Goal: Information Seeking & Learning: Compare options

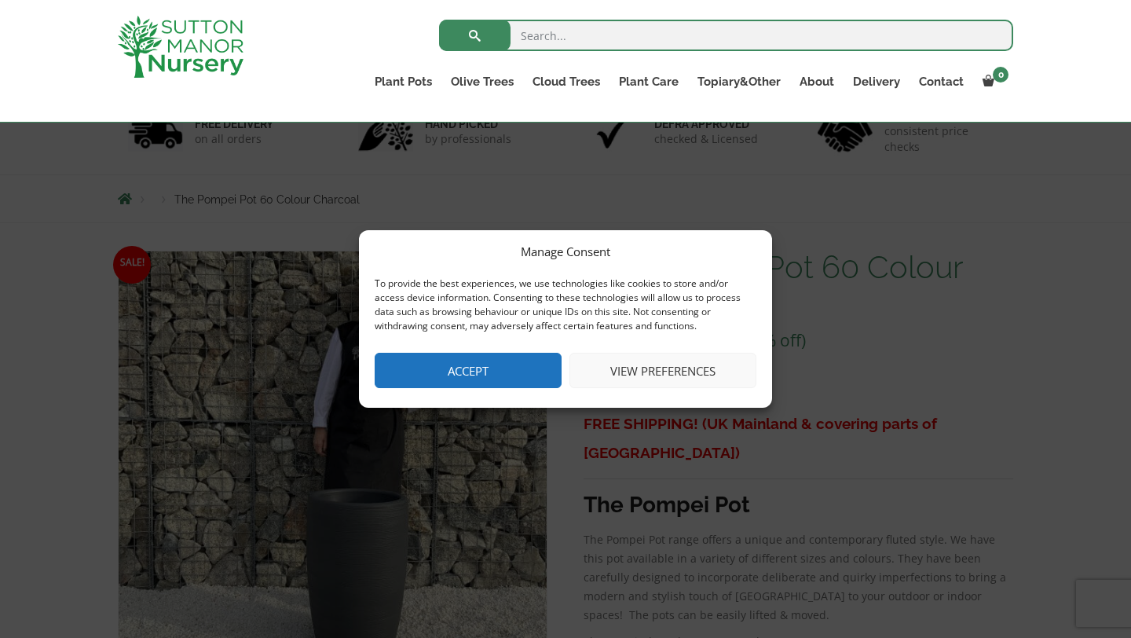
scroll to position [118, 0]
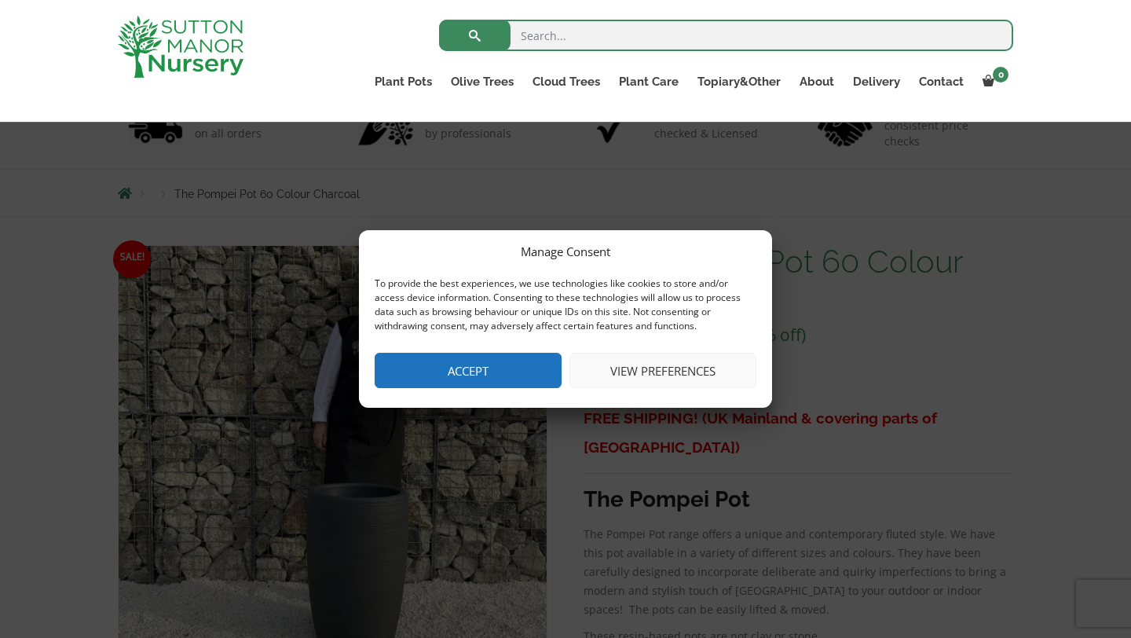
click at [635, 383] on button "View preferences" at bounding box center [663, 370] width 187 height 35
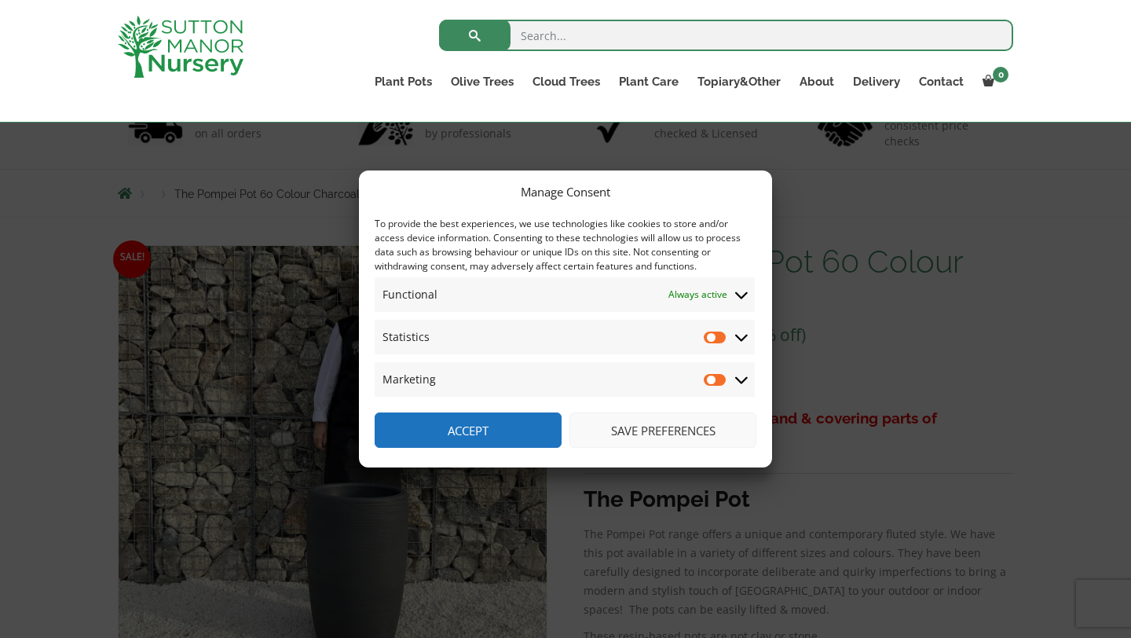
click at [720, 350] on span "Statistics Statistics" at bounding box center [565, 337] width 380 height 35
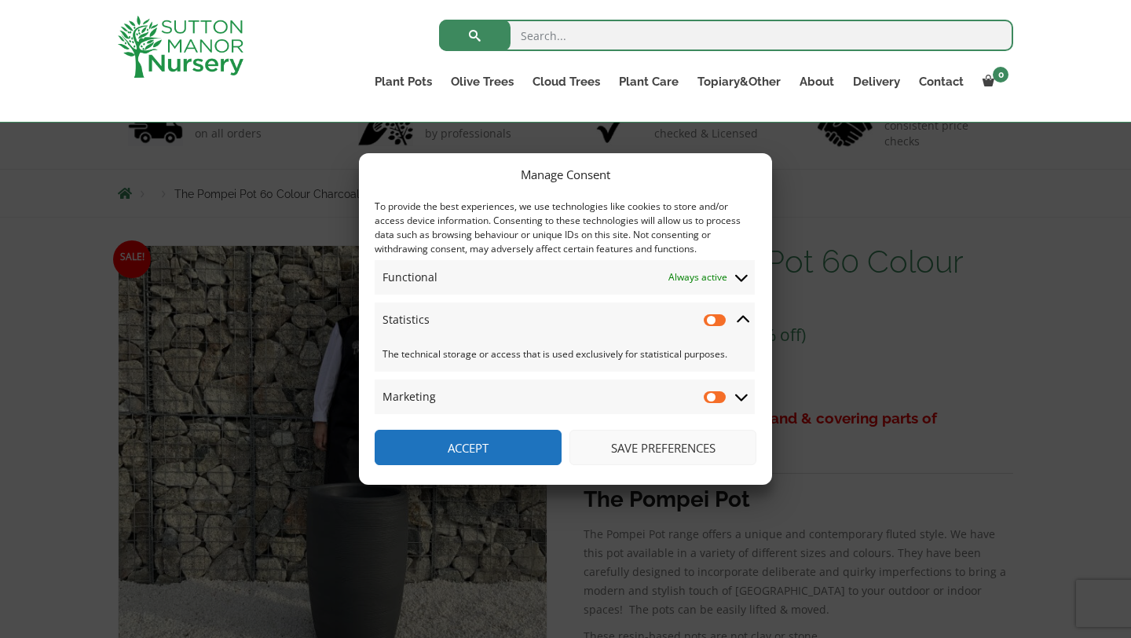
click at [627, 444] on button "Save preferences" at bounding box center [663, 447] width 187 height 35
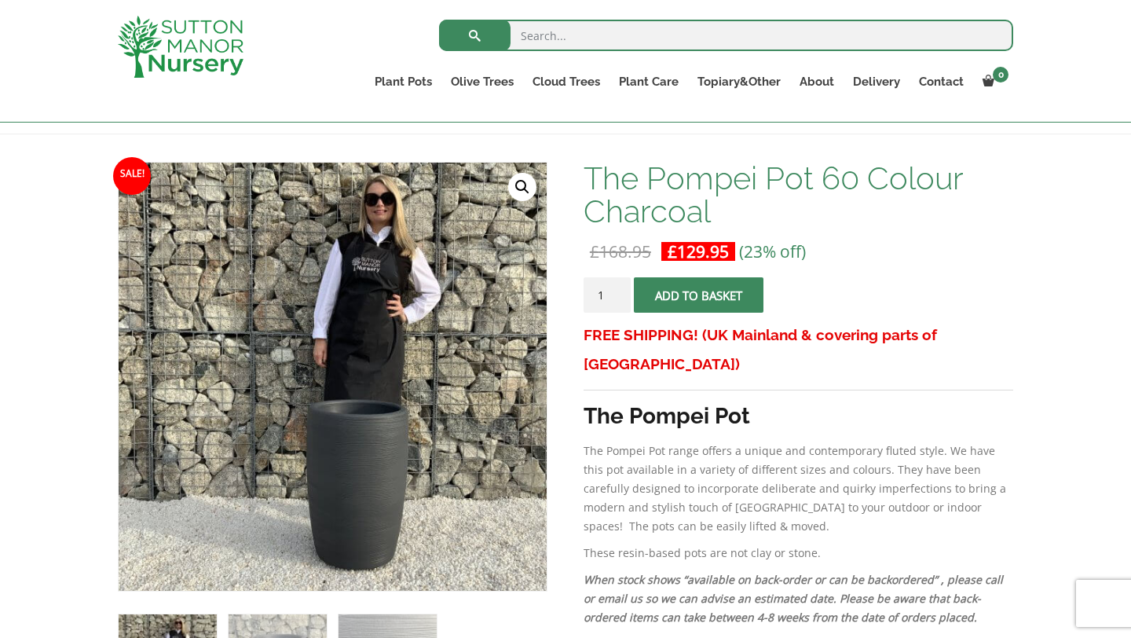
scroll to position [335, 0]
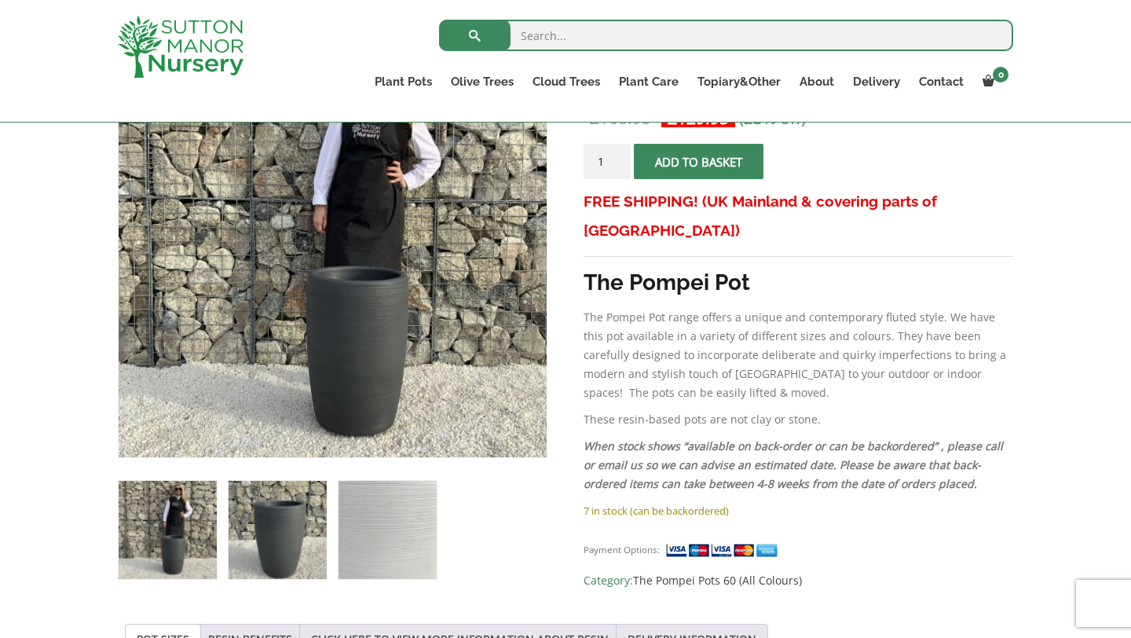
click at [280, 529] on img at bounding box center [278, 530] width 98 height 98
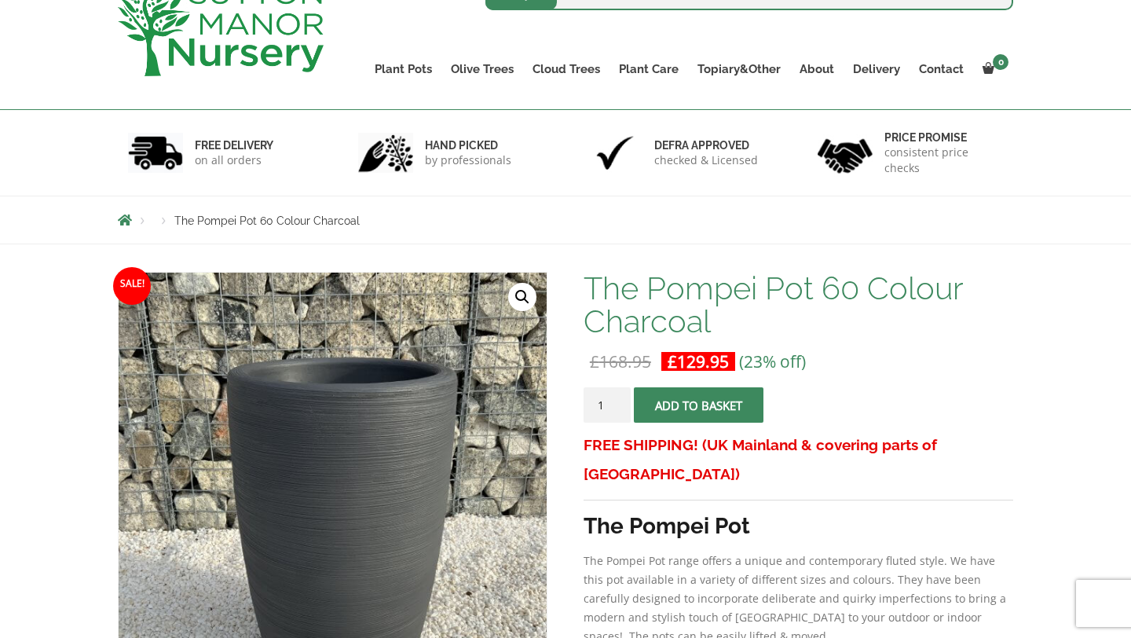
scroll to position [0, 0]
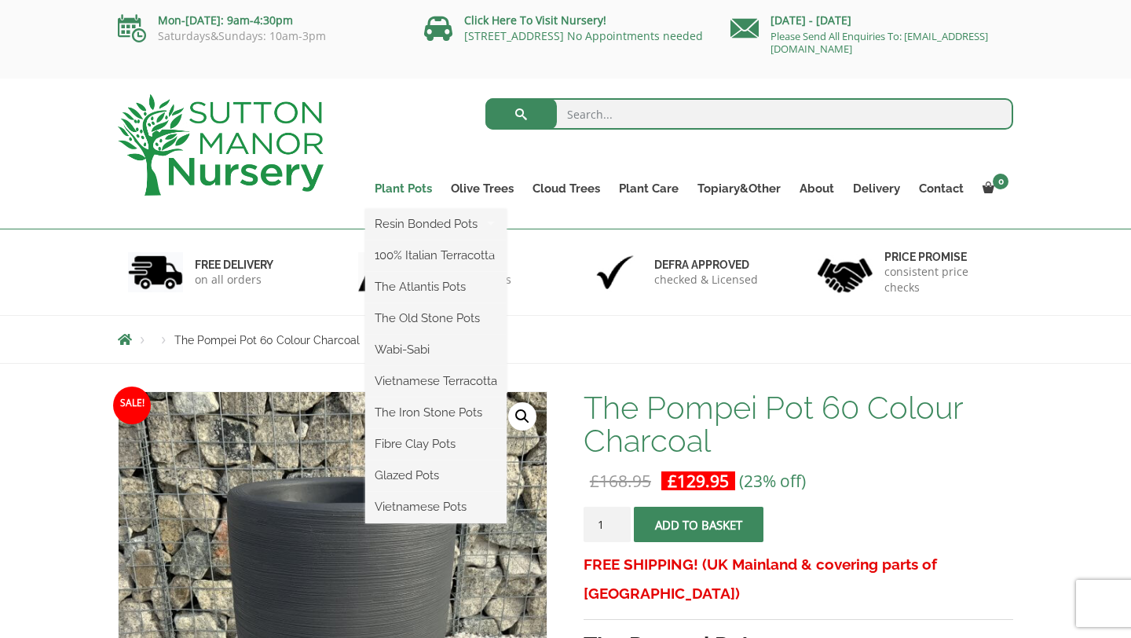
click at [422, 181] on link "Plant Pots" at bounding box center [403, 189] width 76 height 22
click at [409, 190] on link "Plant Pots" at bounding box center [403, 189] width 76 height 22
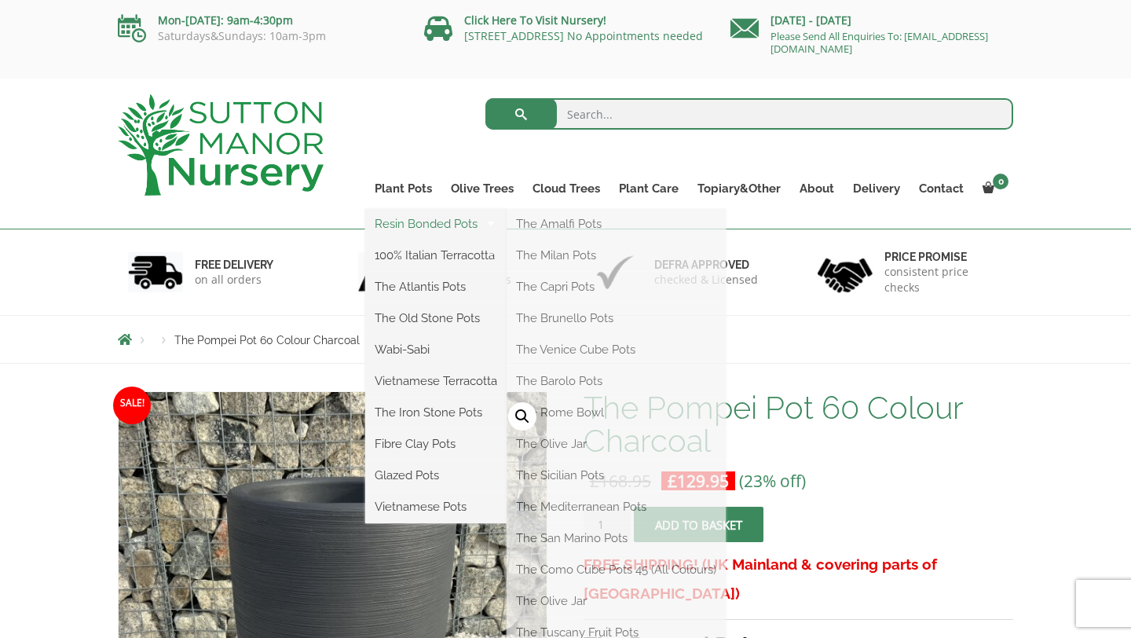
click at [411, 216] on link "Resin Bonded Pots" at bounding box center [435, 224] width 141 height 24
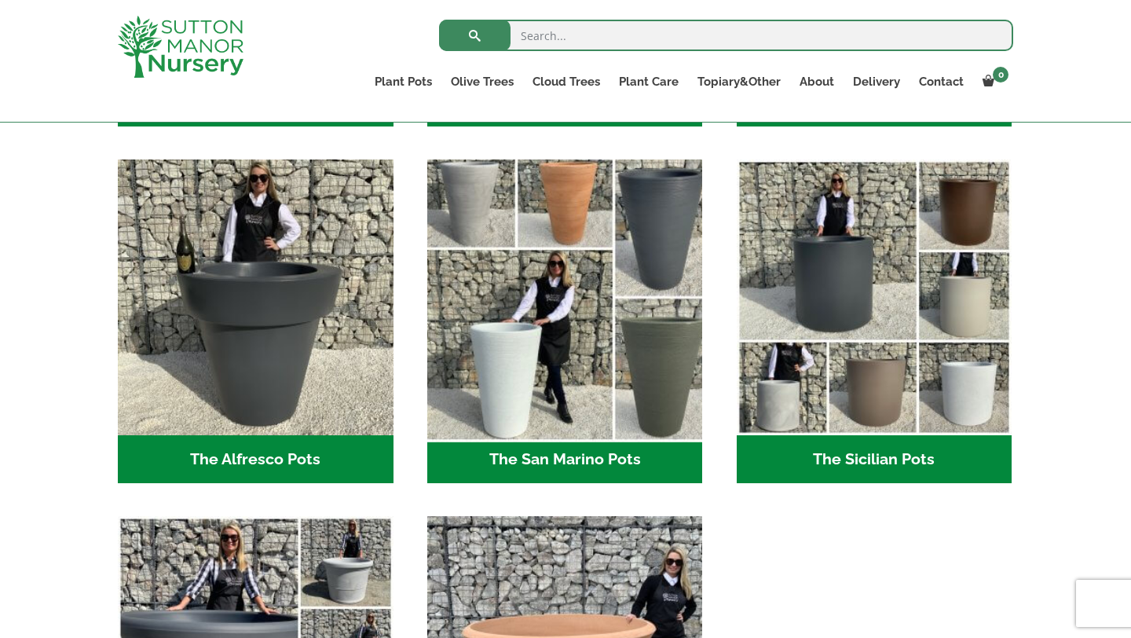
scroll to position [1776, 0]
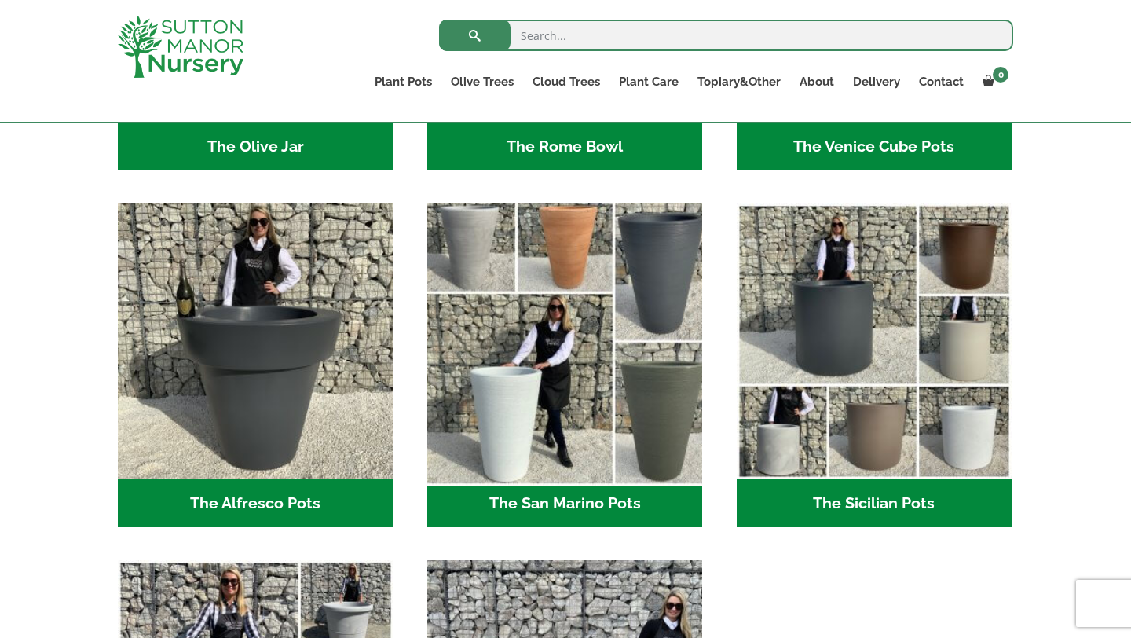
click at [565, 335] on img "Visit product category The San Marino Pots" at bounding box center [564, 341] width 289 height 289
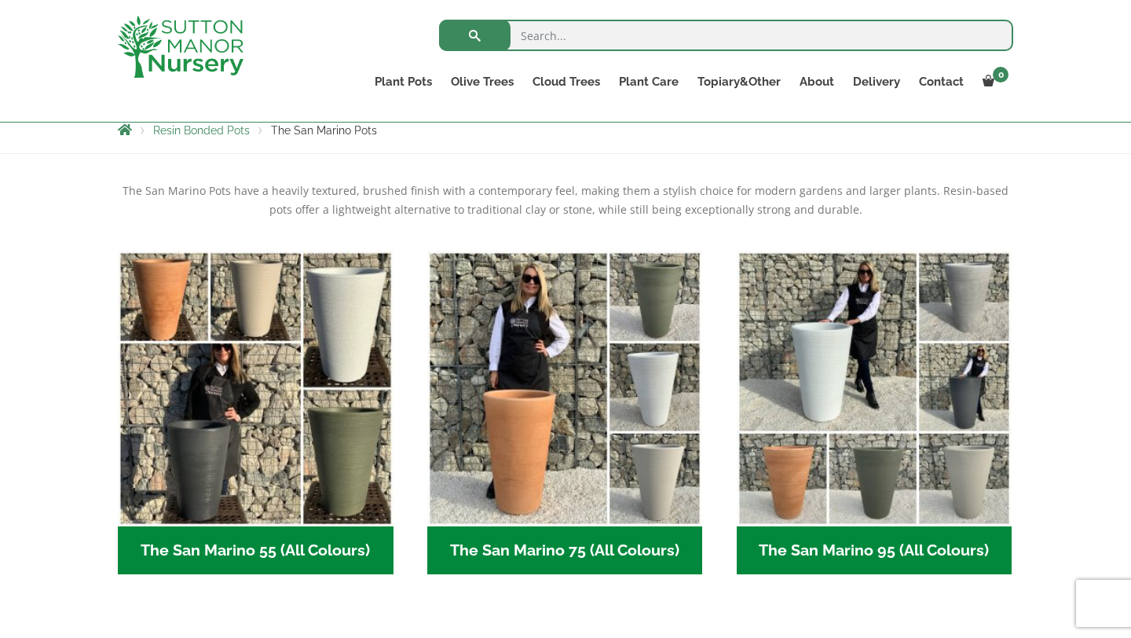
scroll to position [386, 0]
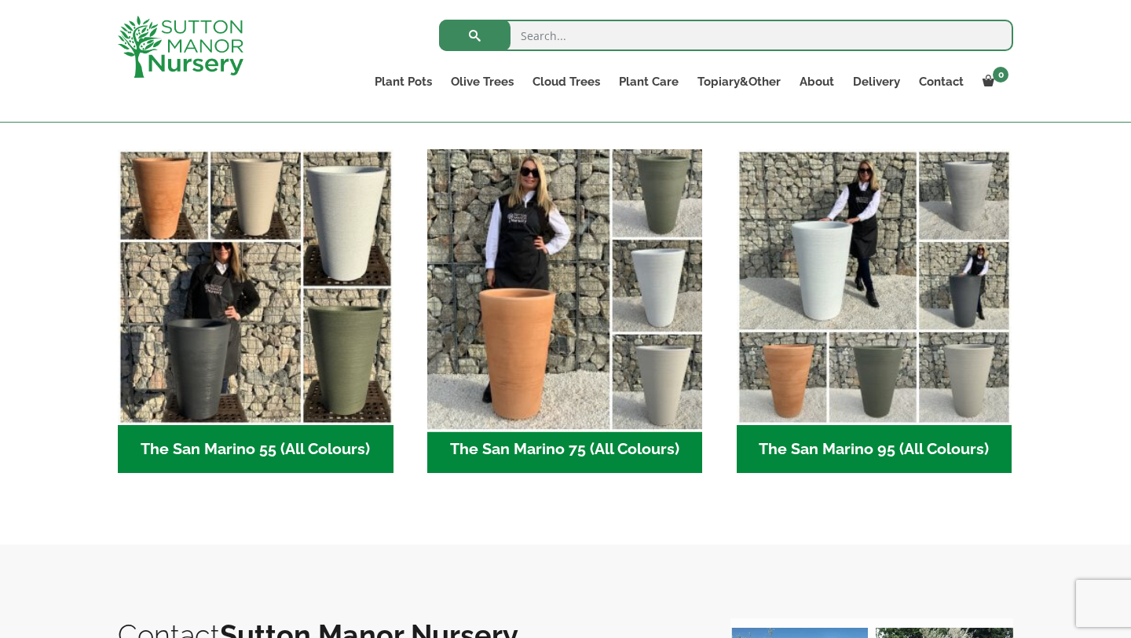
click at [526, 386] on img "Visit product category The San Marino 75 (All Colours)" at bounding box center [564, 286] width 289 height 289
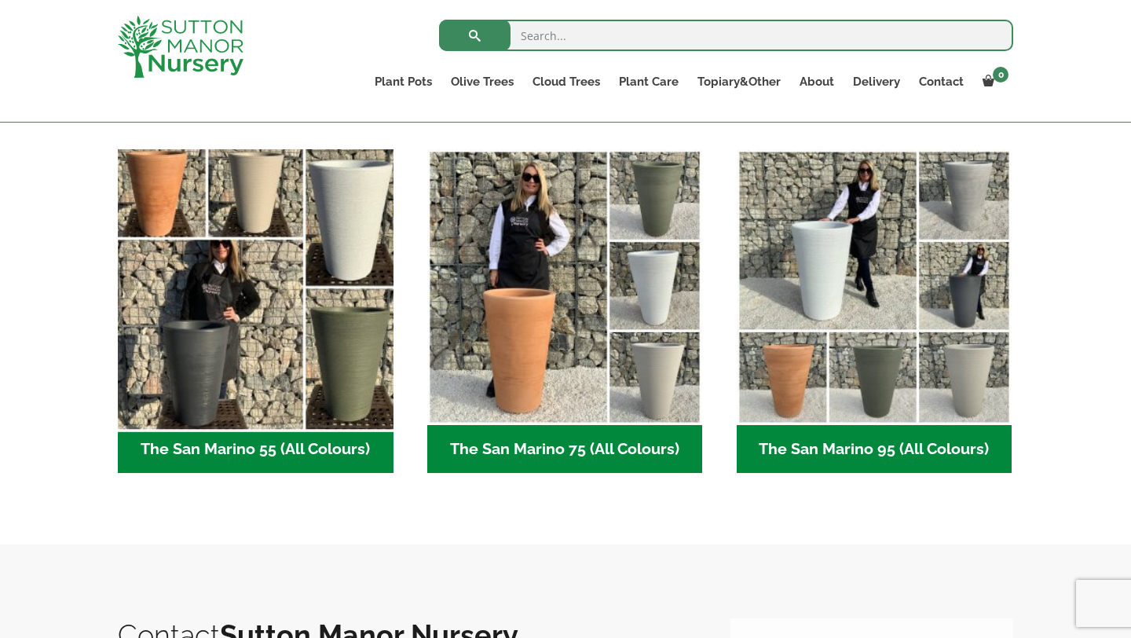
click at [254, 297] on img "Visit product category The San Marino 55 (All Colours)" at bounding box center [255, 286] width 289 height 289
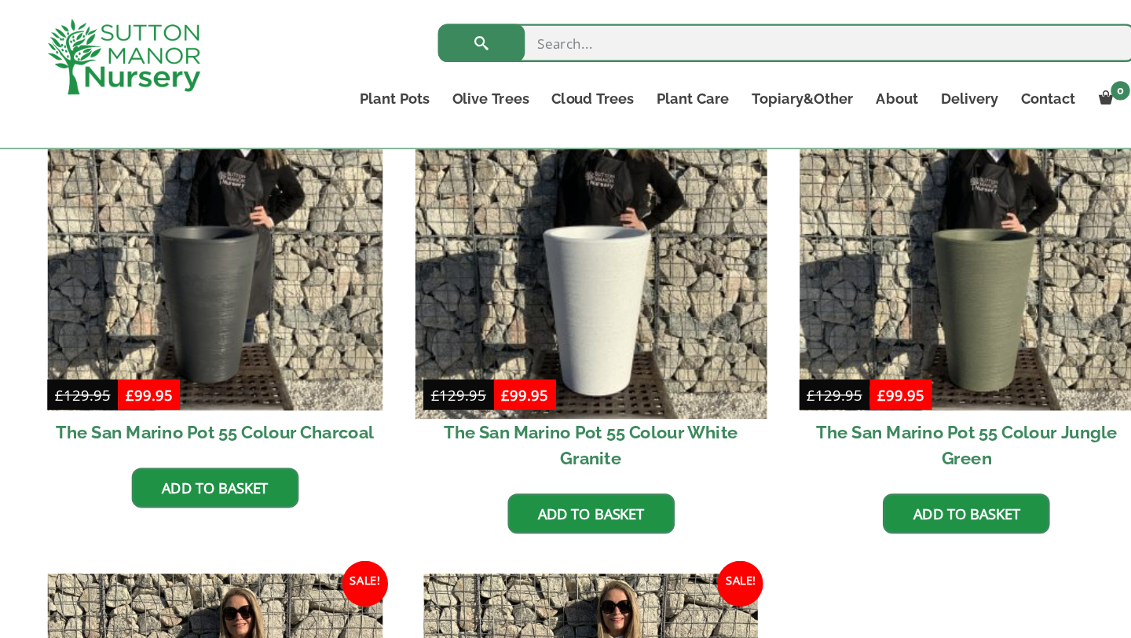
scroll to position [449, 0]
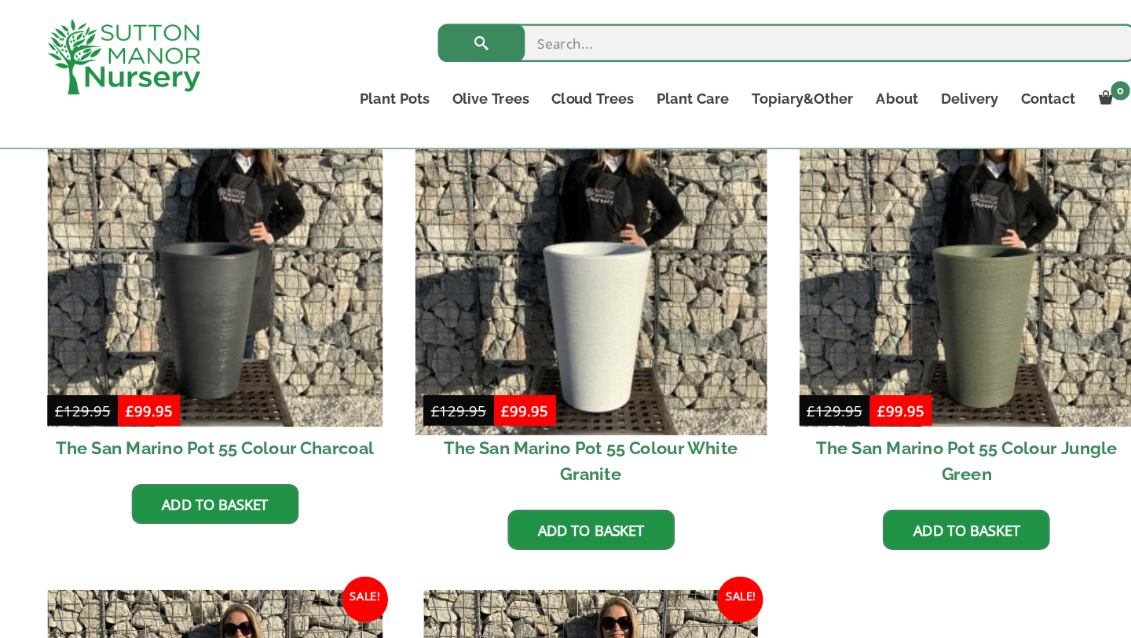
click at [638, 235] on img at bounding box center [564, 212] width 289 height 289
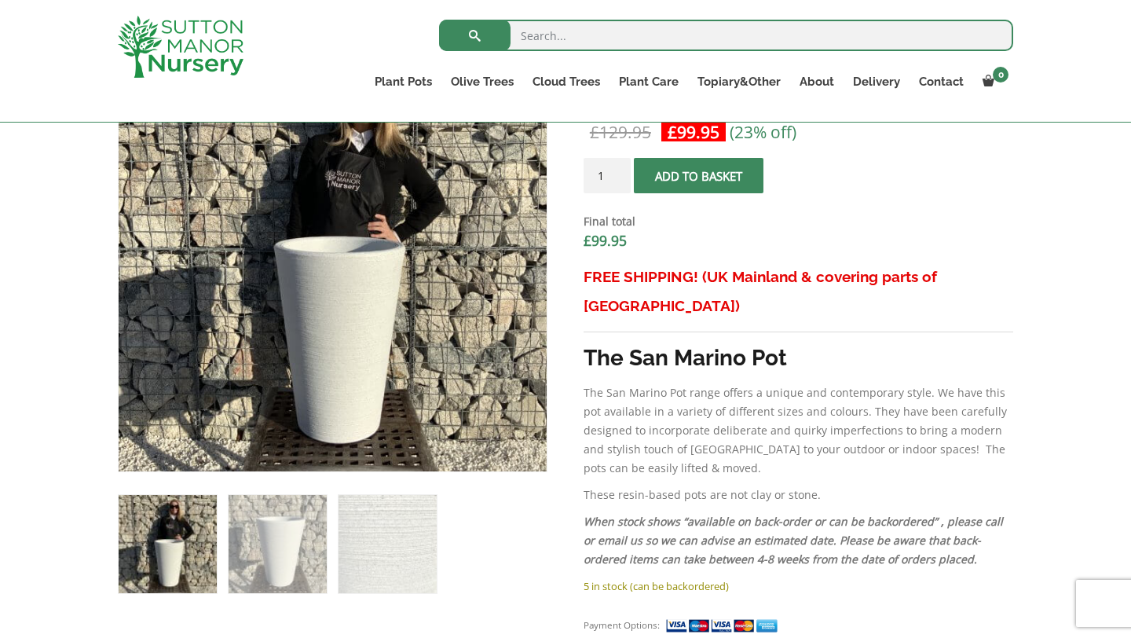
scroll to position [585, 0]
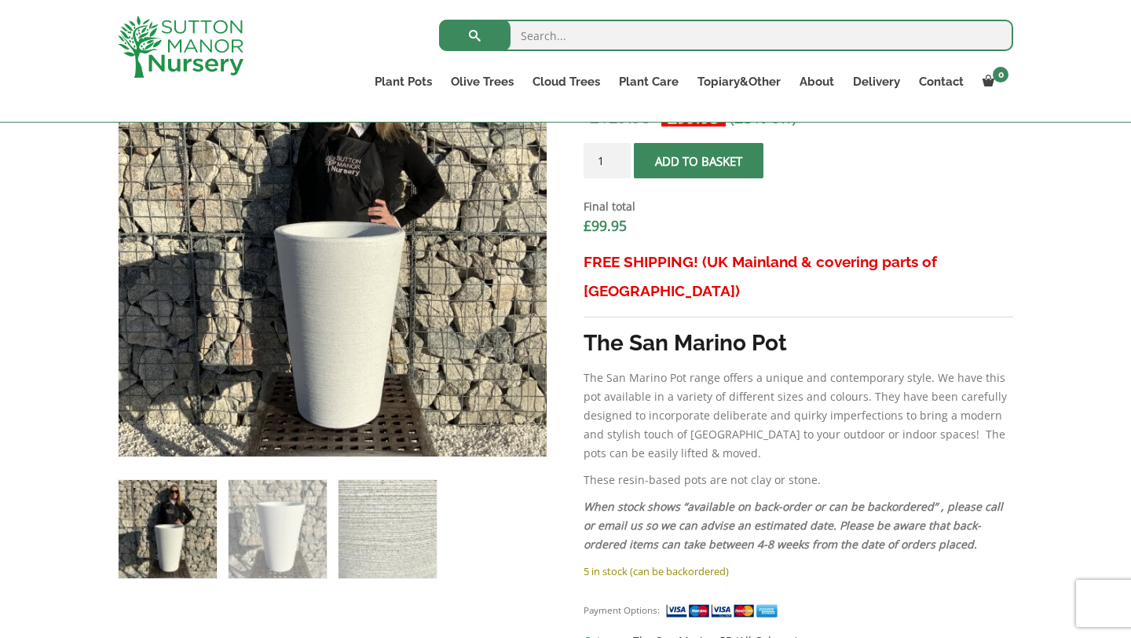
click at [370, 506] on img at bounding box center [388, 529] width 98 height 98
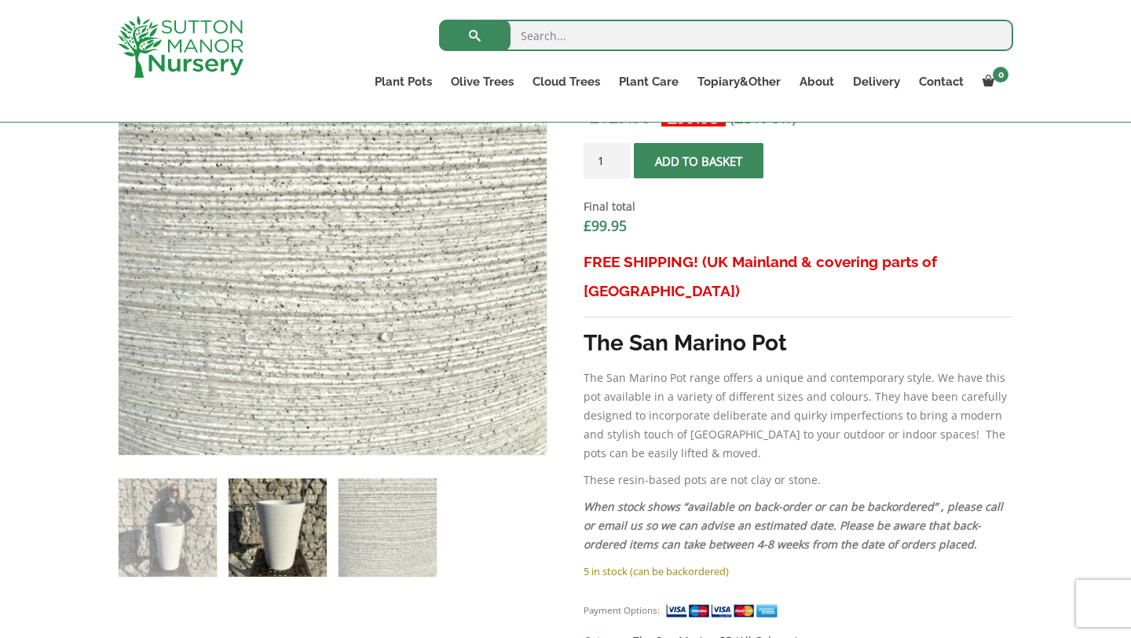
click at [317, 517] on img at bounding box center [278, 527] width 98 height 98
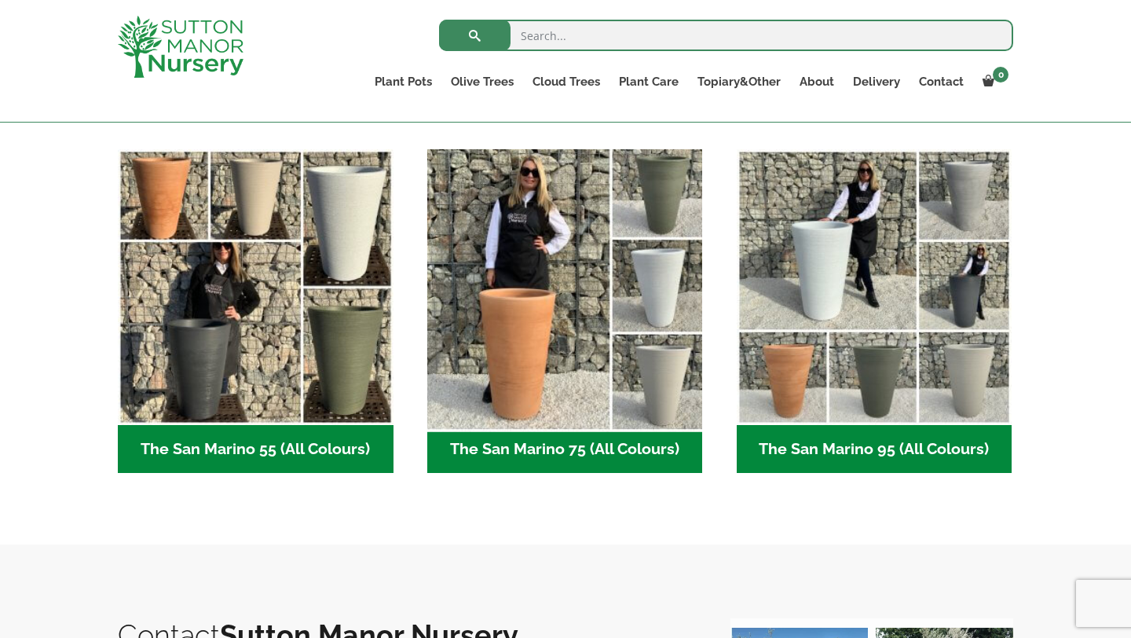
click at [560, 332] on img "Visit product category The San Marino 75 (All Colours)" at bounding box center [564, 286] width 289 height 289
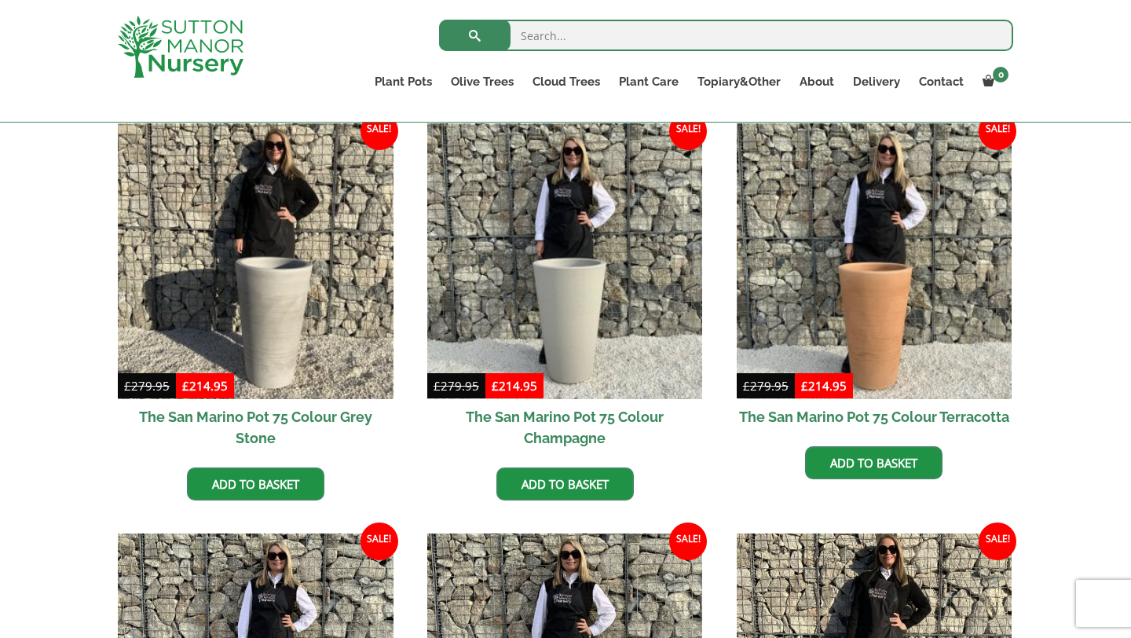
scroll to position [401, 0]
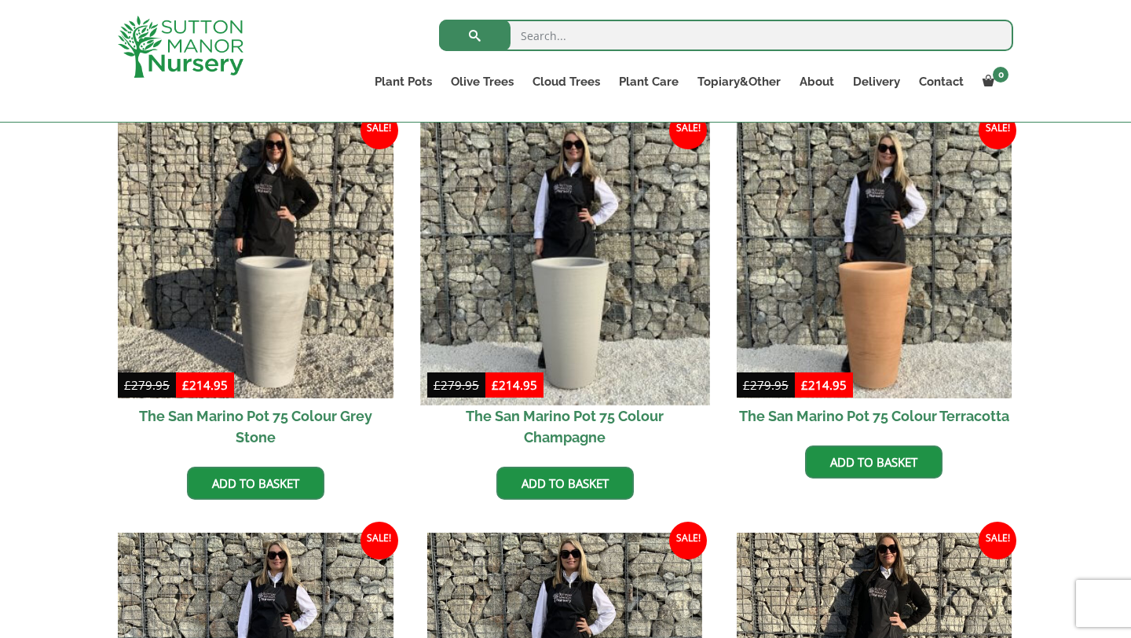
click at [608, 288] on img at bounding box center [564, 259] width 289 height 289
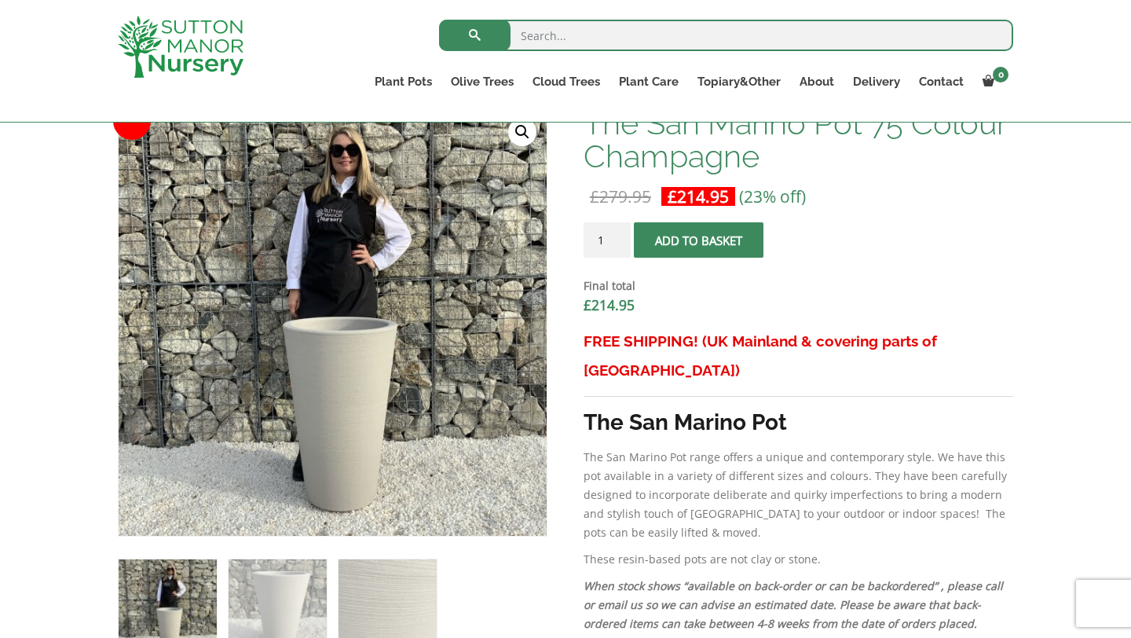
scroll to position [515, 0]
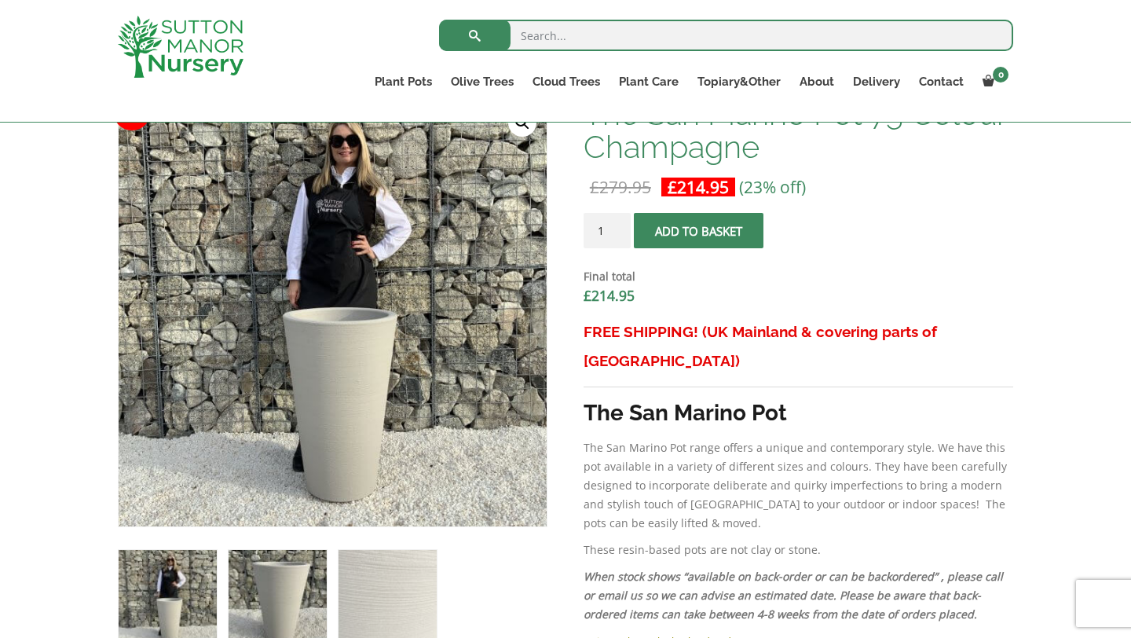
click at [310, 577] on img at bounding box center [278, 599] width 98 height 98
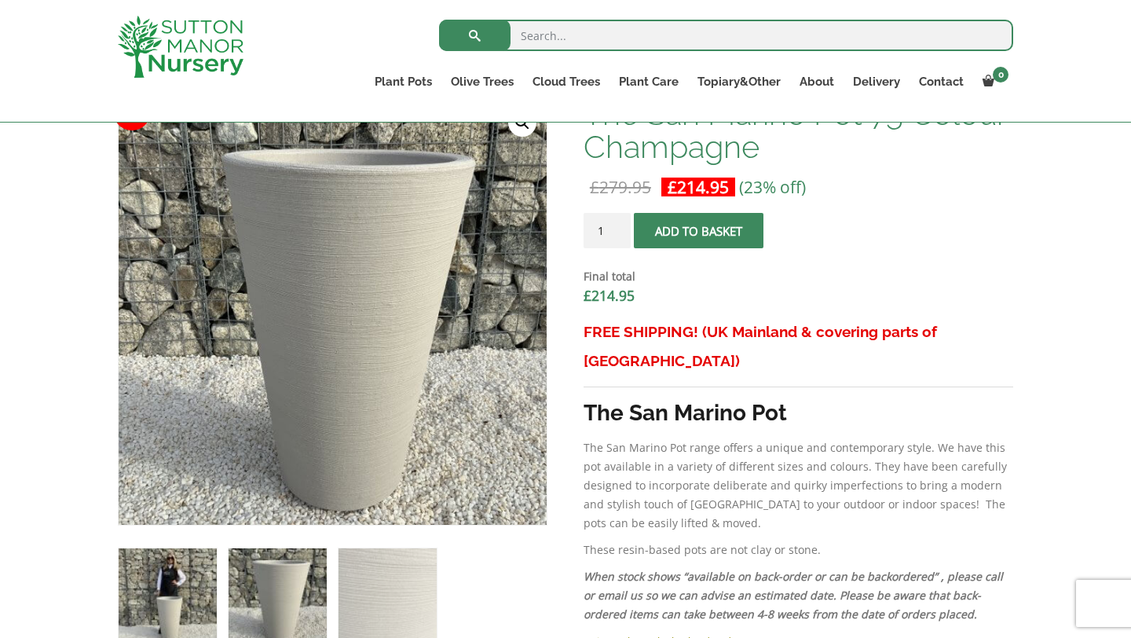
click at [187, 587] on img at bounding box center [168, 597] width 98 height 98
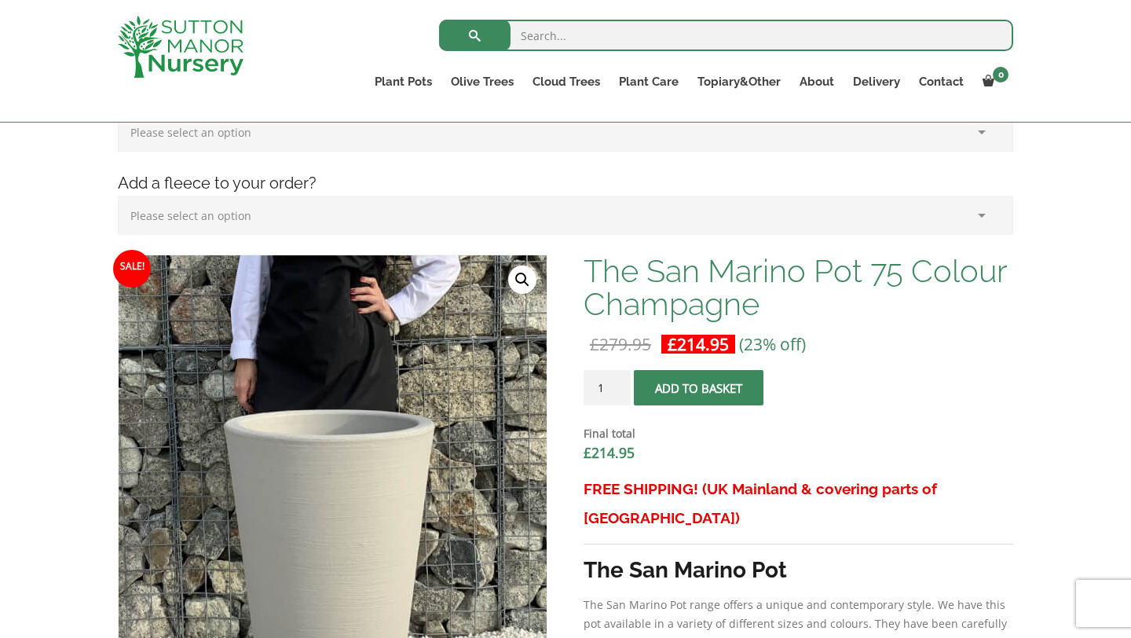
scroll to position [339, 0]
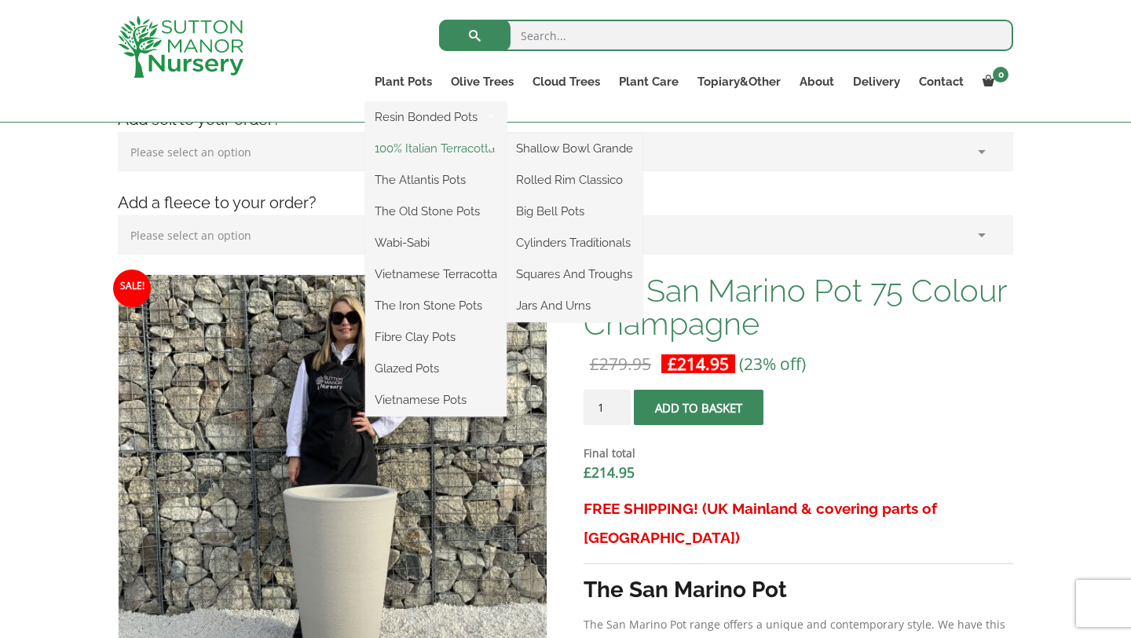
click at [409, 142] on link "100% Italian Terracotta" at bounding box center [435, 149] width 141 height 24
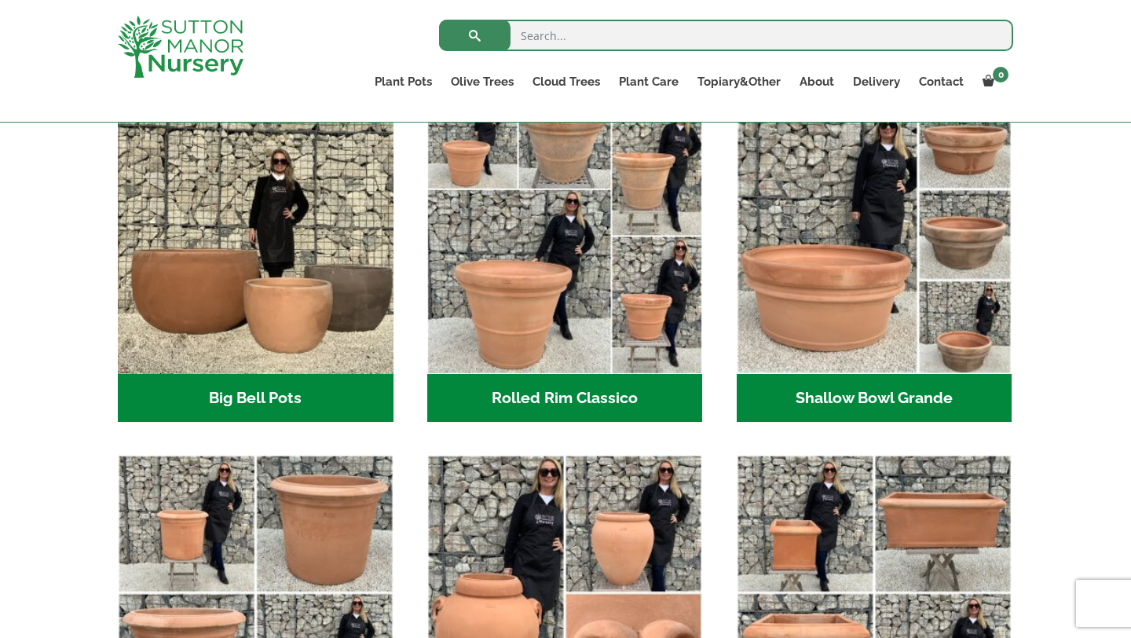
scroll to position [518, 0]
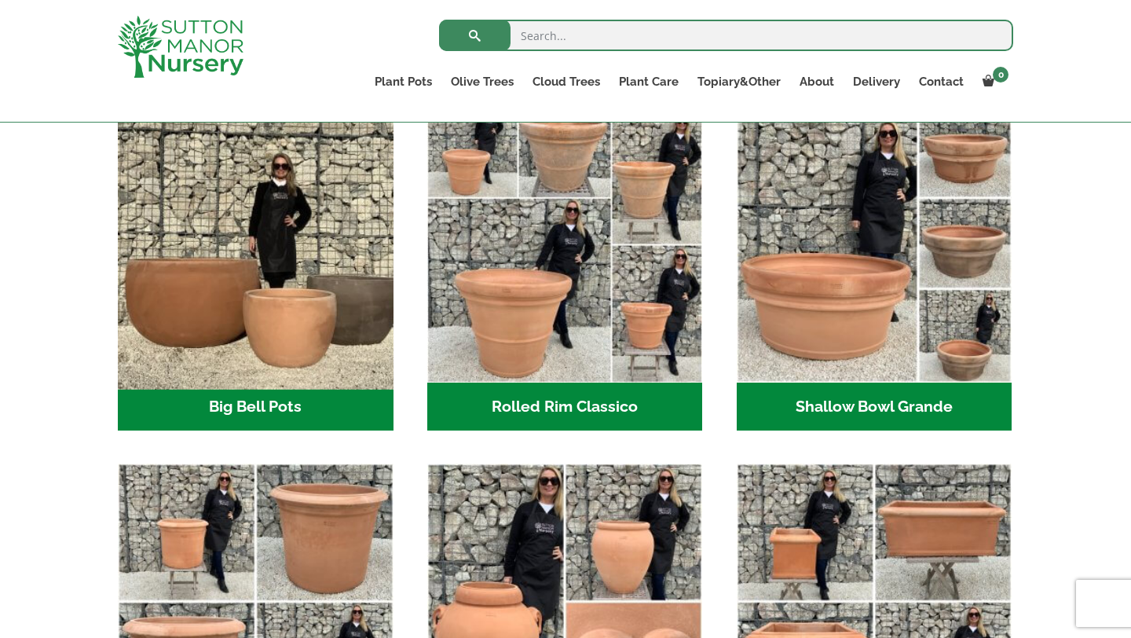
click at [202, 320] on img "Visit product category Big Bell Pots" at bounding box center [255, 244] width 289 height 289
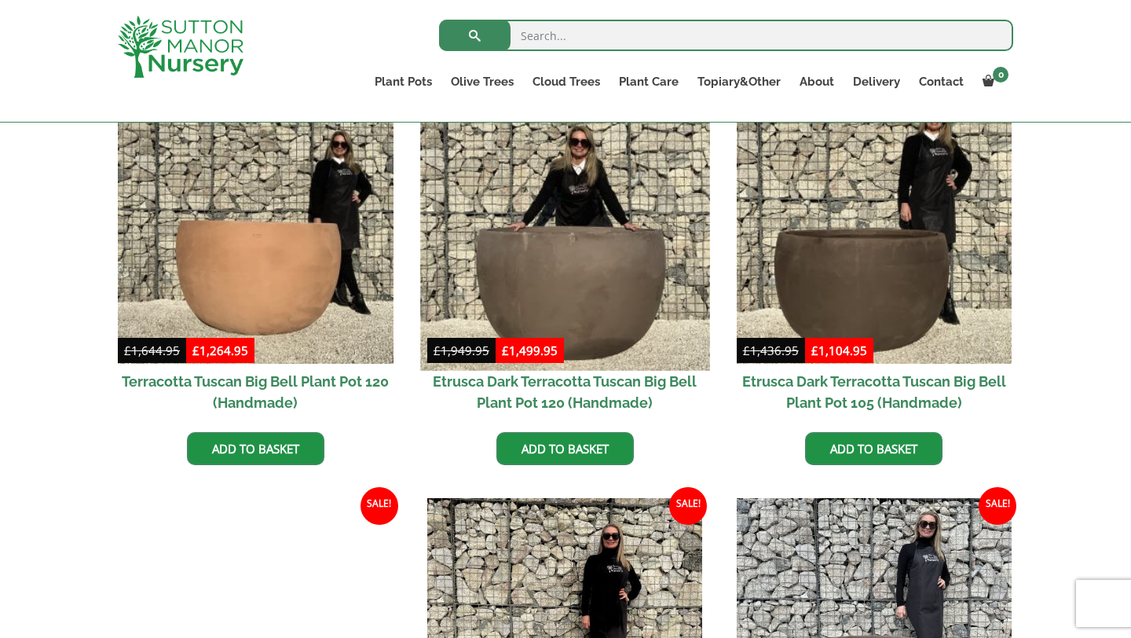
scroll to position [440, 0]
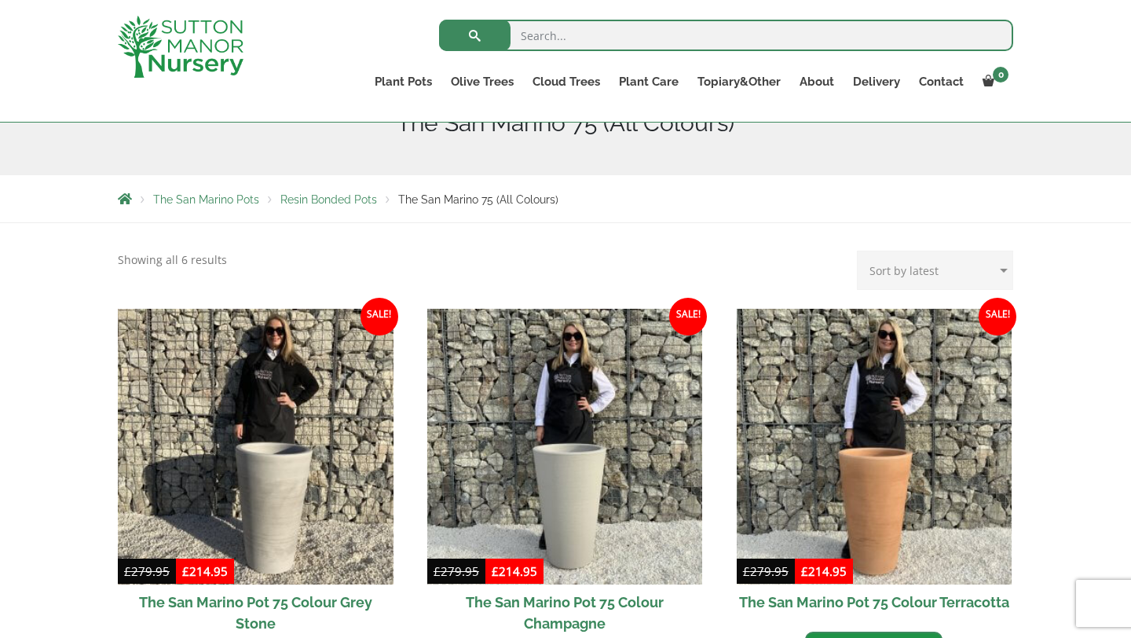
scroll to position [214, 0]
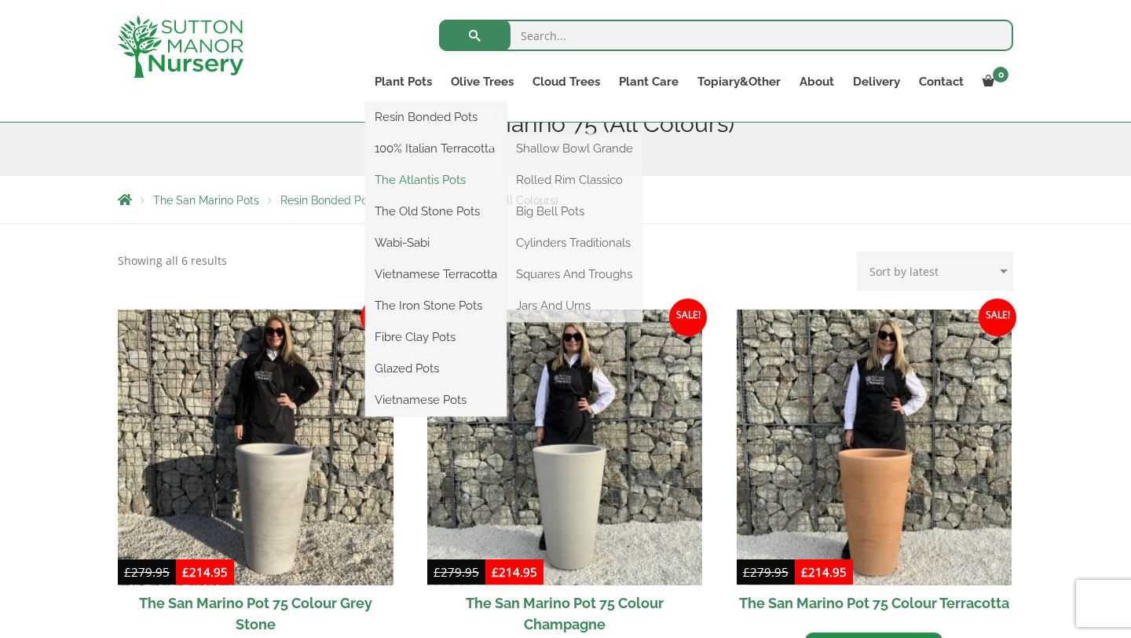
click at [416, 177] on link "The Atlantis Pots" at bounding box center [435, 180] width 141 height 24
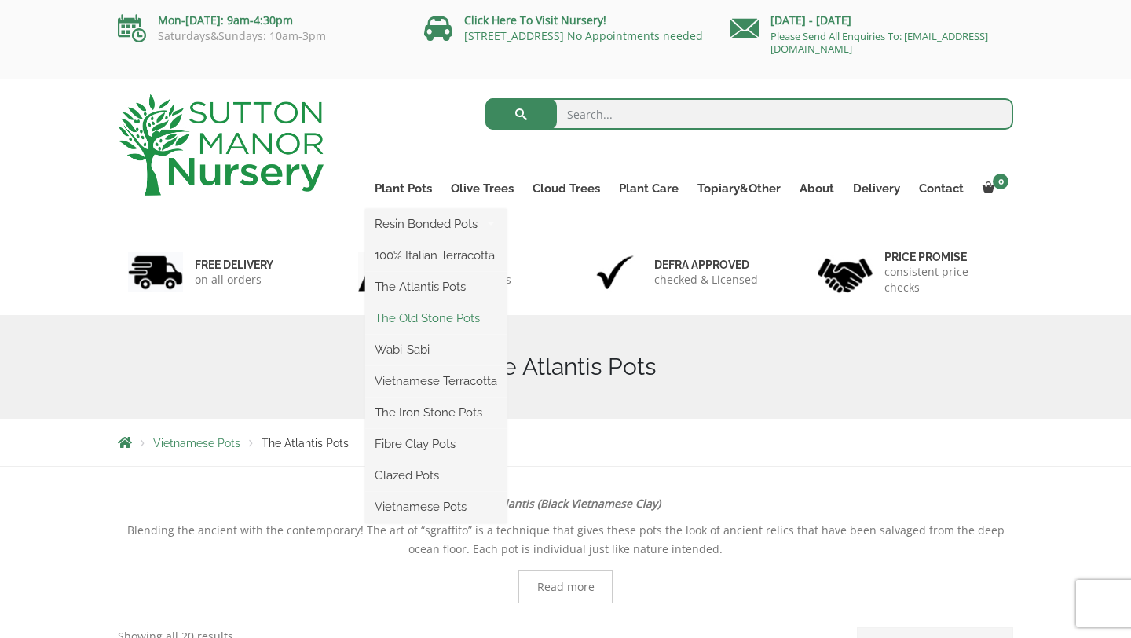
click at [424, 324] on link "The Old Stone Pots" at bounding box center [435, 318] width 141 height 24
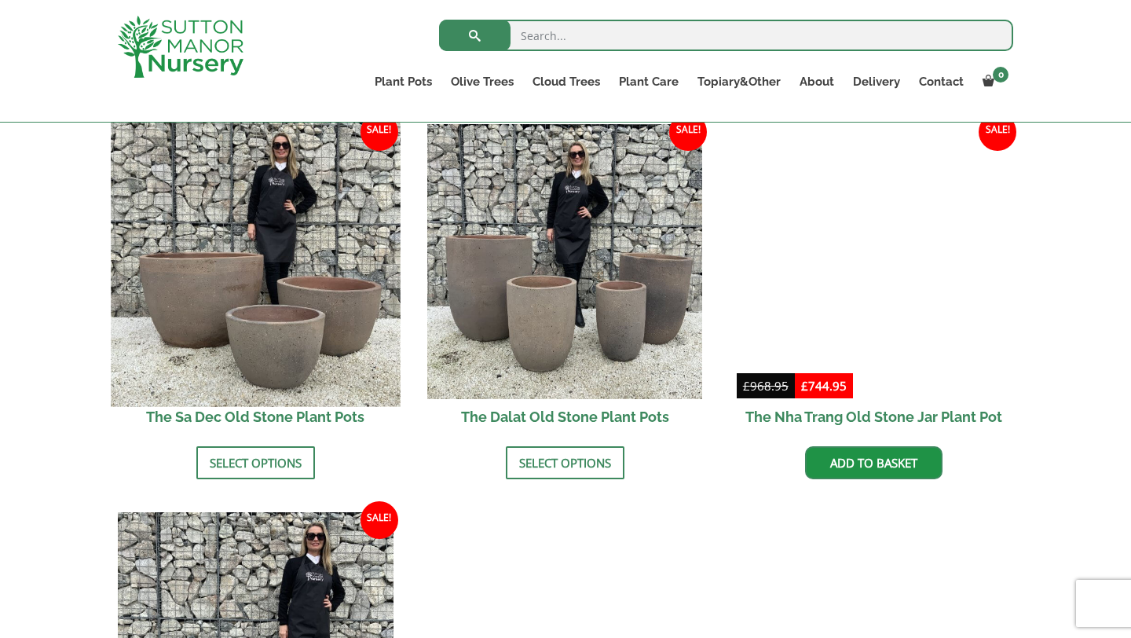
scroll to position [955, 0]
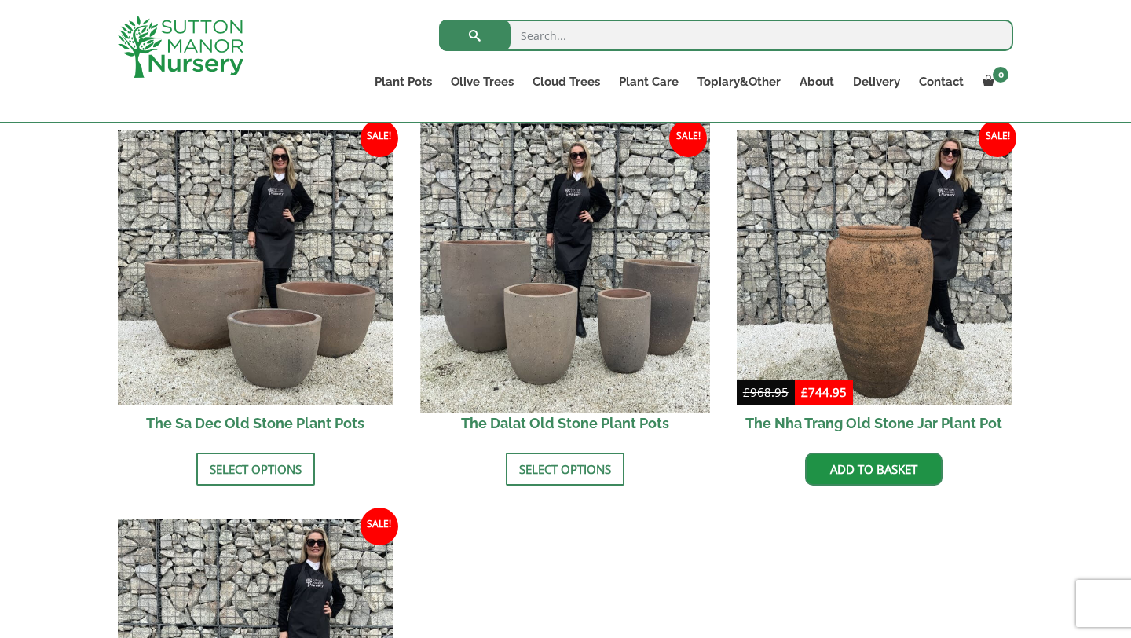
click at [510, 336] on img at bounding box center [564, 267] width 289 height 289
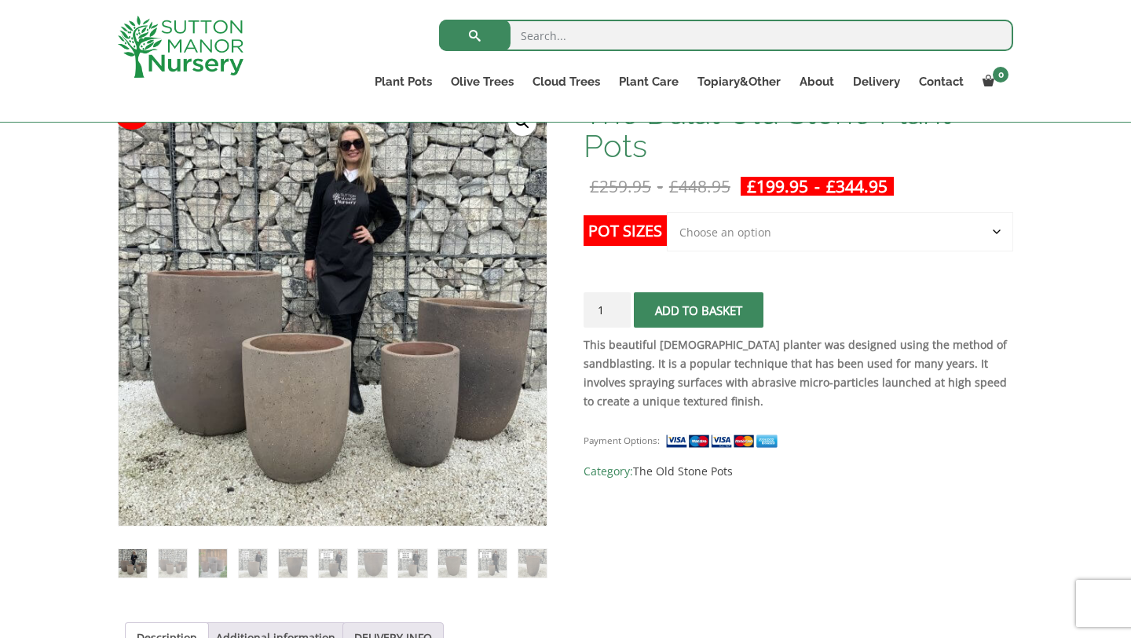
scroll to position [251, 0]
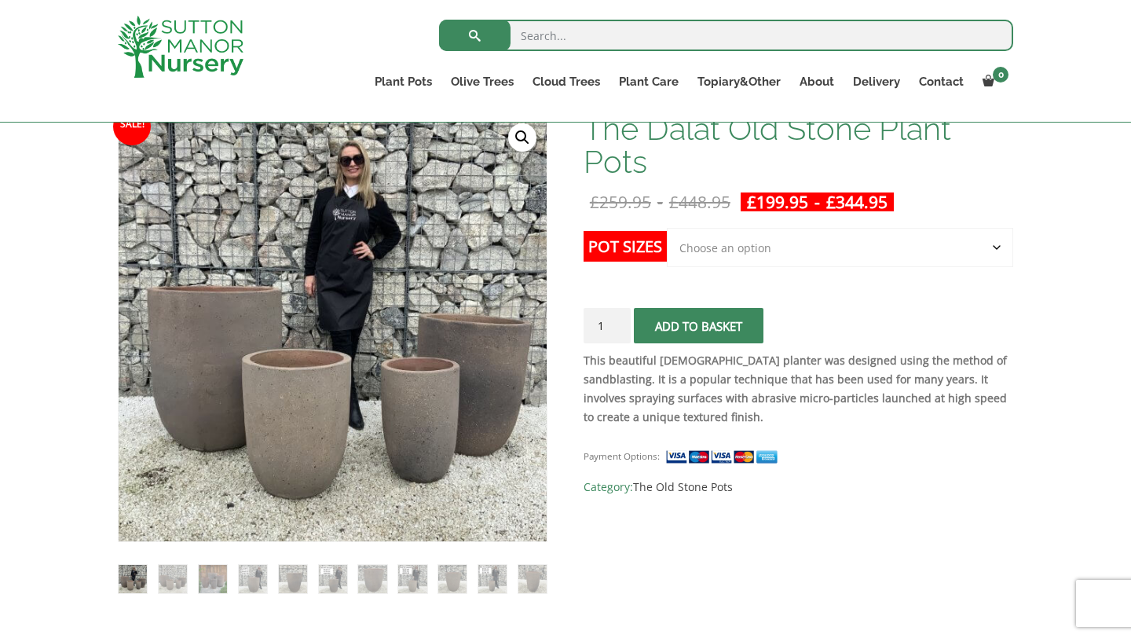
click at [711, 246] on select "Choose an option Click here to buy the 4th to Largest Pot In The Picture Click …" at bounding box center [840, 247] width 346 height 39
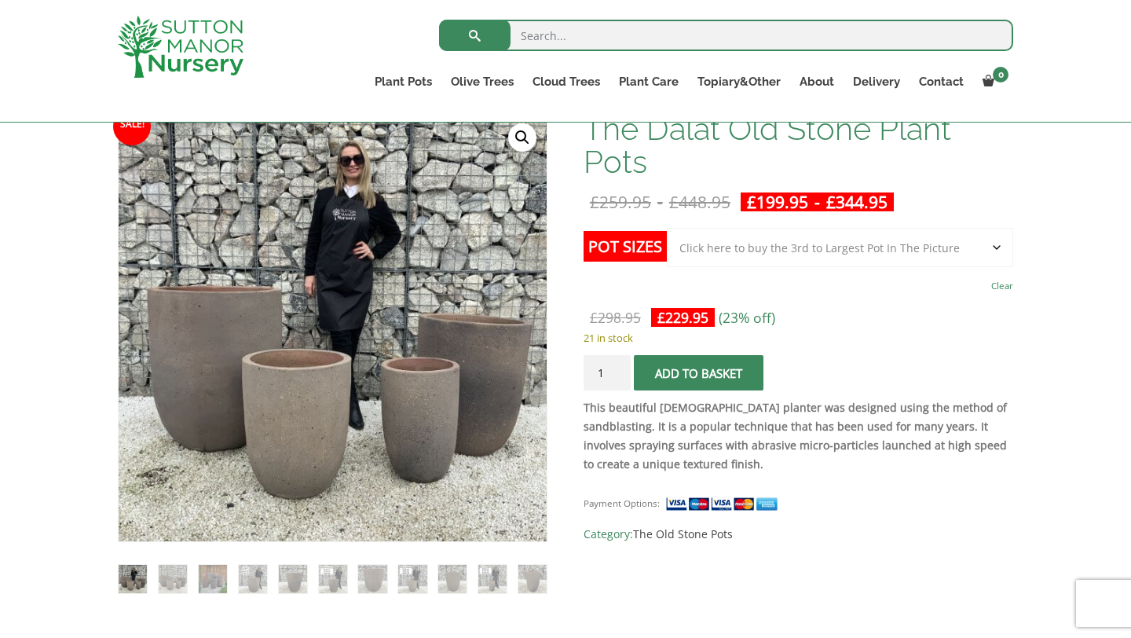
click at [761, 258] on select "Choose an option Click here to buy the 4th to Largest Pot In The Picture Click …" at bounding box center [840, 247] width 346 height 39
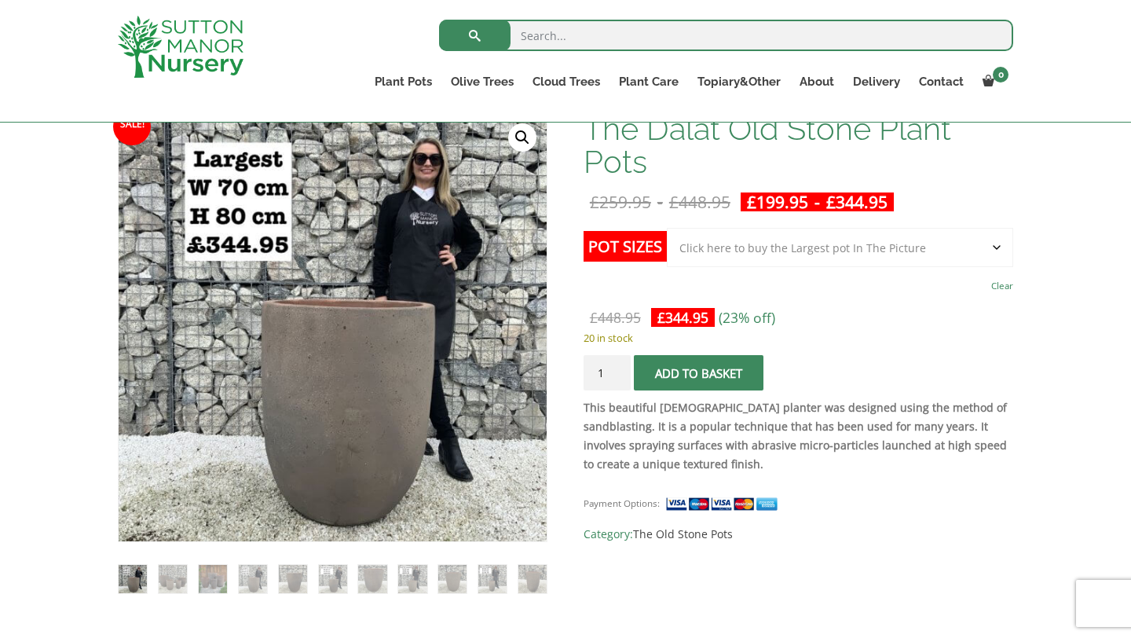
click at [738, 262] on select "Choose an option Click here to buy the 4th to Largest Pot In The Picture Click …" at bounding box center [840, 247] width 346 height 39
click at [822, 247] on select "Choose an option Click here to buy the 4th to Largest Pot In The Picture Click …" at bounding box center [840, 247] width 346 height 39
select select "Click here to buy the 3rd to Largest Pot In The Picture"
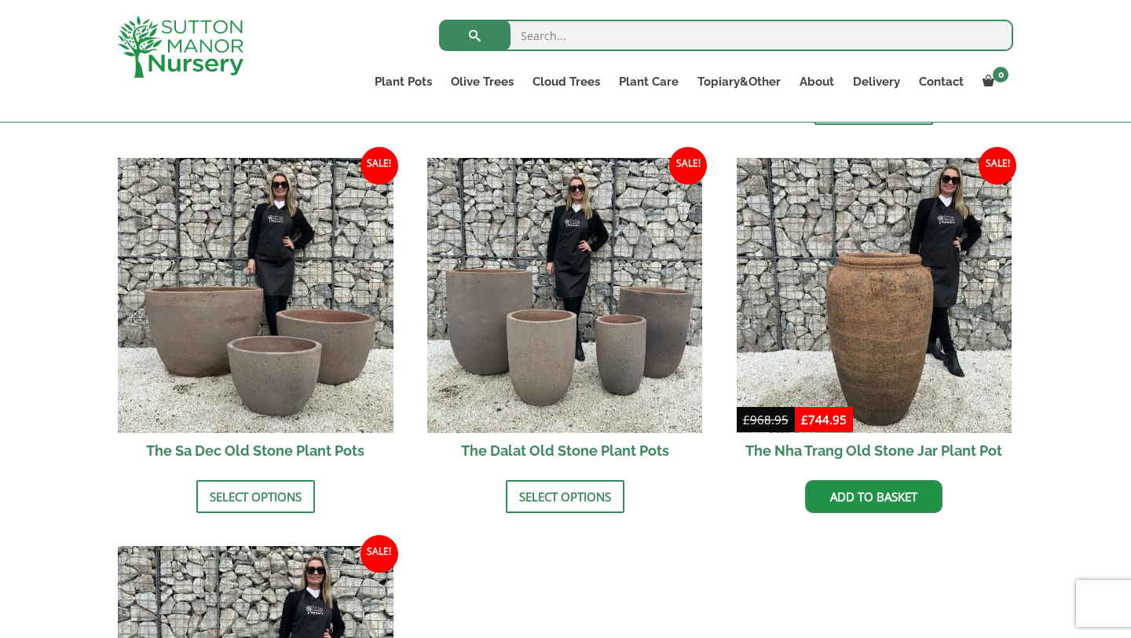
scroll to position [927, 0]
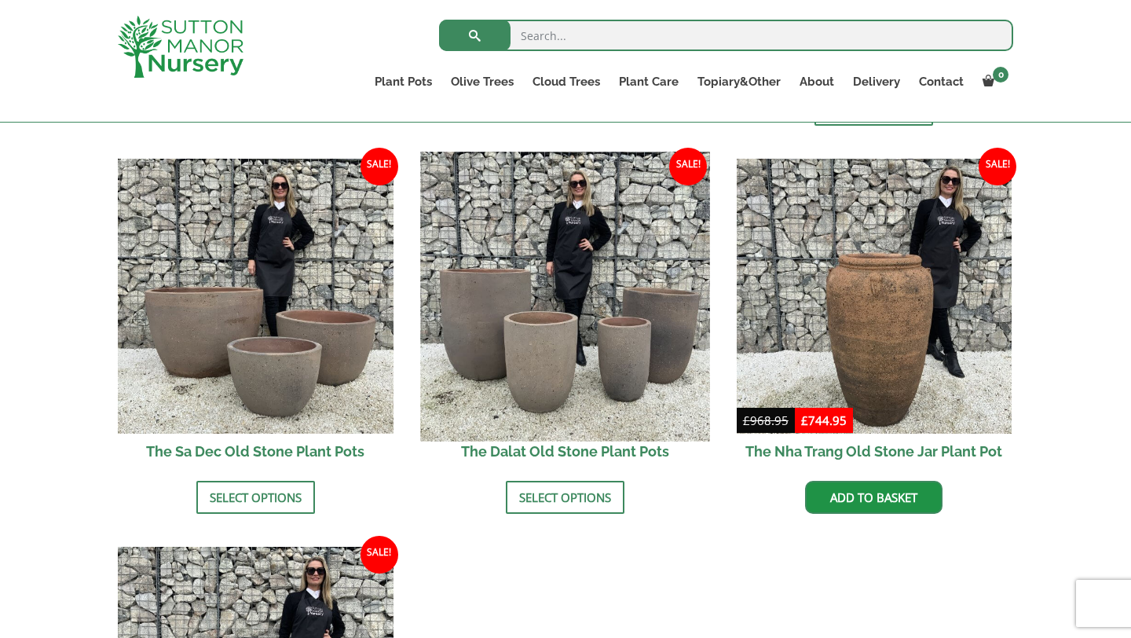
click at [612, 314] on img at bounding box center [564, 296] width 289 height 289
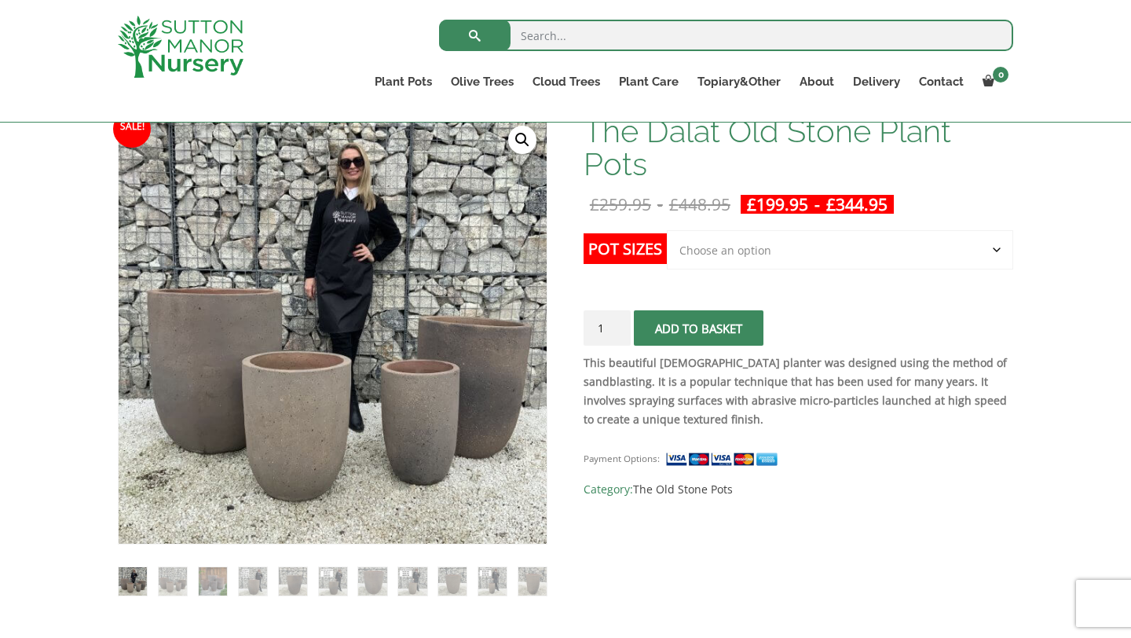
scroll to position [255, 0]
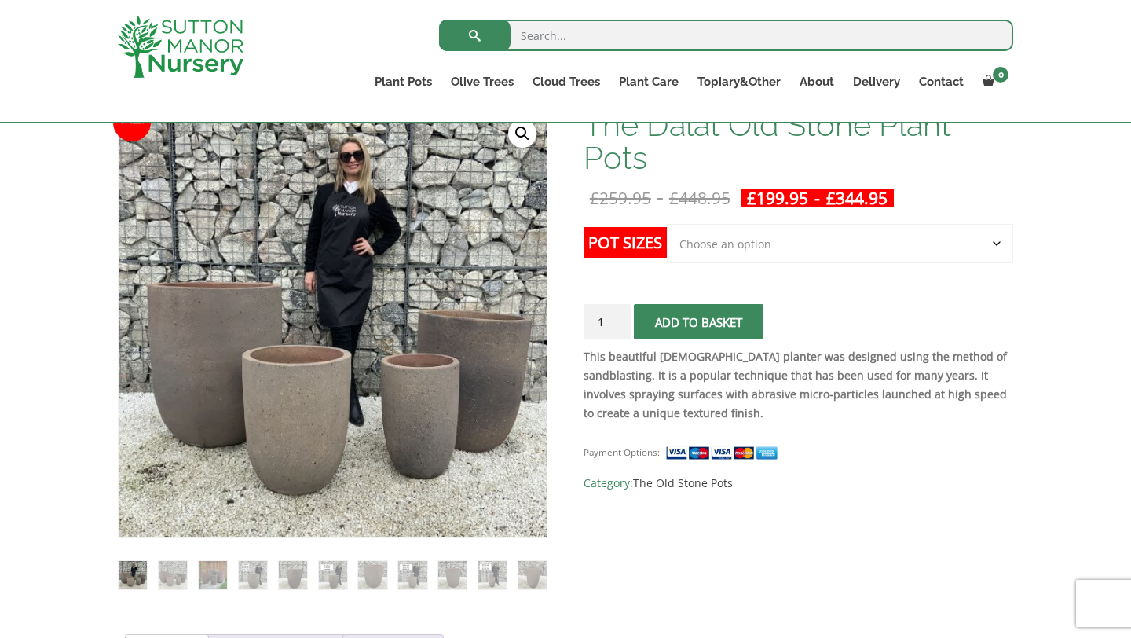
click at [865, 244] on select "Choose an option Click here to buy the 4th to Largest Pot In The Picture Click …" at bounding box center [840, 243] width 346 height 39
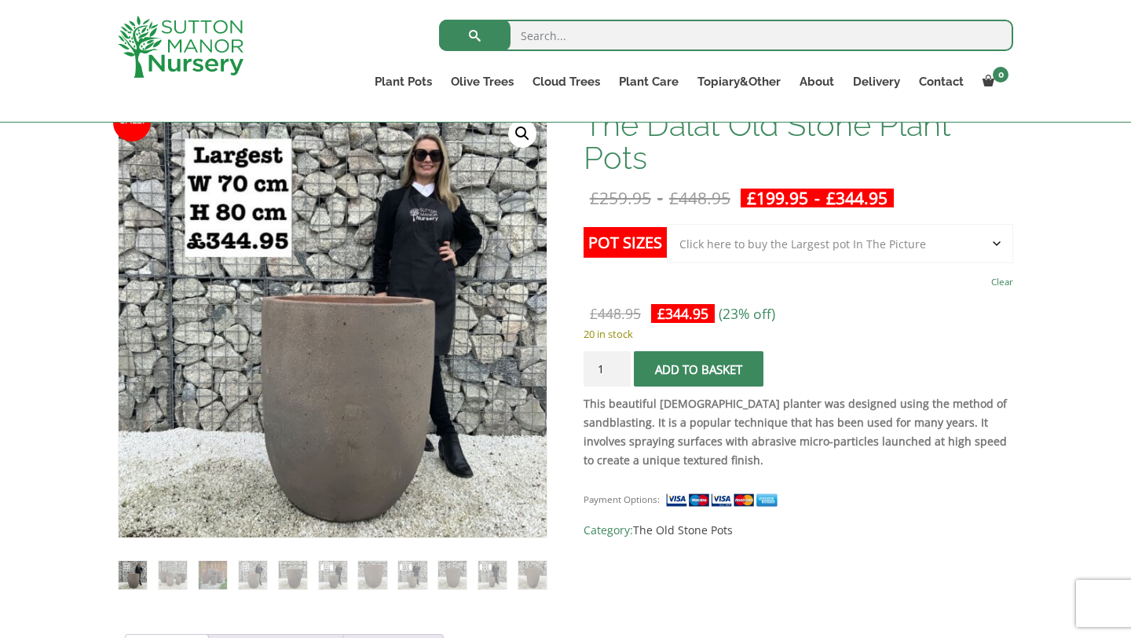
click at [878, 251] on select "Choose an option Click here to buy the 4th to Largest Pot In The Picture Click …" at bounding box center [840, 243] width 346 height 39
click at [886, 254] on select "Choose an option Click here to buy the 4th to Largest Pot In The Picture Click …" at bounding box center [840, 243] width 346 height 39
select select "Click here to buy the 3rd to Largest Pot In The Picture"
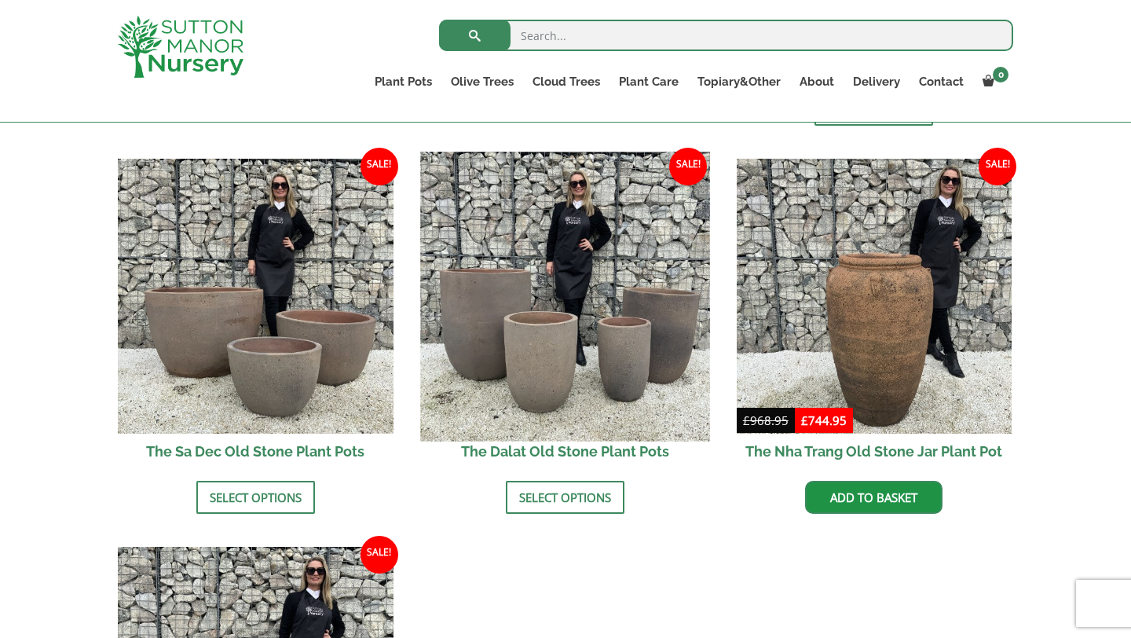
click at [540, 296] on img at bounding box center [564, 296] width 289 height 289
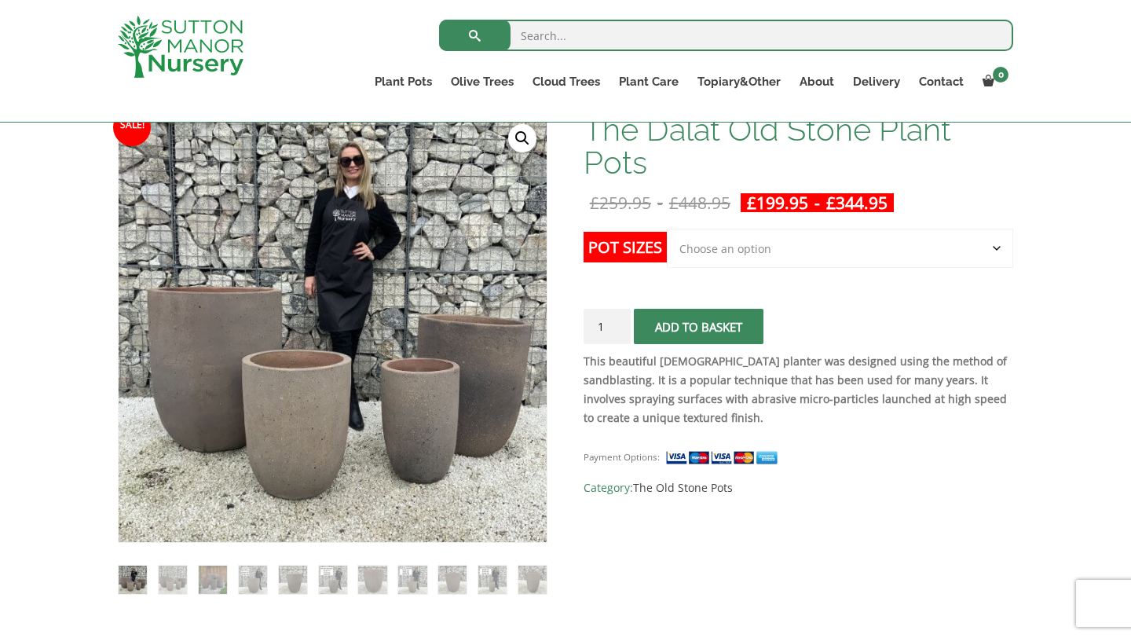
scroll to position [247, 0]
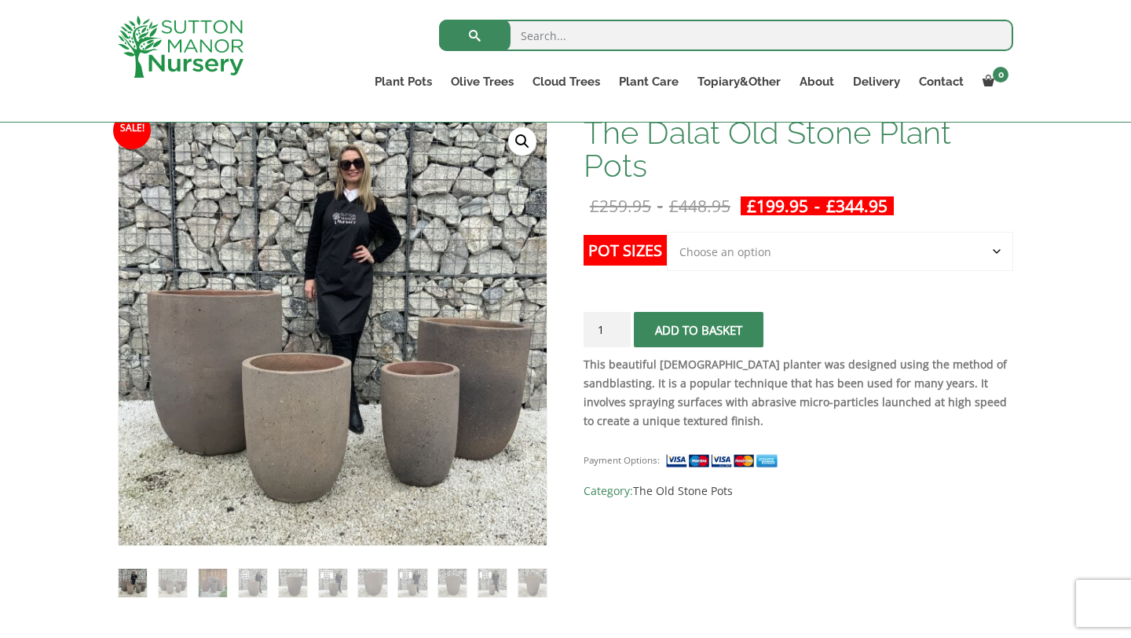
click at [774, 257] on select "Choose an option Click here to buy the 4th to Largest Pot In The Picture Click …" at bounding box center [840, 251] width 346 height 39
select select "Click here to buy the 3rd to Largest Pot In The Picture"
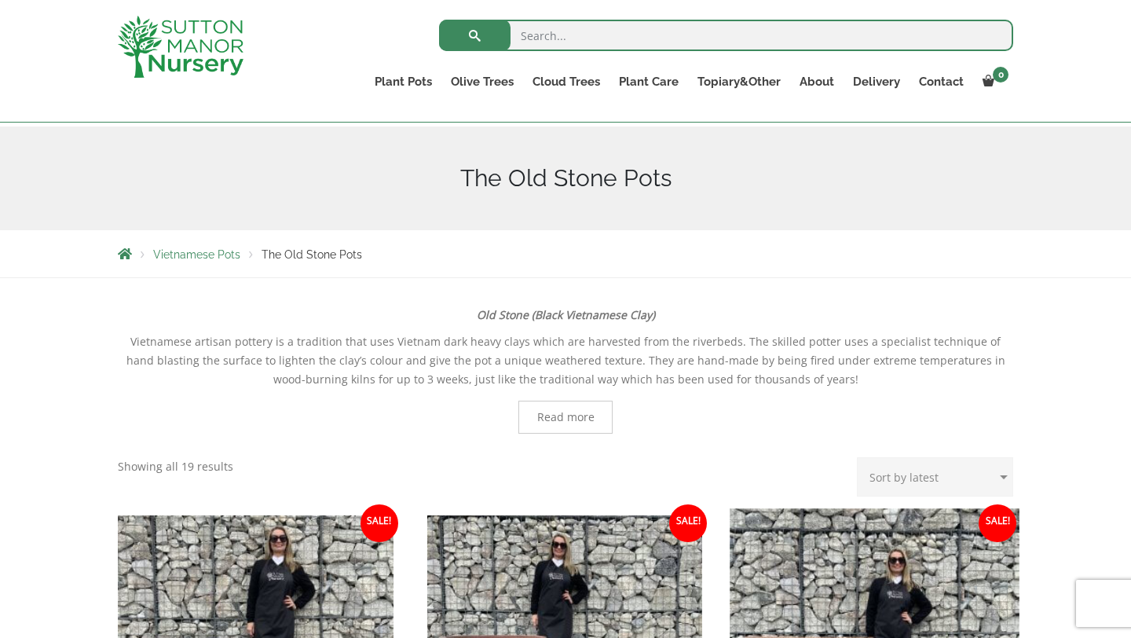
scroll to position [159, 0]
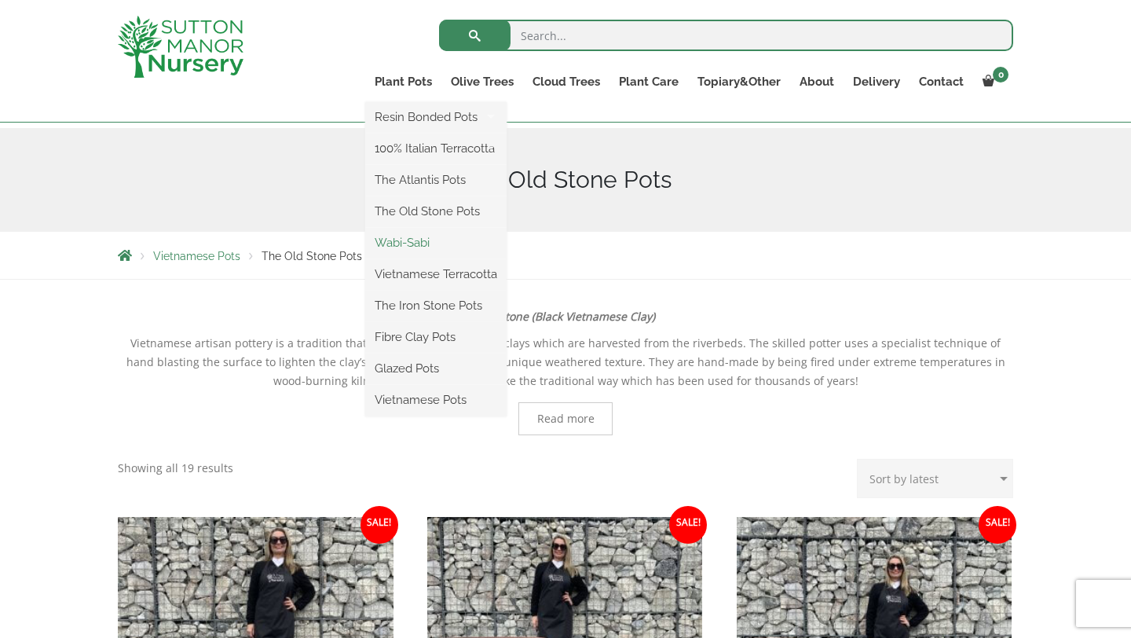
click at [422, 236] on link "Wabi-Sabi" at bounding box center [435, 243] width 141 height 24
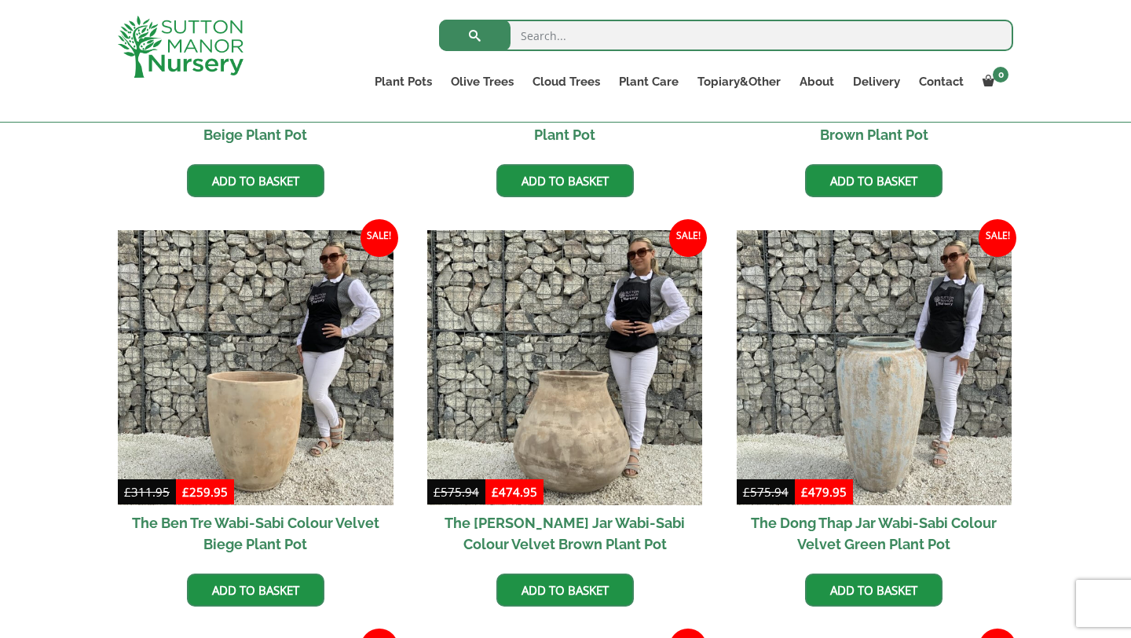
scroll to position [745, 0]
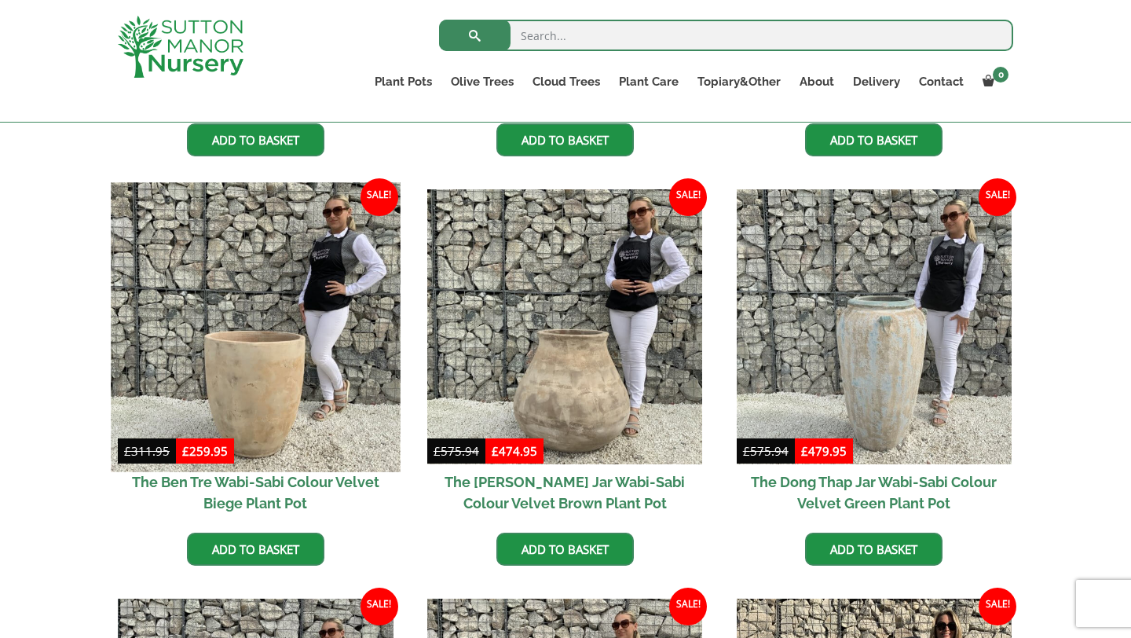
click at [228, 353] on img at bounding box center [255, 326] width 289 height 289
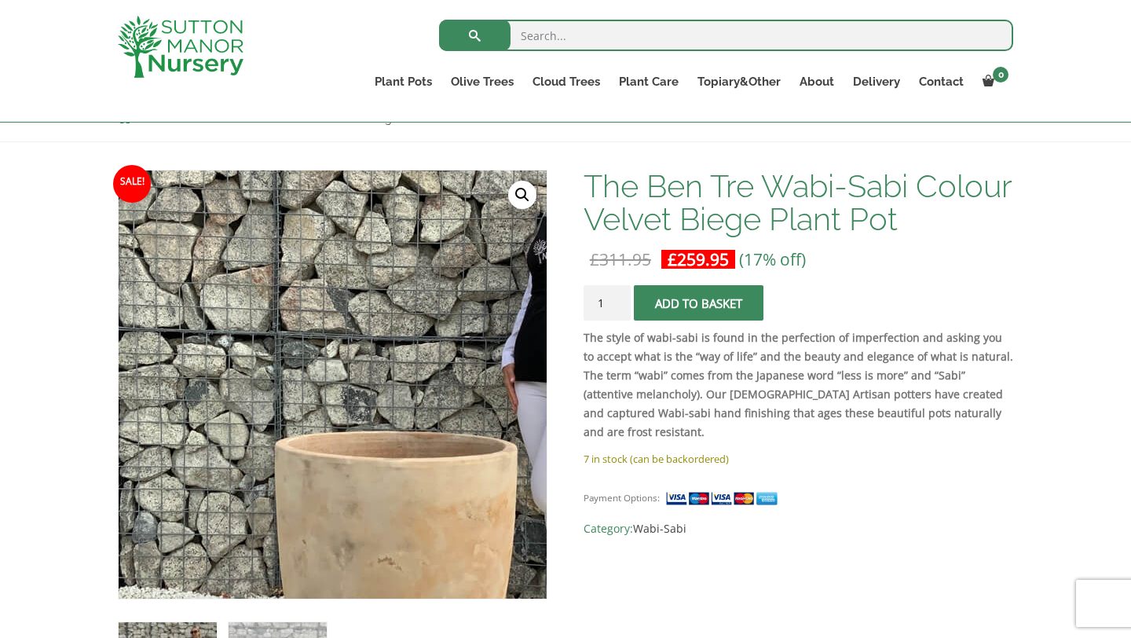
scroll to position [257, 0]
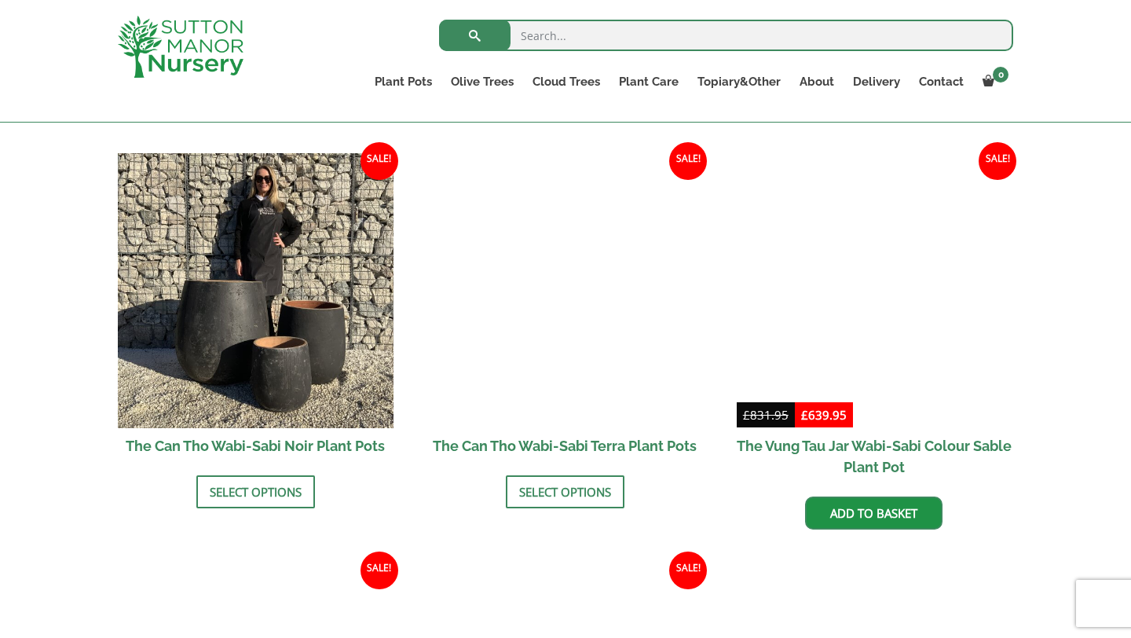
scroll to position [1593, 0]
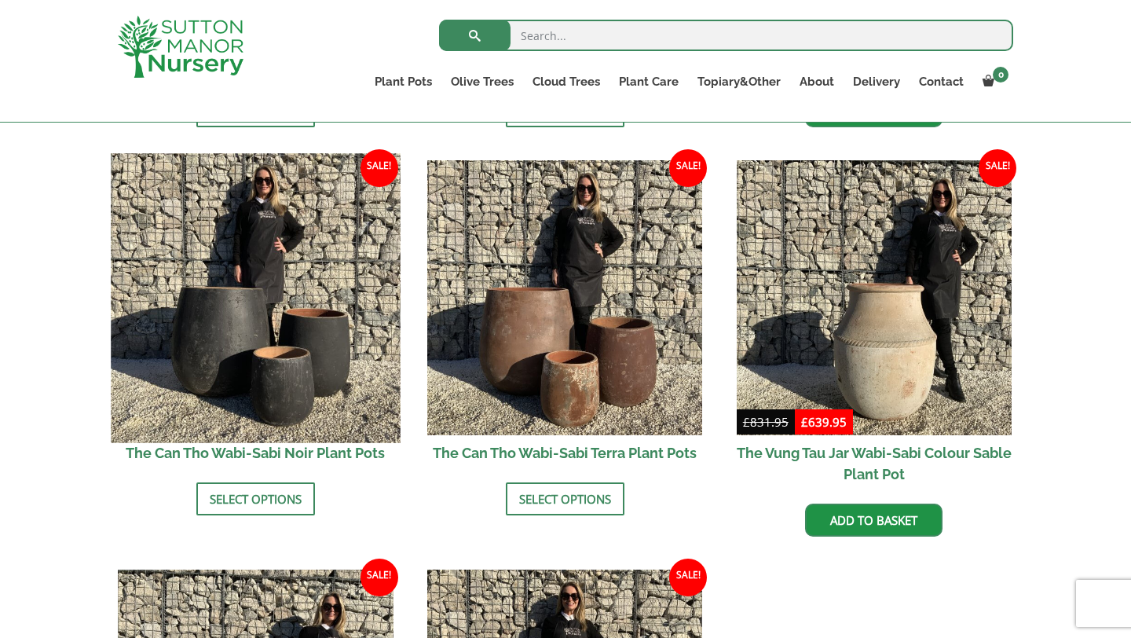
click at [222, 327] on img at bounding box center [255, 297] width 289 height 289
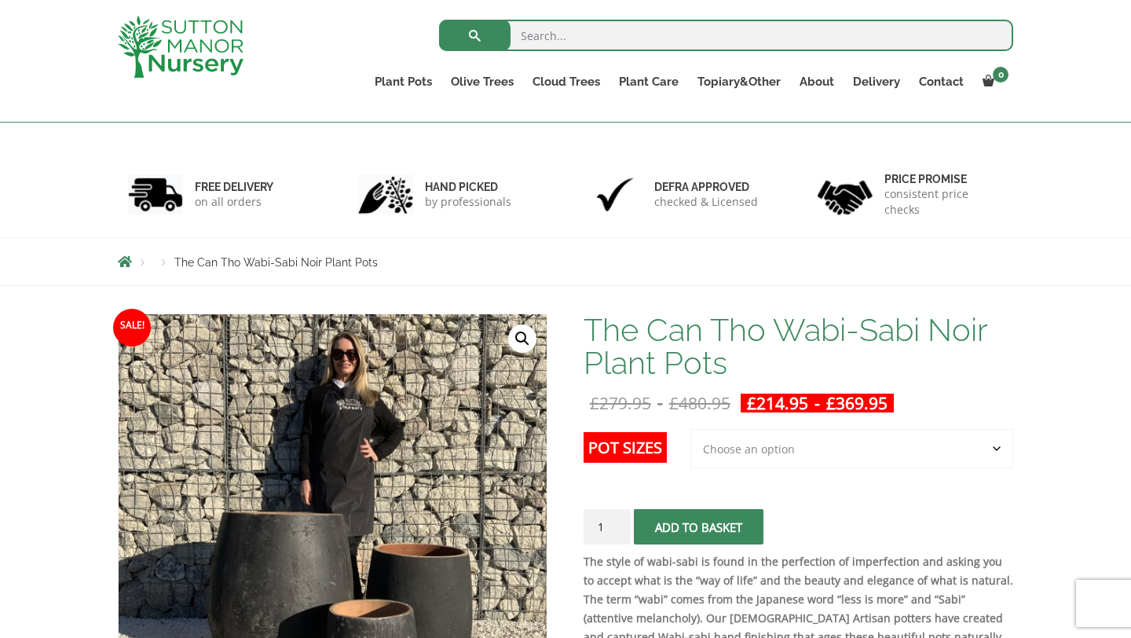
scroll to position [192, 0]
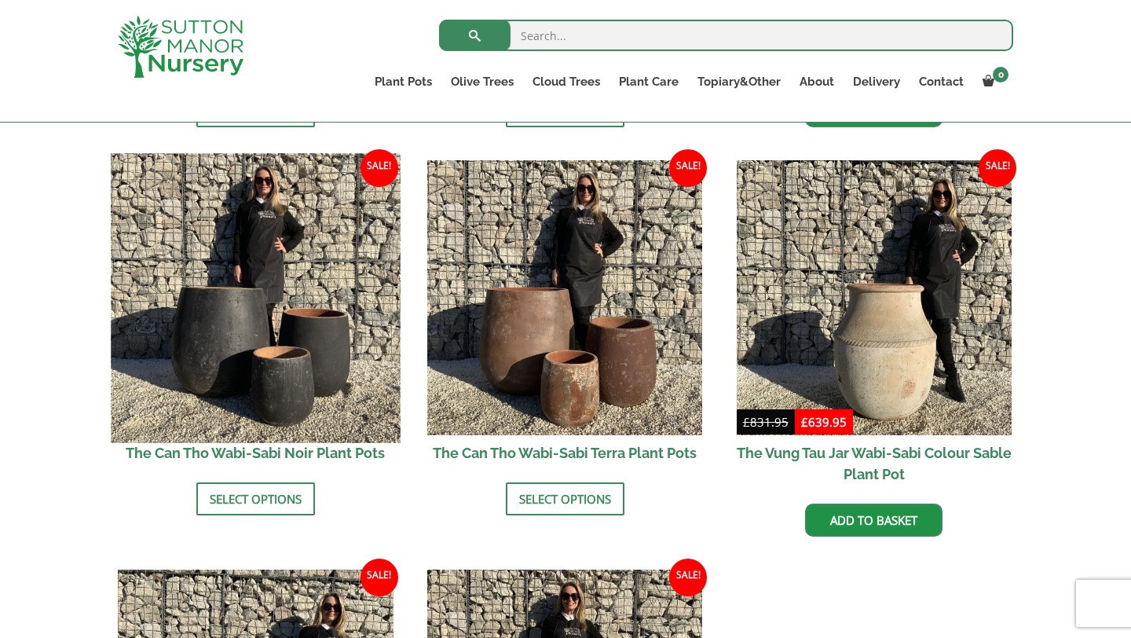
click at [258, 308] on img at bounding box center [255, 297] width 289 height 289
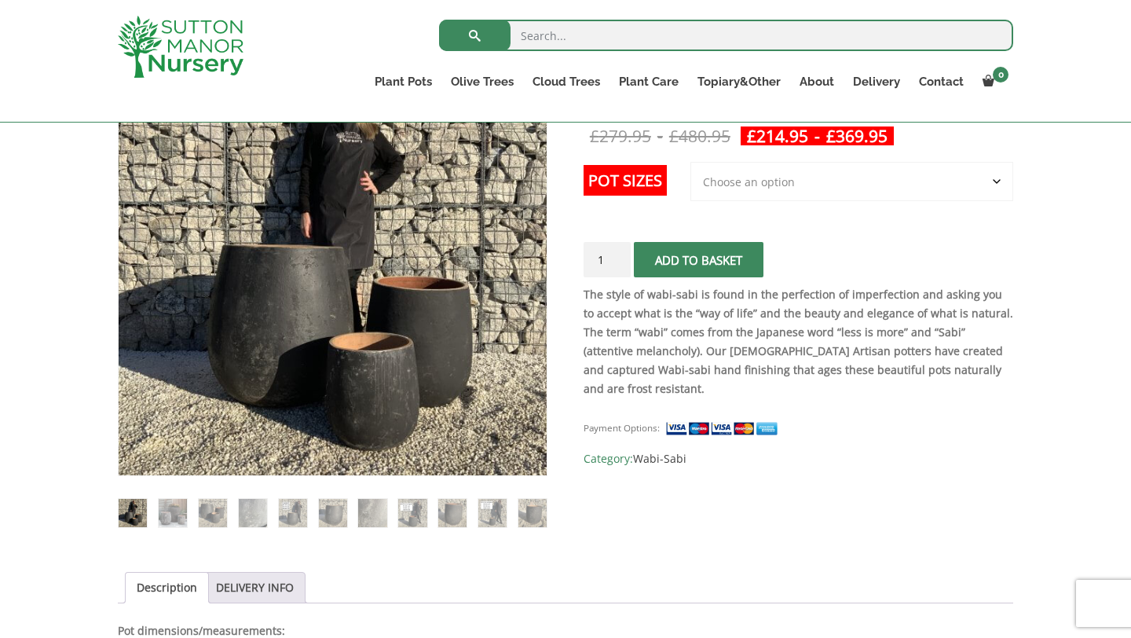
scroll to position [321, 0]
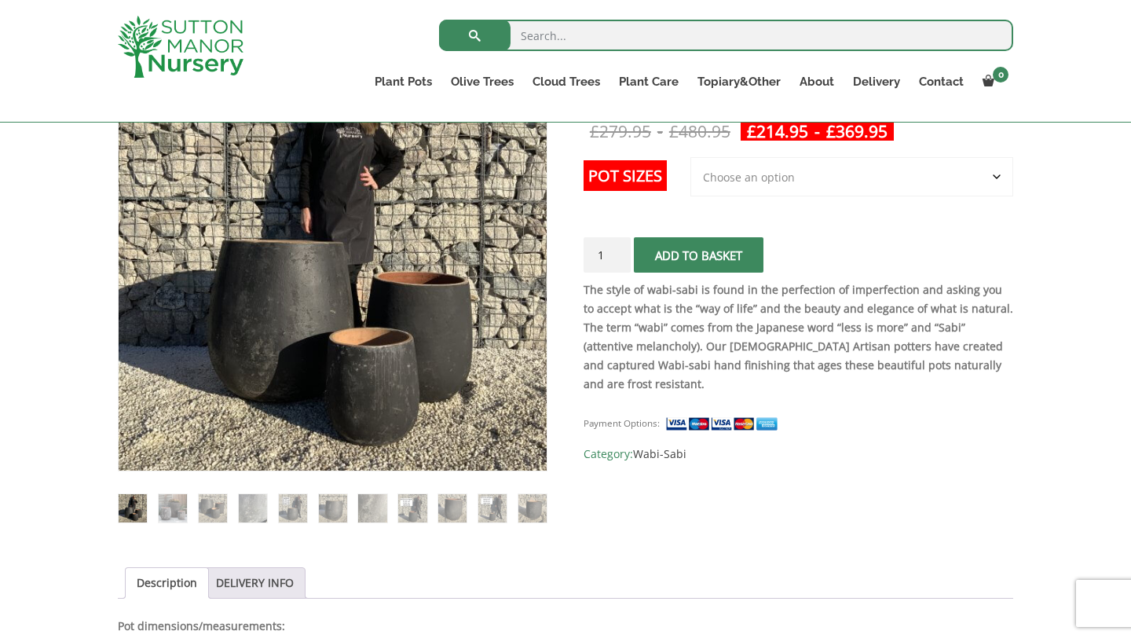
click at [830, 177] on select "Choose an option 3rd to Largest Pot In The Picture 2nd to Largest Pot In The Pi…" at bounding box center [852, 176] width 323 height 39
select select "2nd to Largest Pot In The Picture"
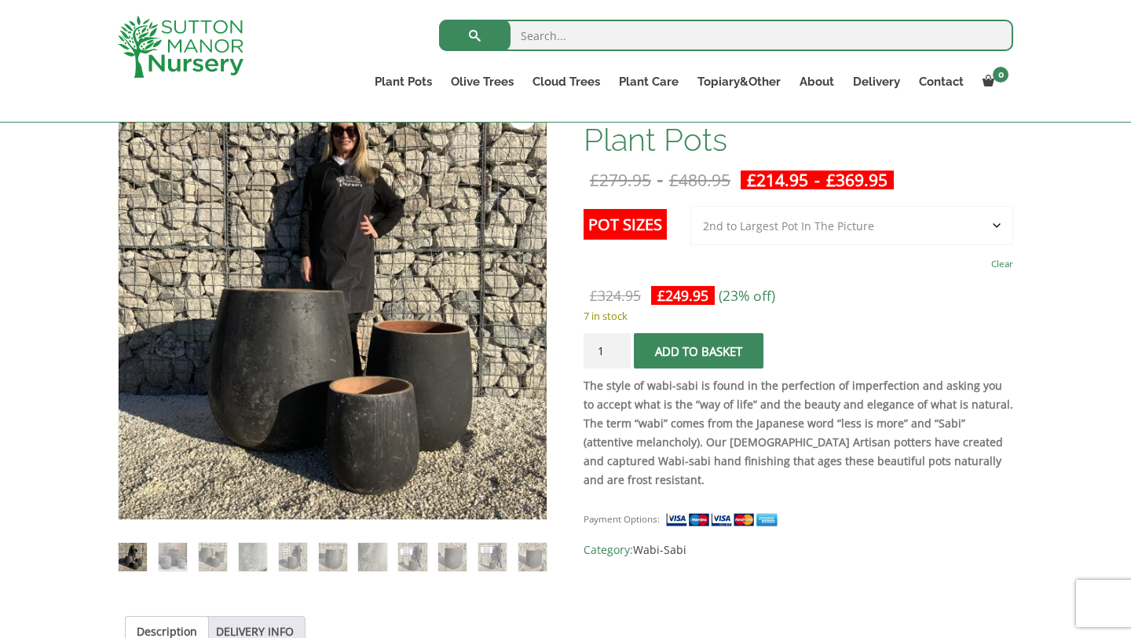
scroll to position [264, 0]
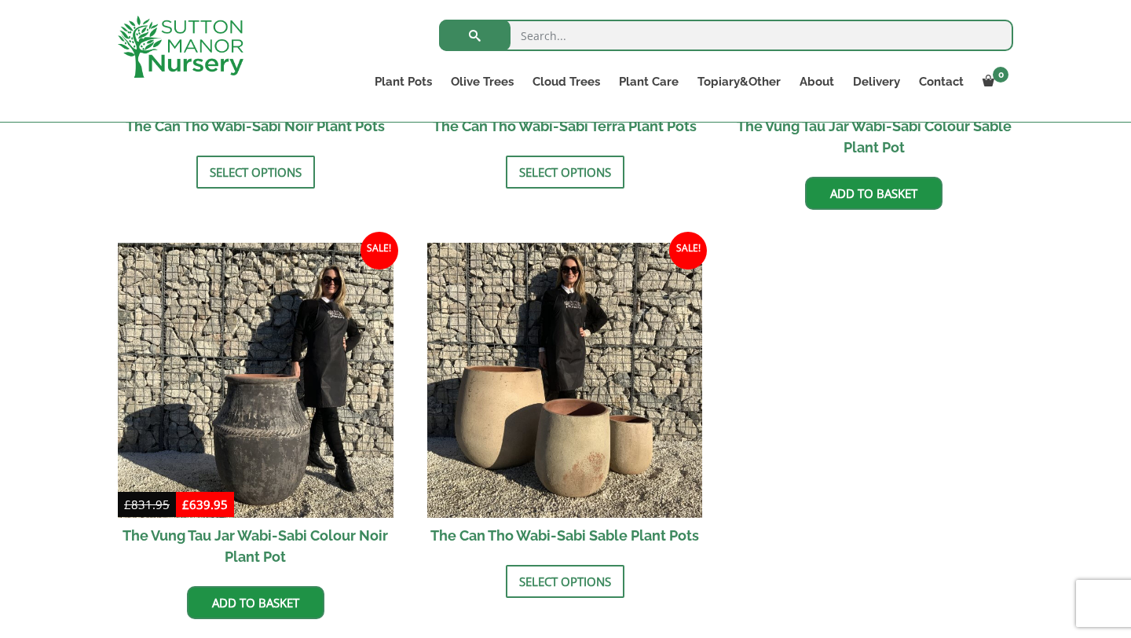
scroll to position [1945, 0]
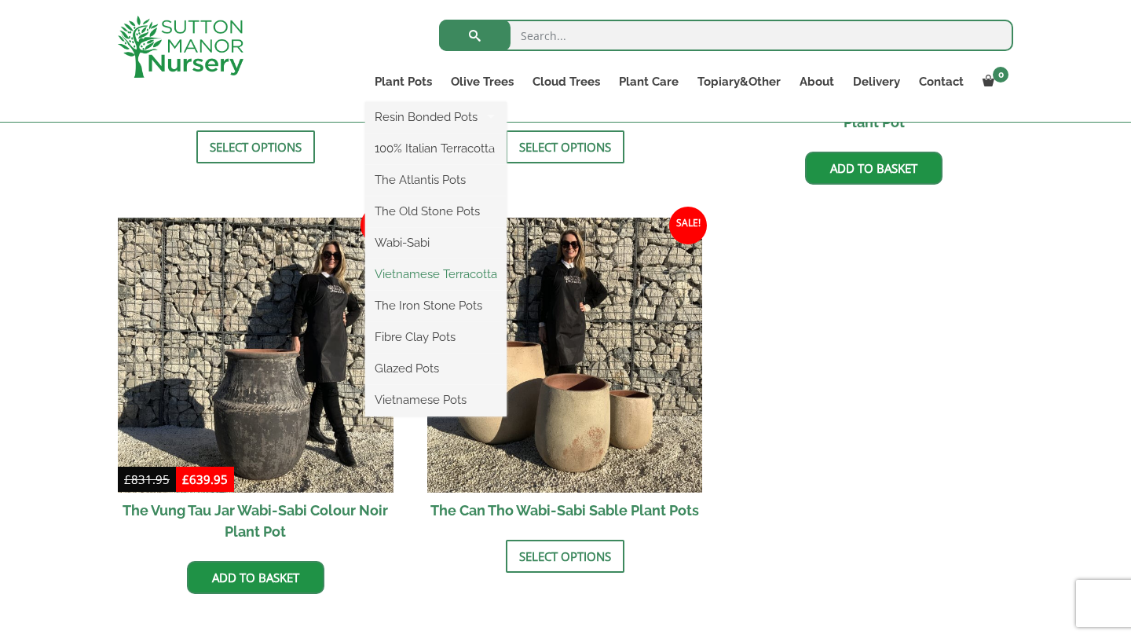
click at [408, 272] on link "Vietnamese Terracotta" at bounding box center [435, 274] width 141 height 24
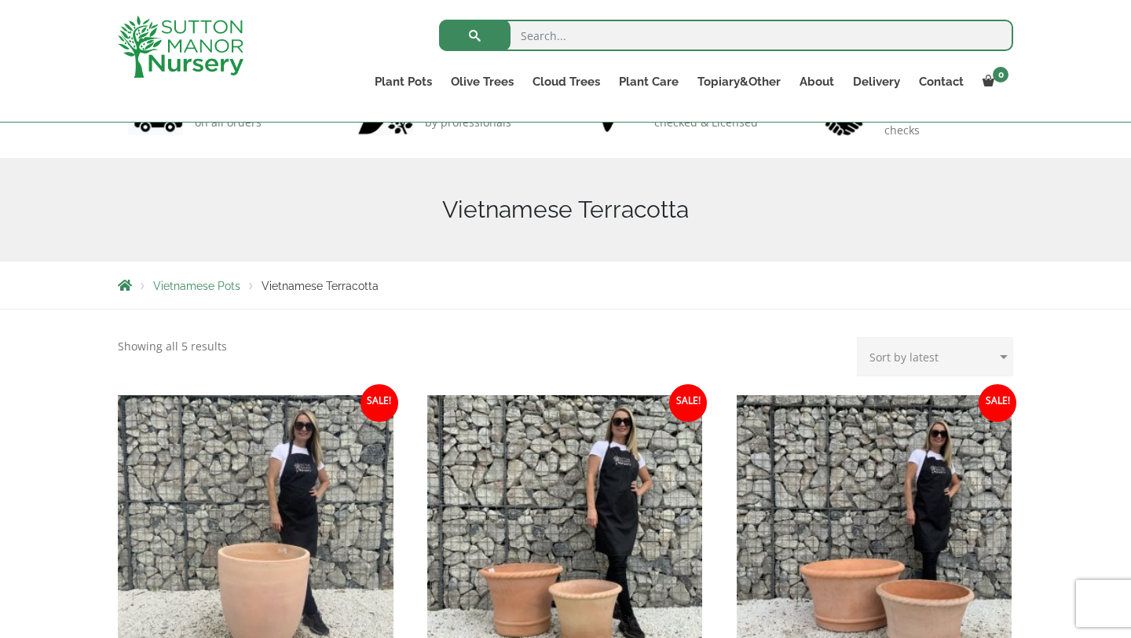
scroll to position [298, 0]
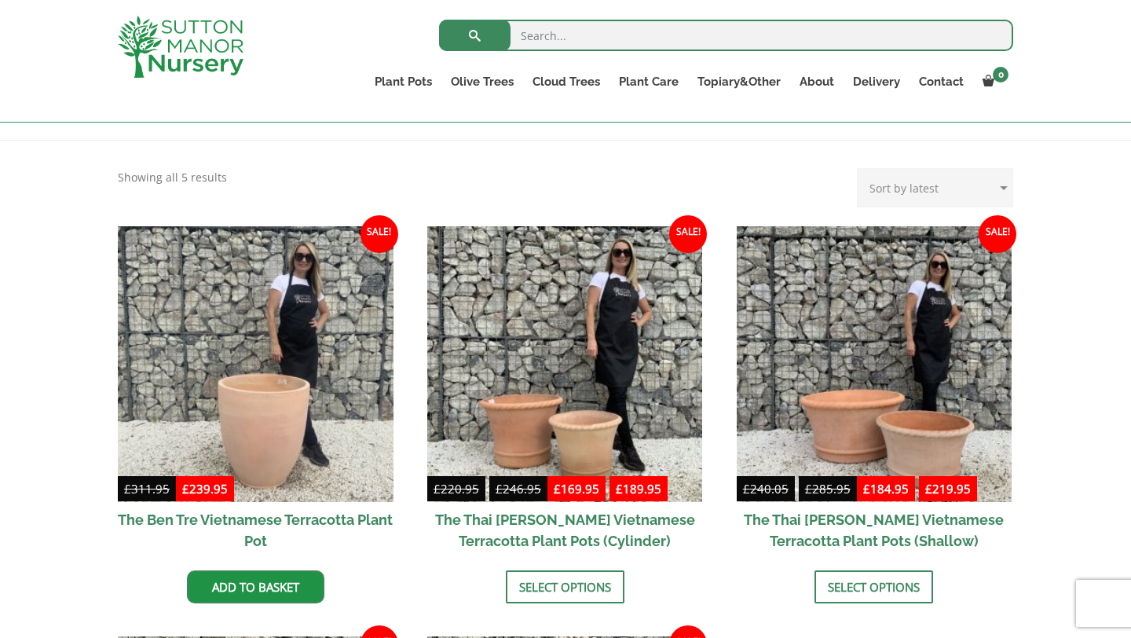
click at [929, 190] on select "Sort by popularity Sort by latest Sort by price: low to high Sort by price: hig…" at bounding box center [935, 187] width 156 height 39
select select "price"
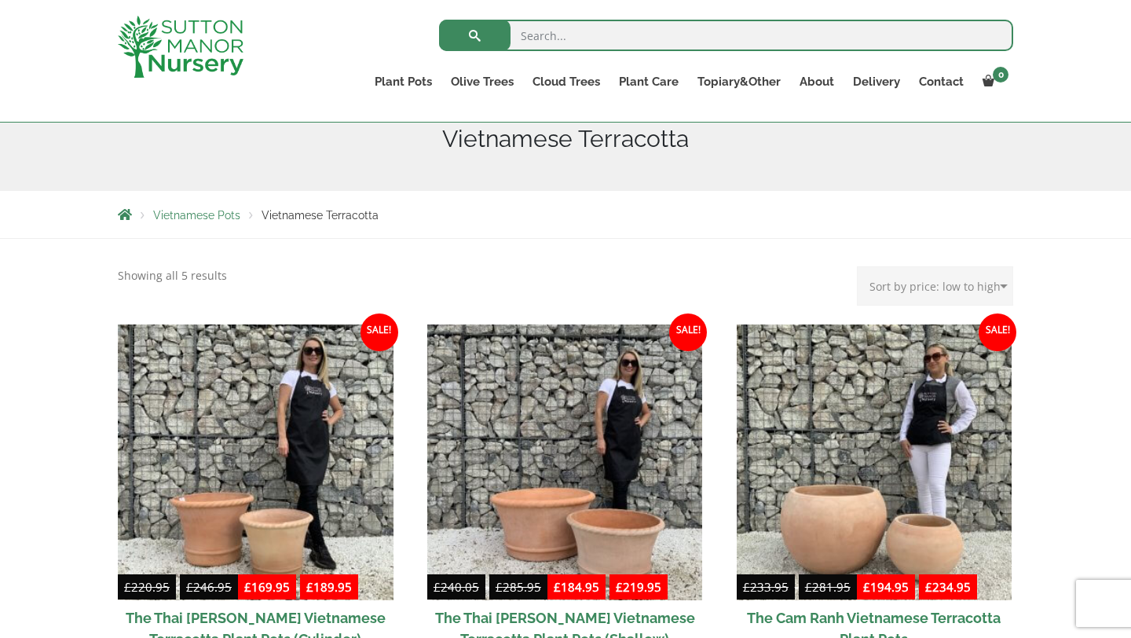
scroll to position [33, 0]
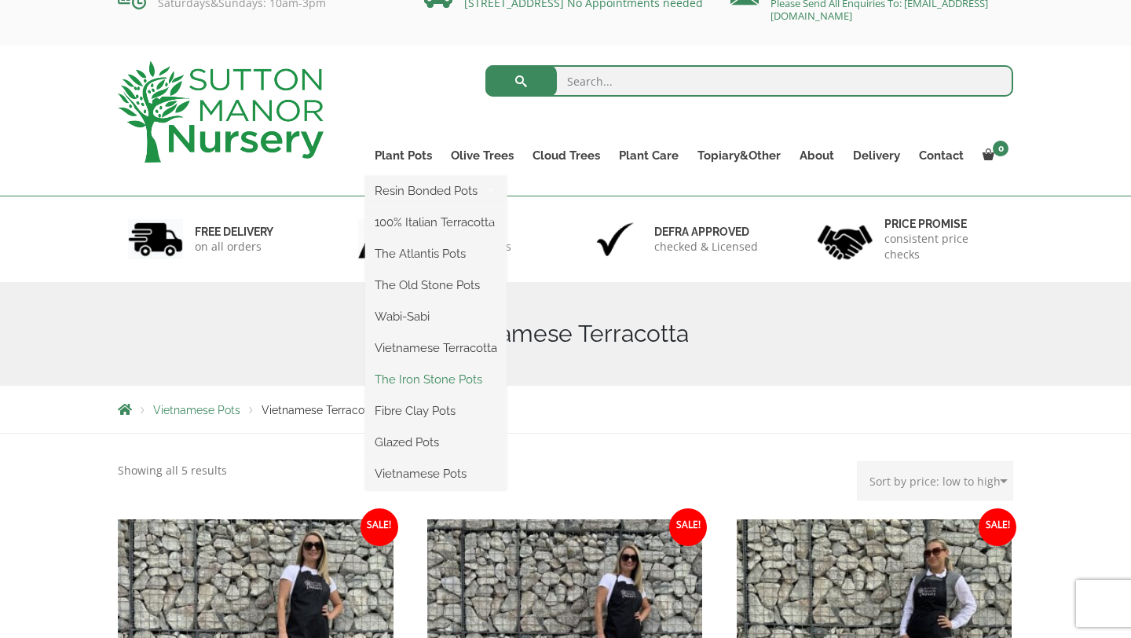
click at [405, 387] on link "The Iron Stone Pots" at bounding box center [435, 380] width 141 height 24
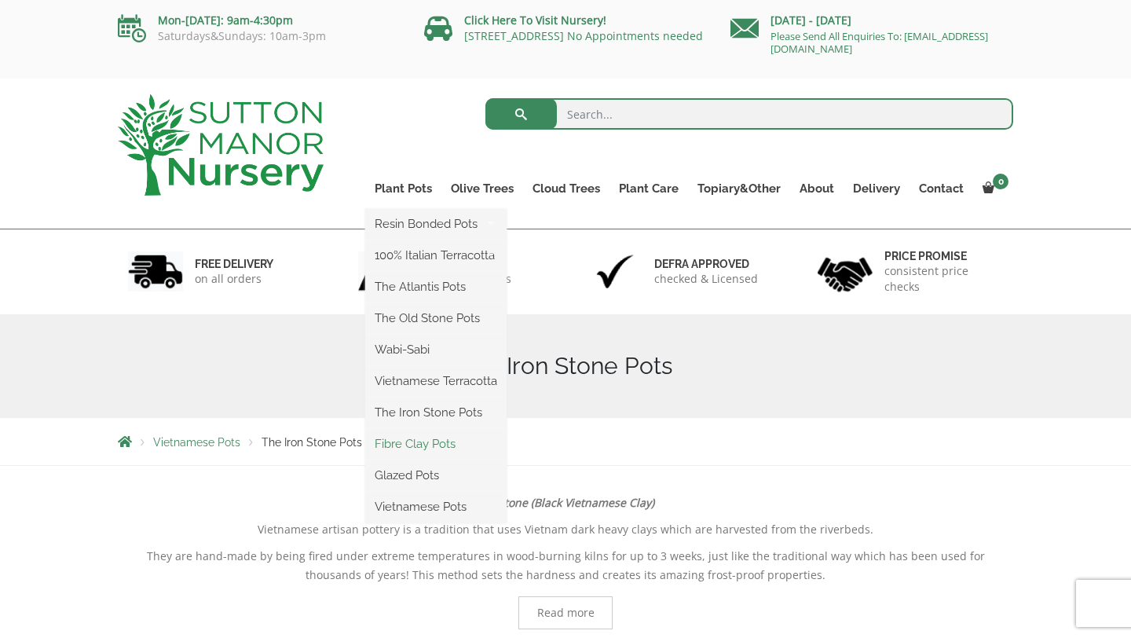
click at [411, 439] on link "Fibre Clay Pots" at bounding box center [435, 444] width 141 height 24
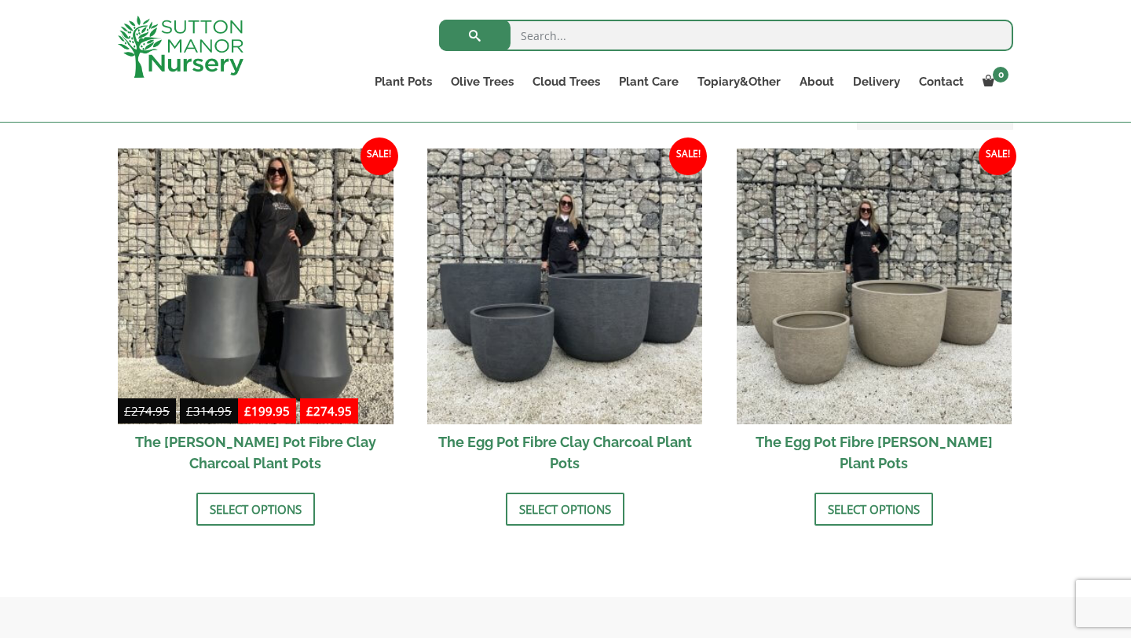
scroll to position [494, 0]
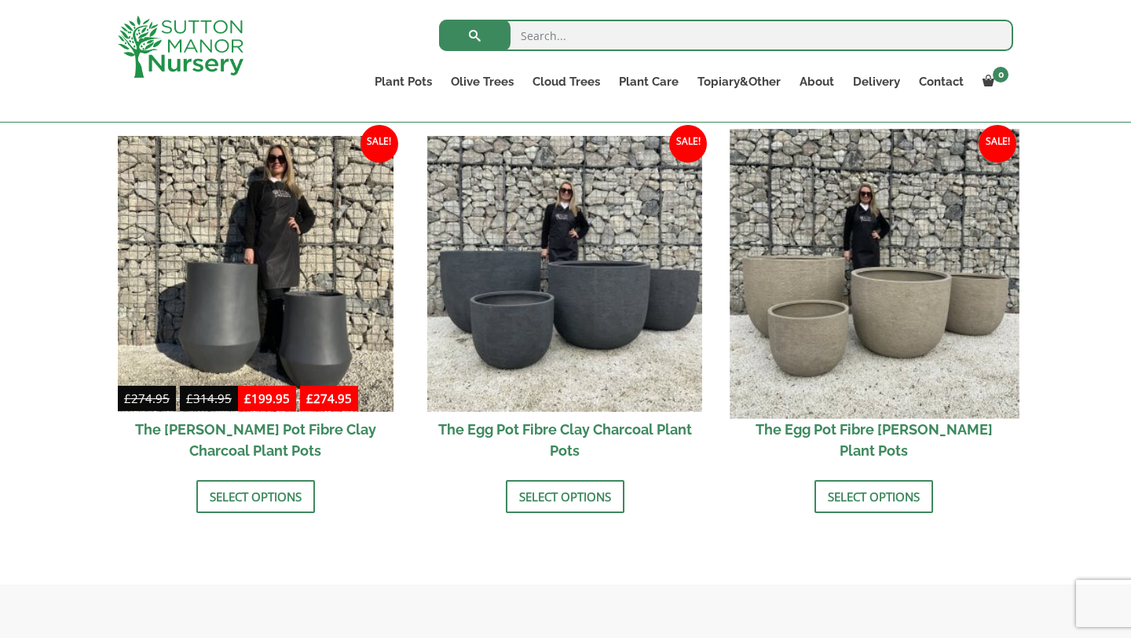
click at [841, 307] on img at bounding box center [874, 273] width 289 height 289
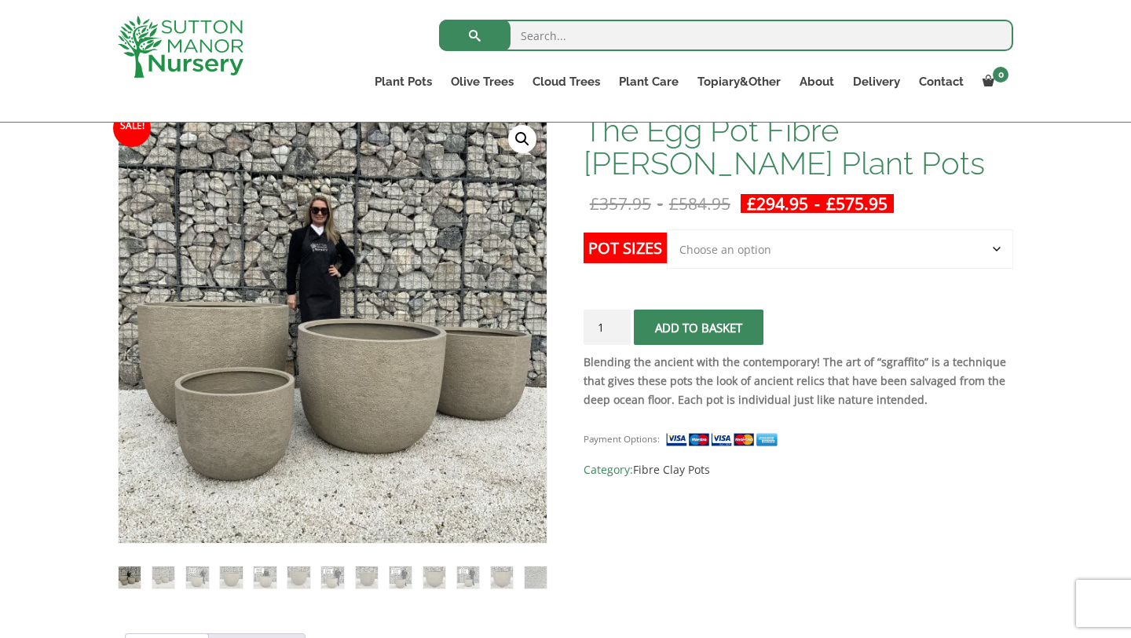
scroll to position [266, 0]
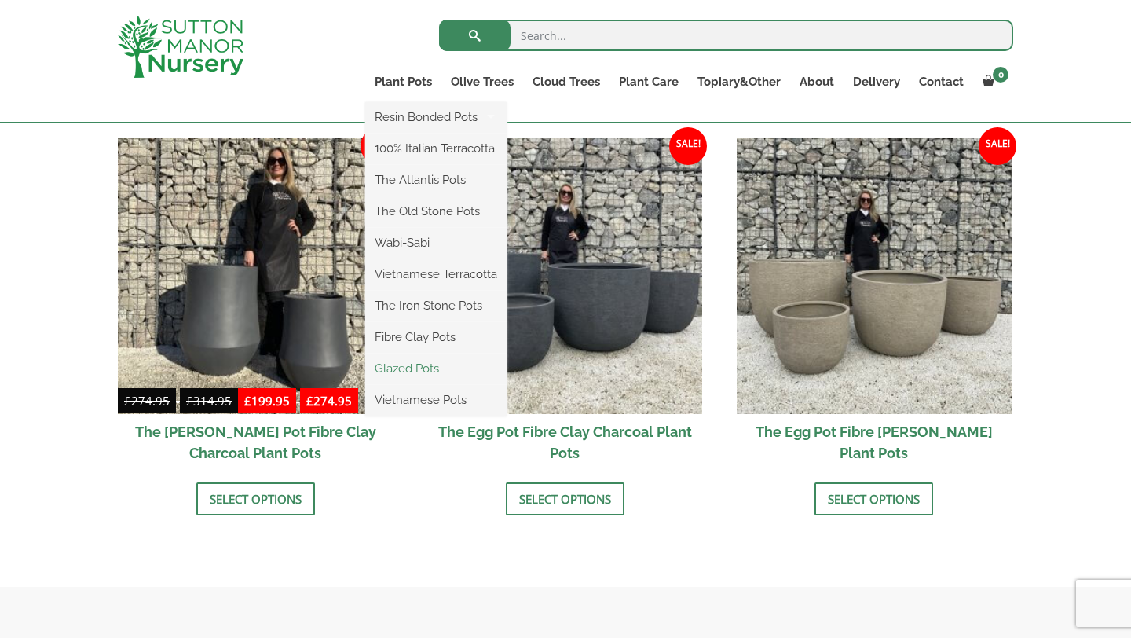
click at [406, 374] on link "Glazed Pots" at bounding box center [435, 369] width 141 height 24
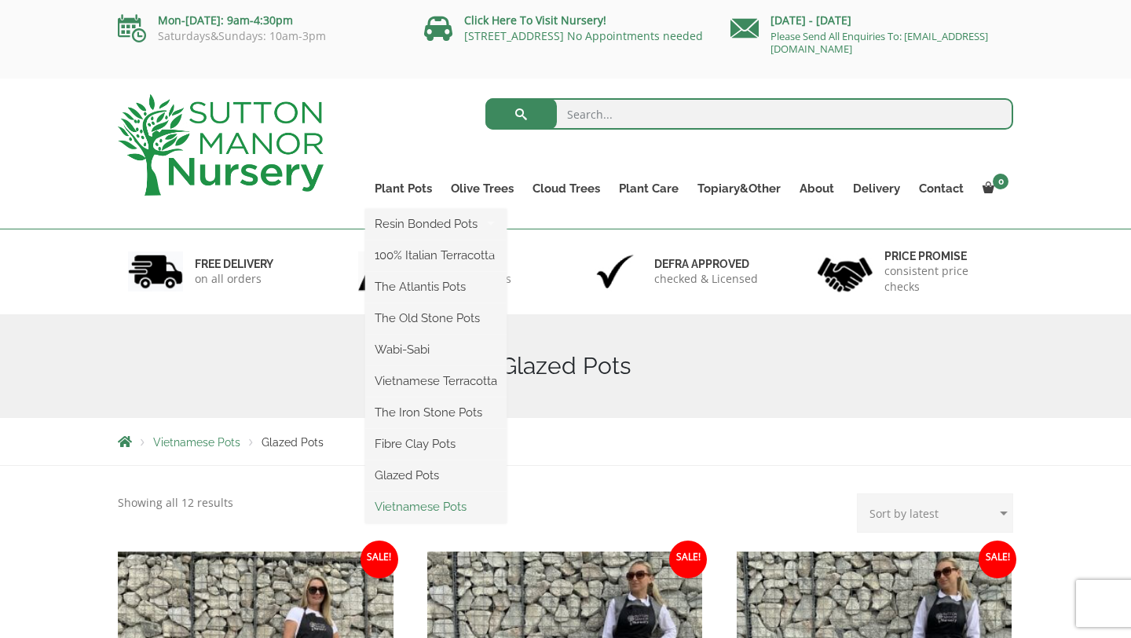
click at [432, 510] on link "Vietnamese Pots" at bounding box center [435, 507] width 141 height 24
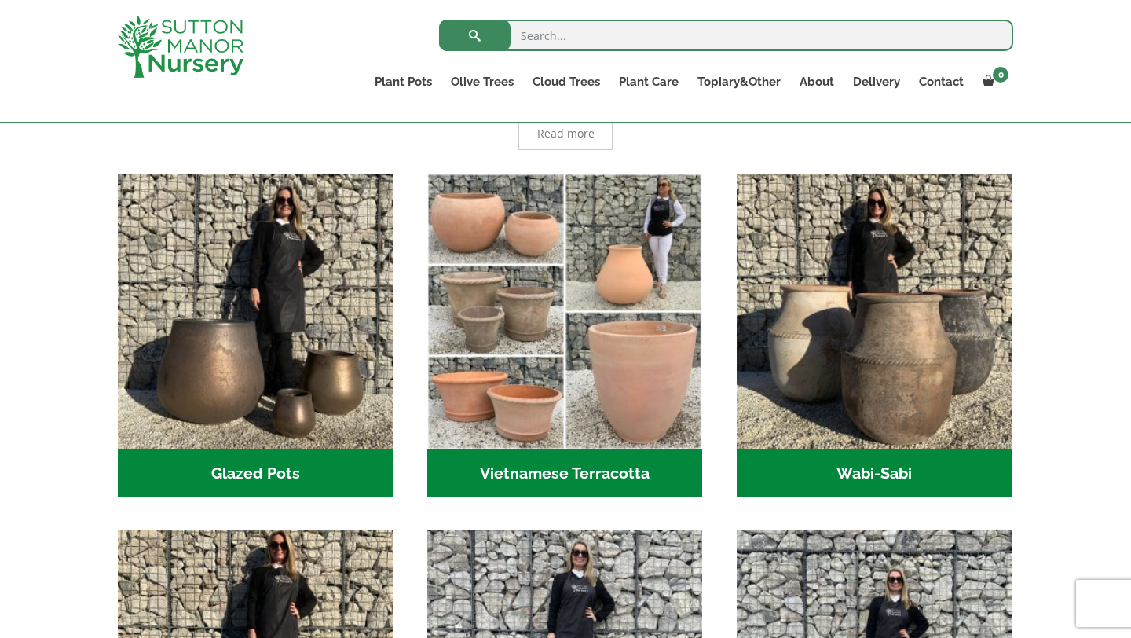
scroll to position [400, 0]
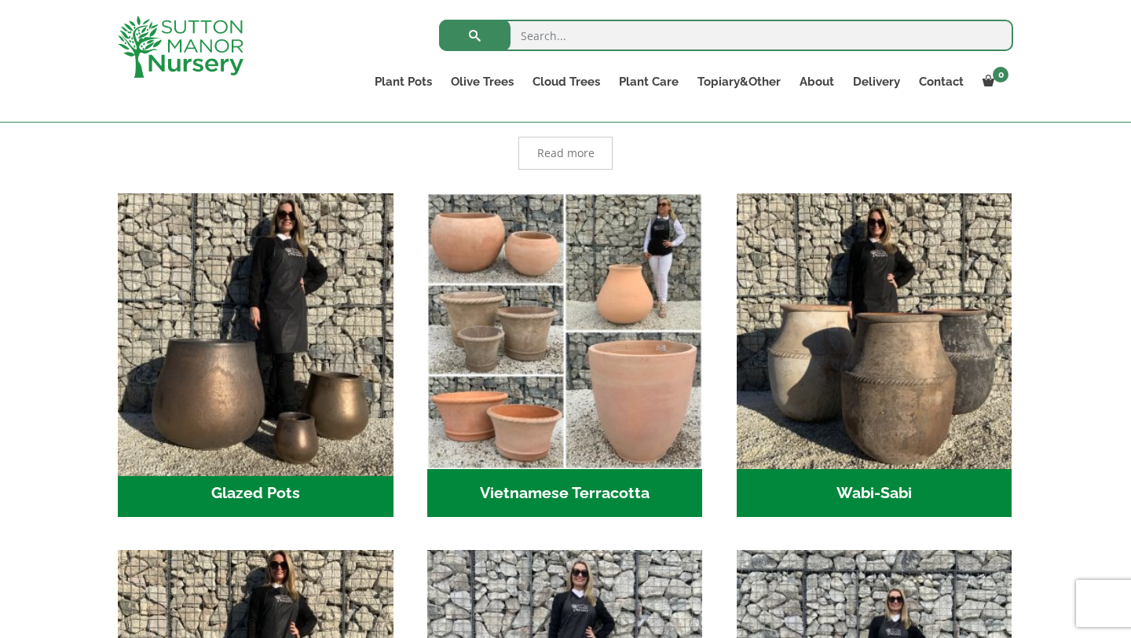
click at [207, 393] on img "Visit product category Glazed Pots" at bounding box center [255, 330] width 289 height 289
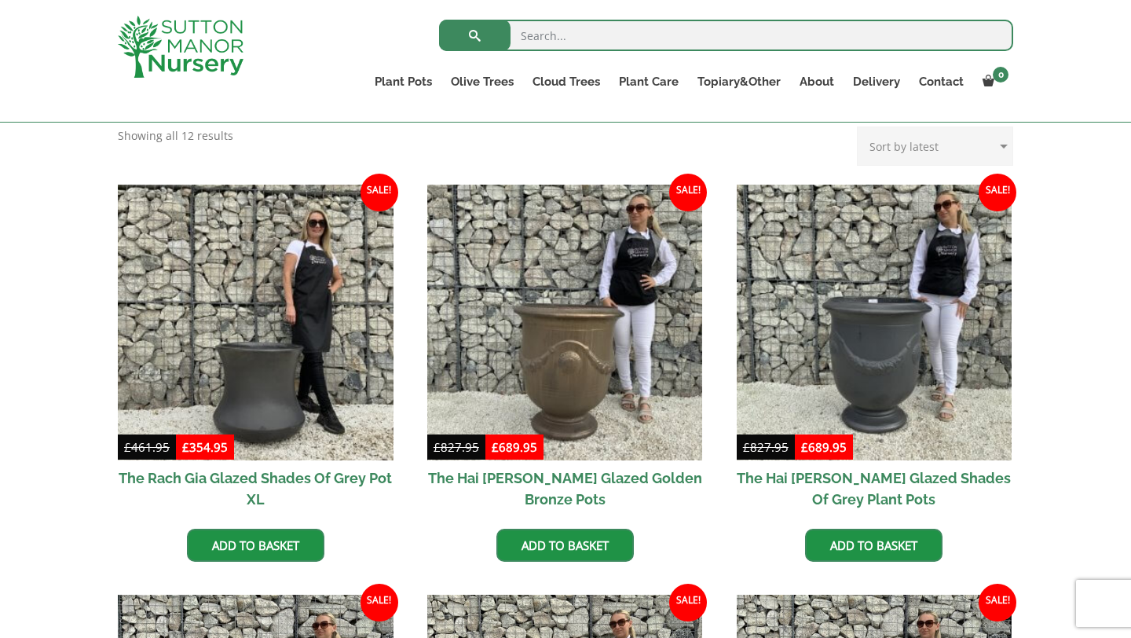
scroll to position [348, 0]
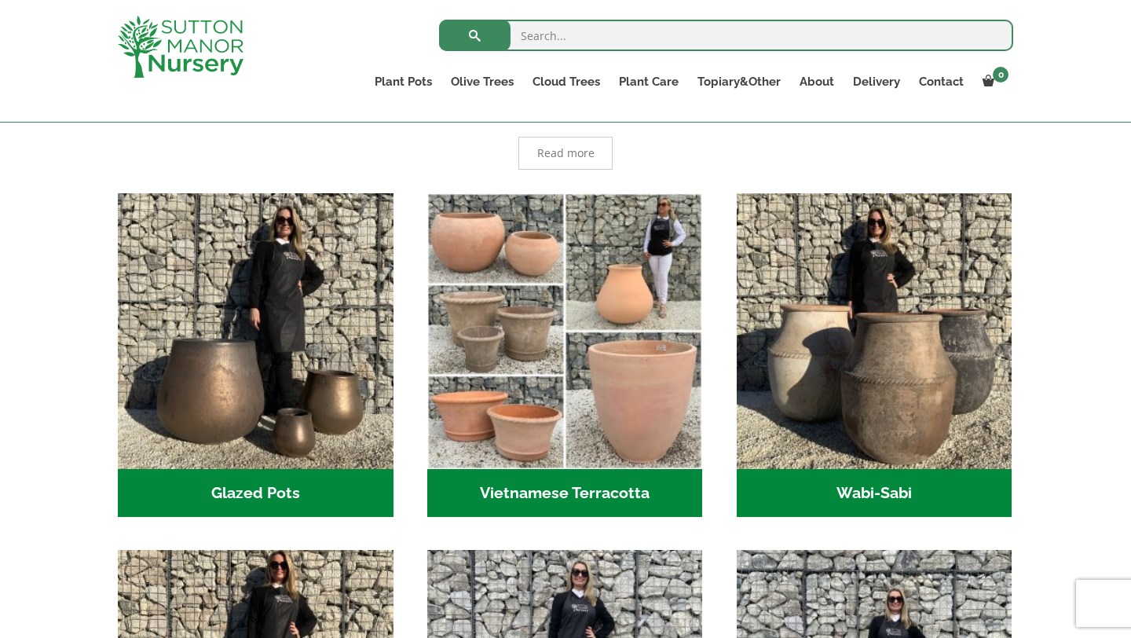
scroll to position [428, 0]
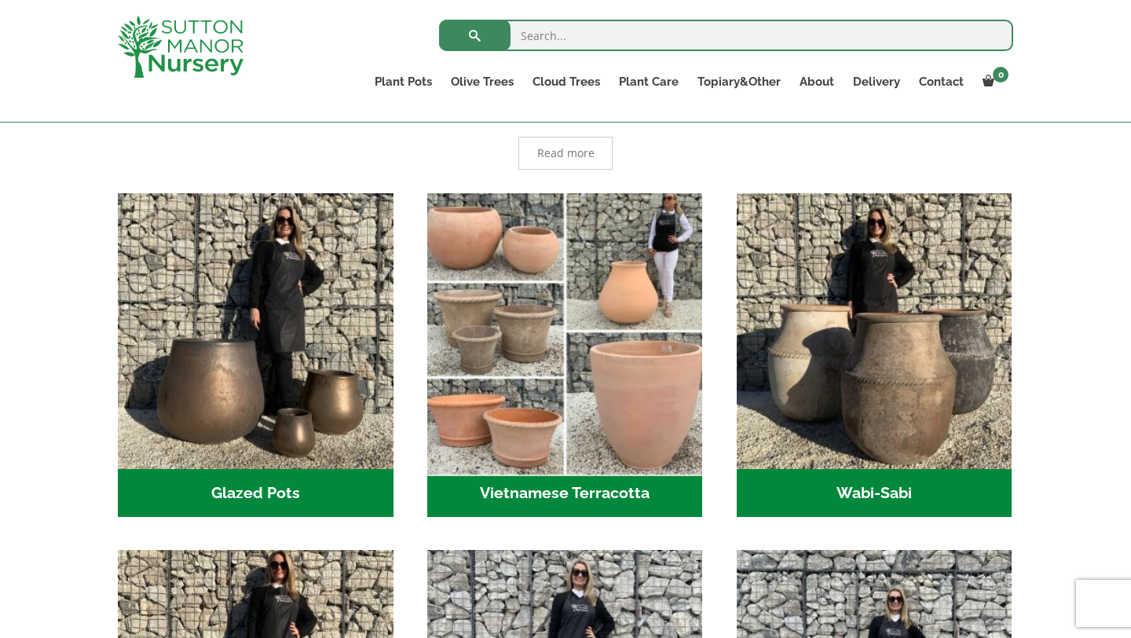
click at [540, 309] on img "Visit product category Vietnamese Terracotta" at bounding box center [564, 330] width 289 height 289
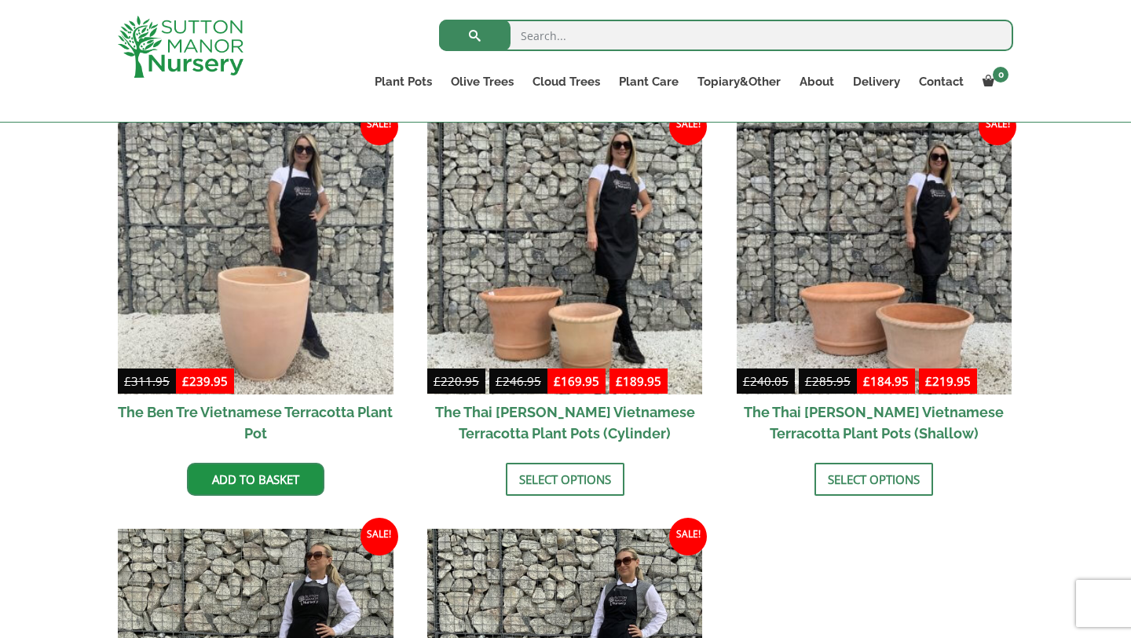
scroll to position [499, 0]
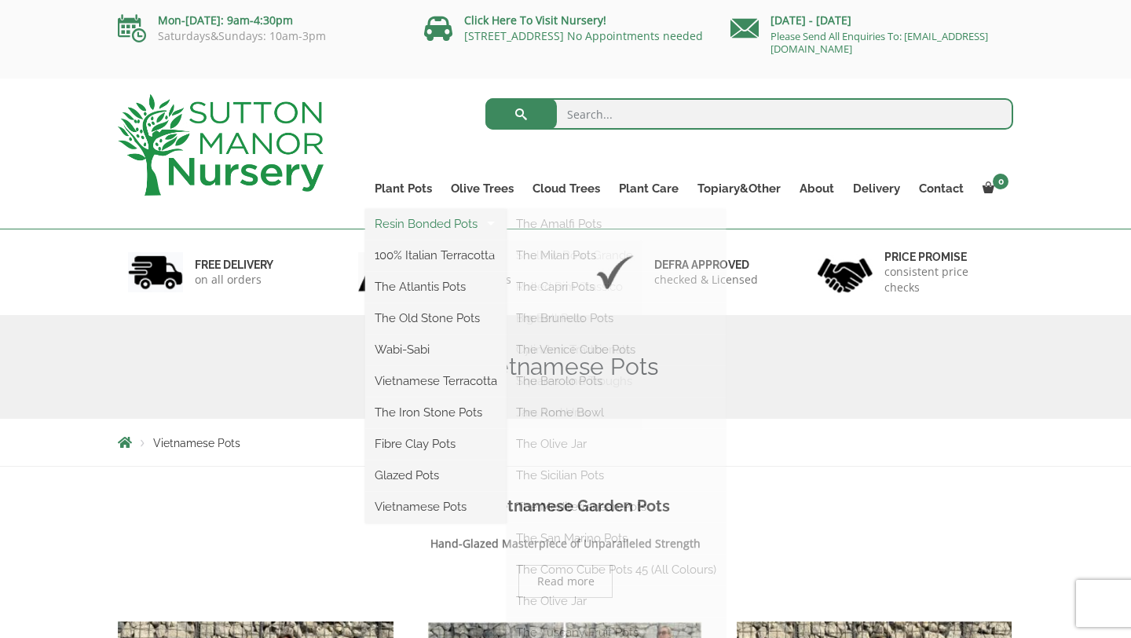
click at [426, 229] on link "Resin Bonded Pots" at bounding box center [435, 224] width 141 height 24
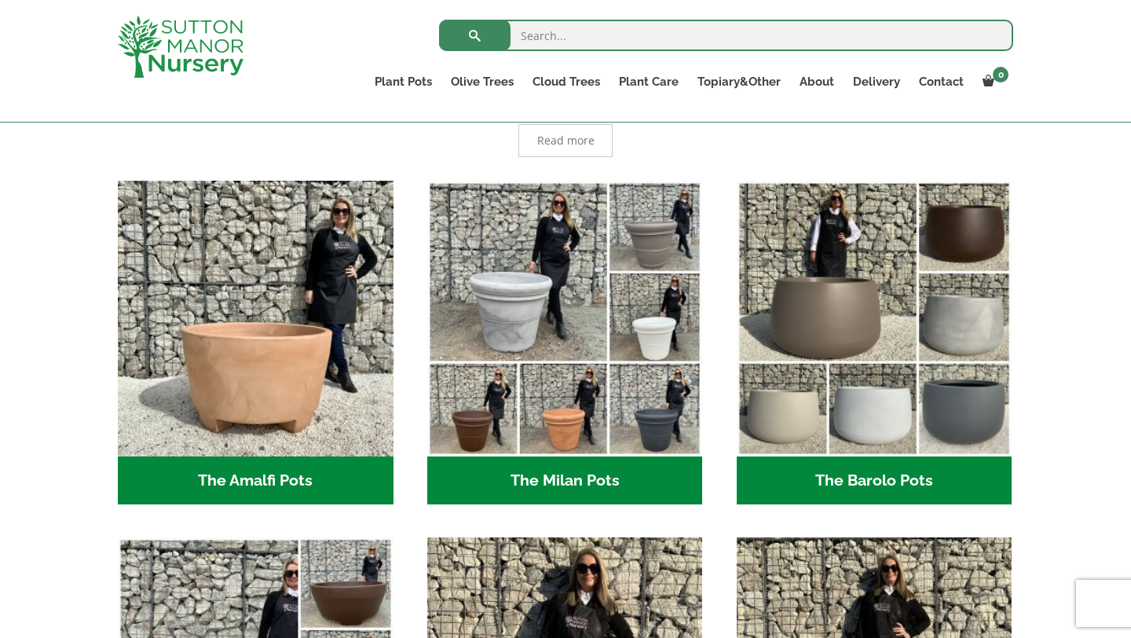
scroll to position [438, 0]
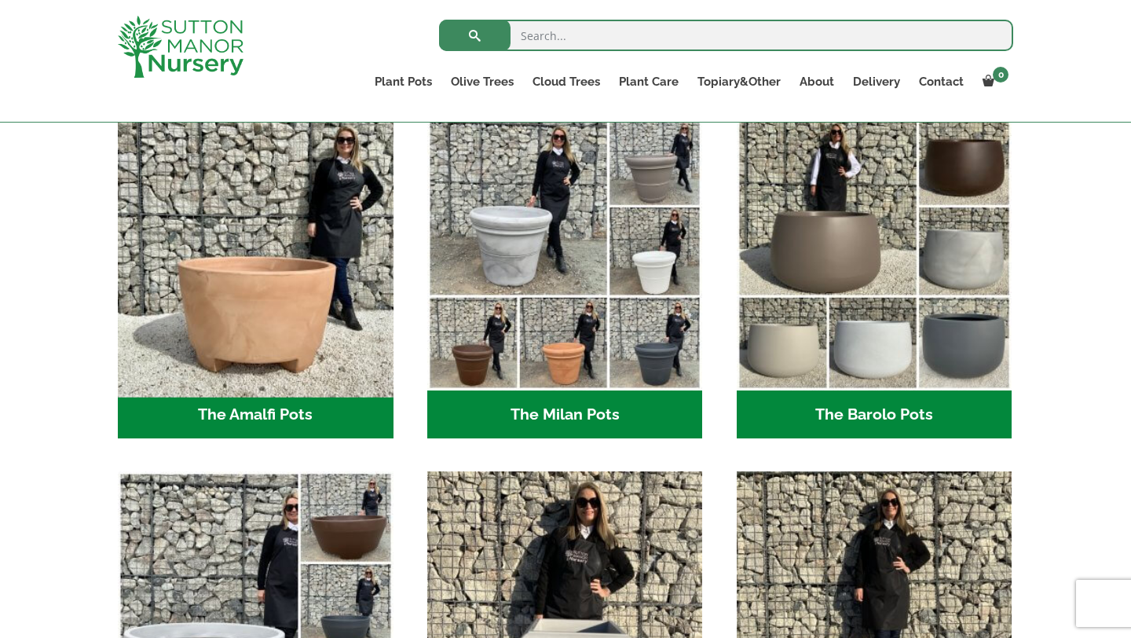
click at [218, 325] on img "Visit product category The Amalfi Pots" at bounding box center [255, 252] width 289 height 289
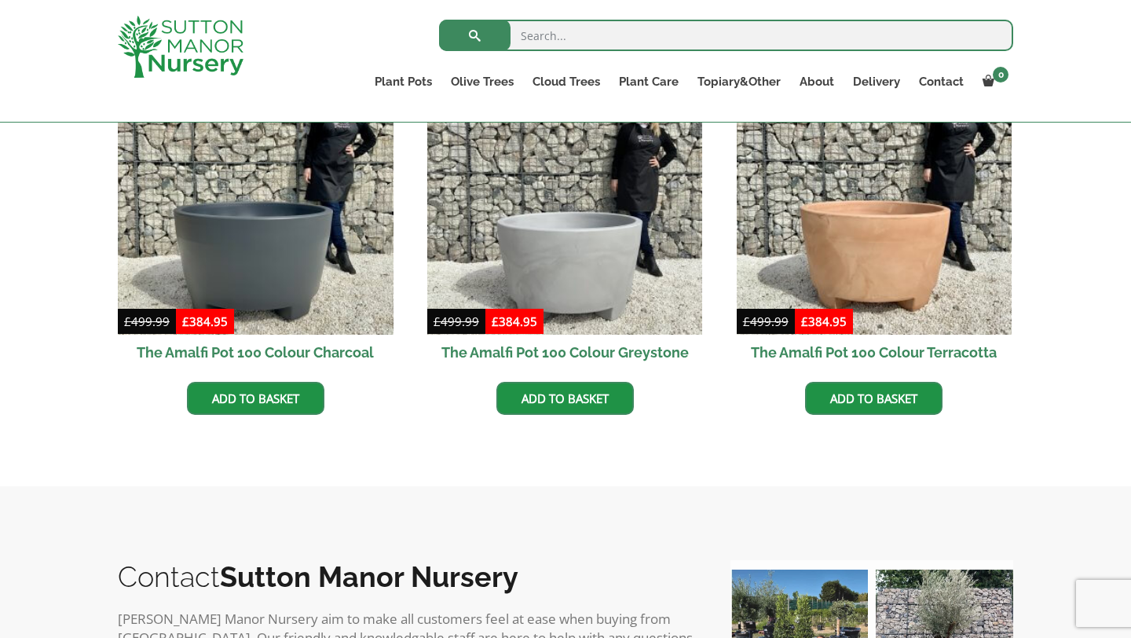
scroll to position [547, 0]
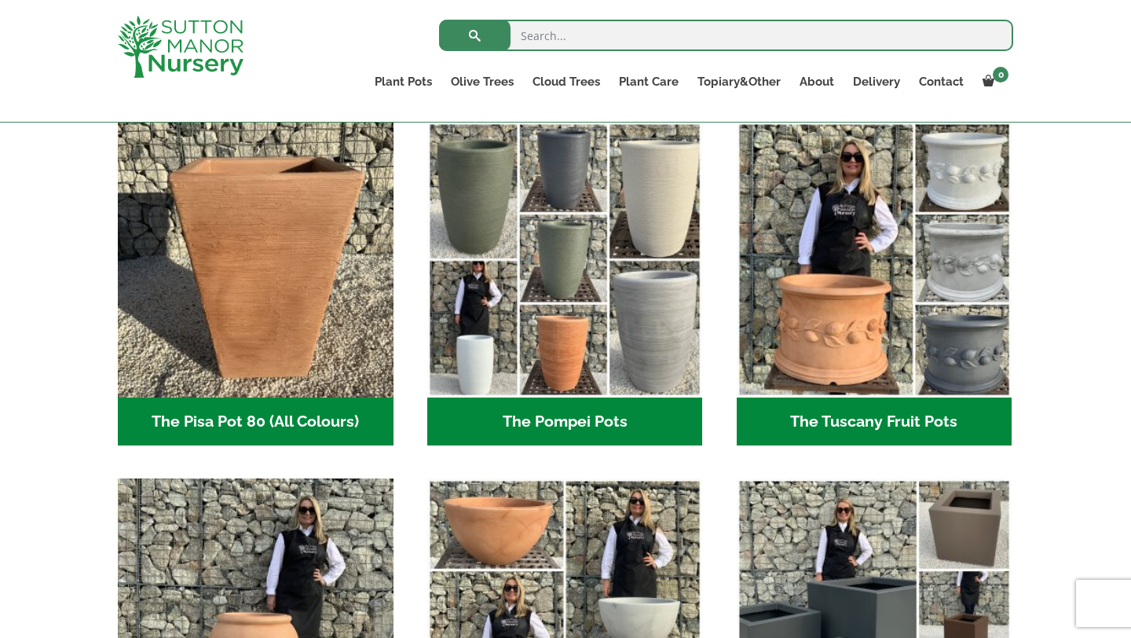
scroll to position [1146, 0]
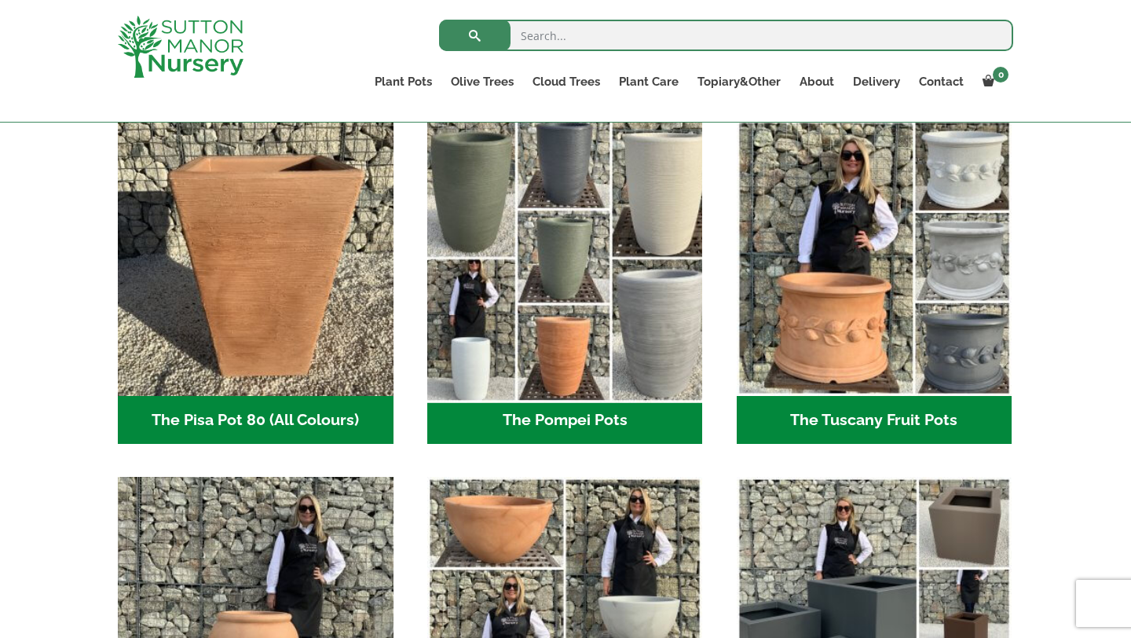
click at [562, 303] on img "Visit product category The Pompei Pots" at bounding box center [564, 258] width 289 height 289
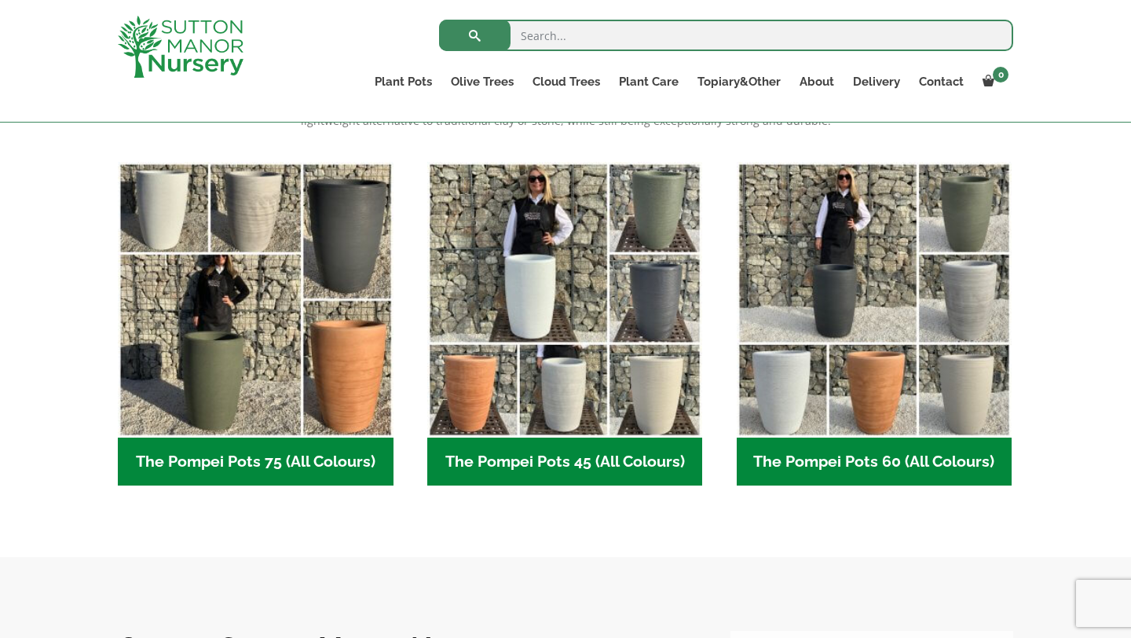
scroll to position [364, 0]
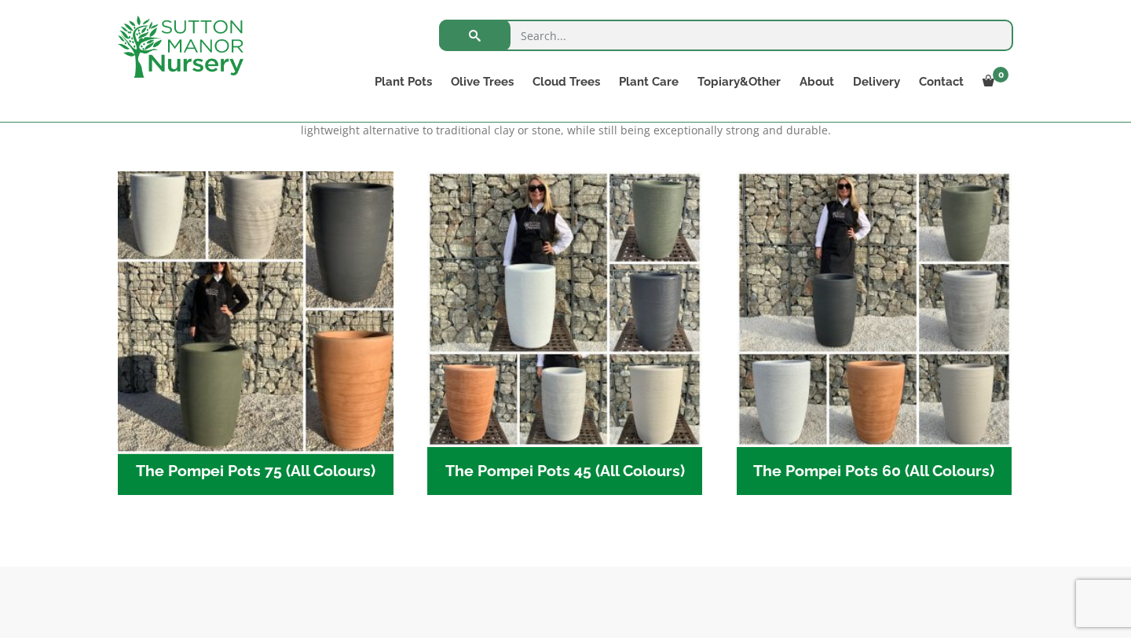
click at [299, 367] on img "Visit product category The Pompei Pots 75 (All Colours)" at bounding box center [255, 308] width 289 height 289
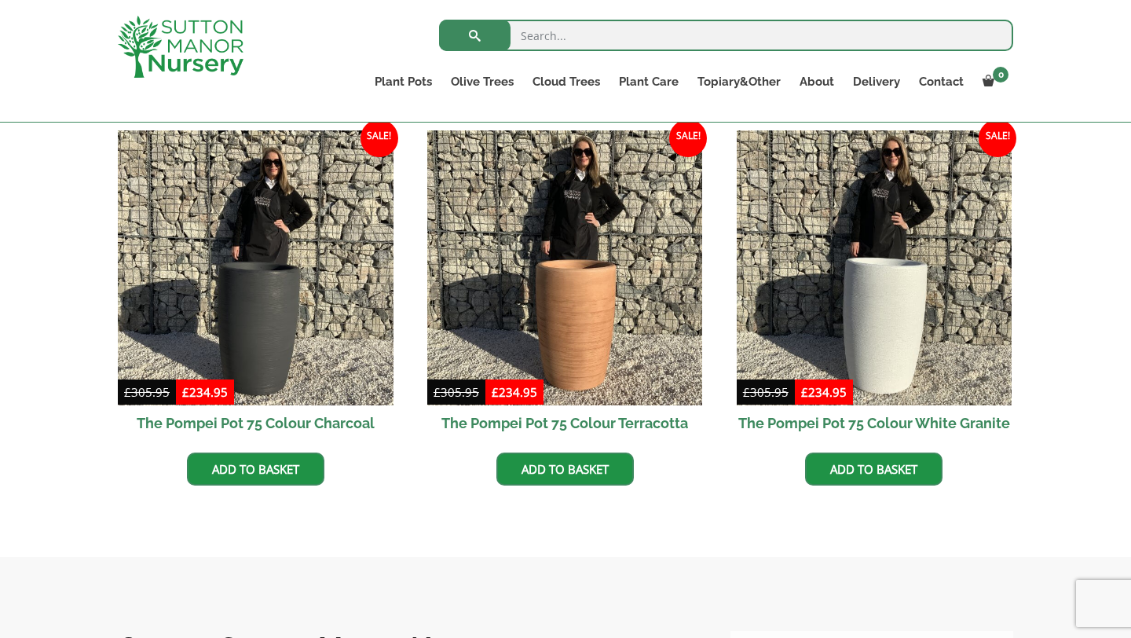
scroll to position [786, 0]
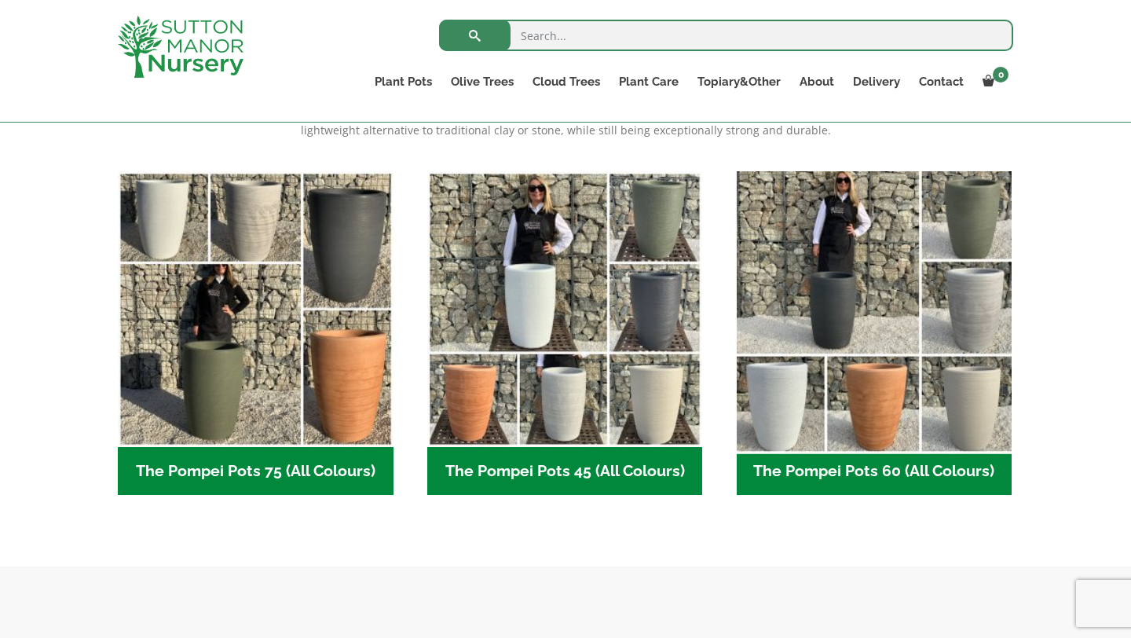
click at [801, 295] on img "Visit product category The Pompei Pots 60 (All Colours)" at bounding box center [874, 308] width 289 height 289
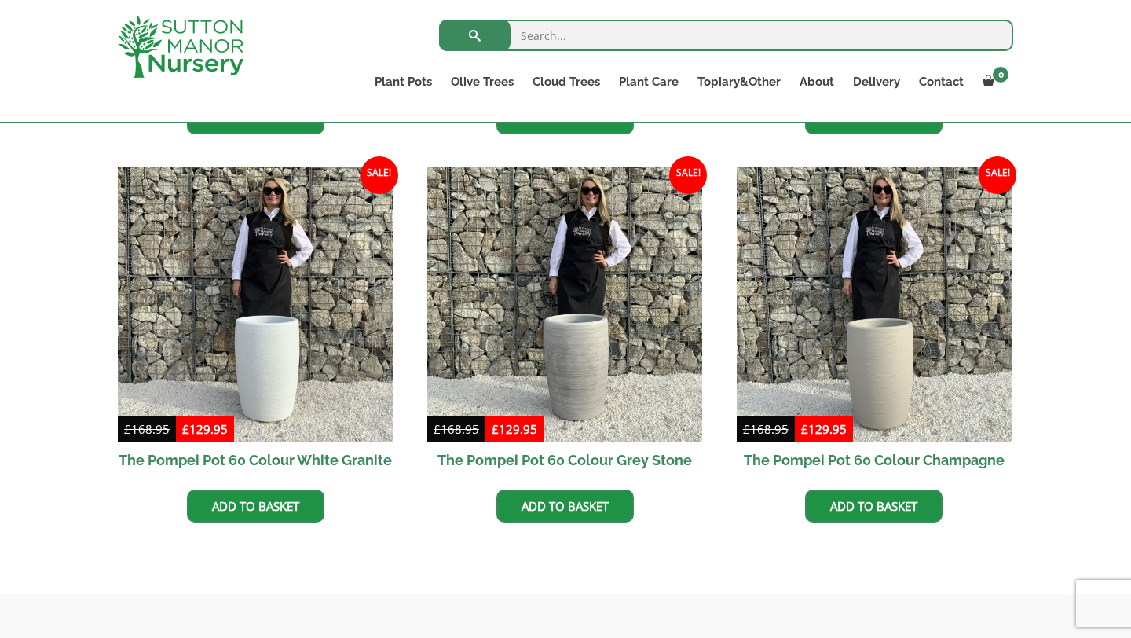
scroll to position [752, 0]
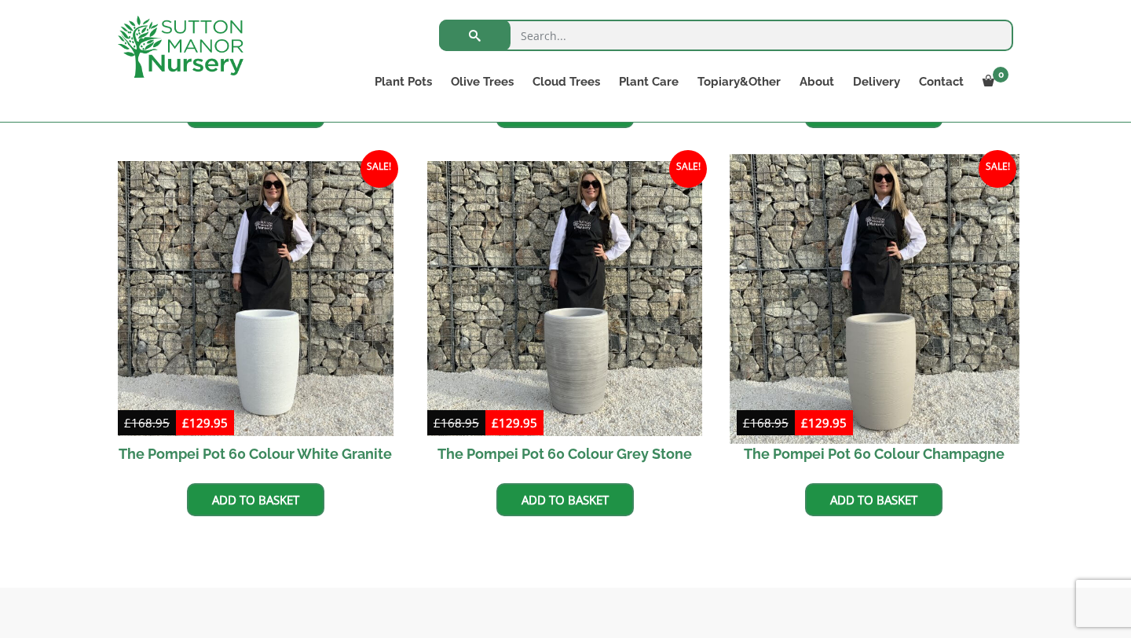
click at [811, 277] on img at bounding box center [874, 298] width 289 height 289
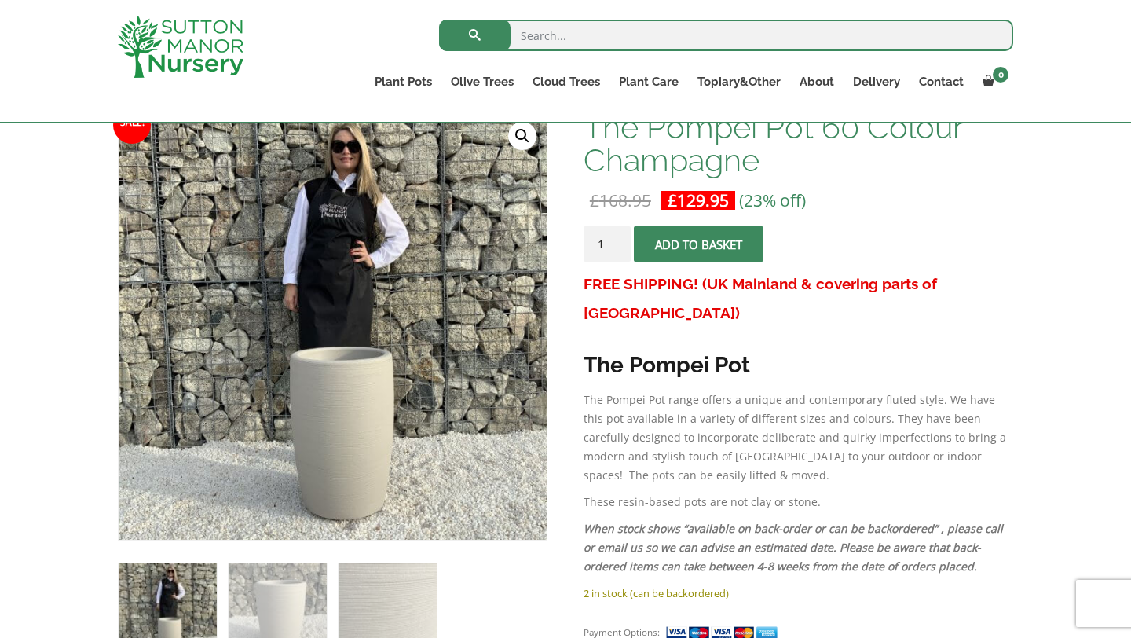
scroll to position [233, 0]
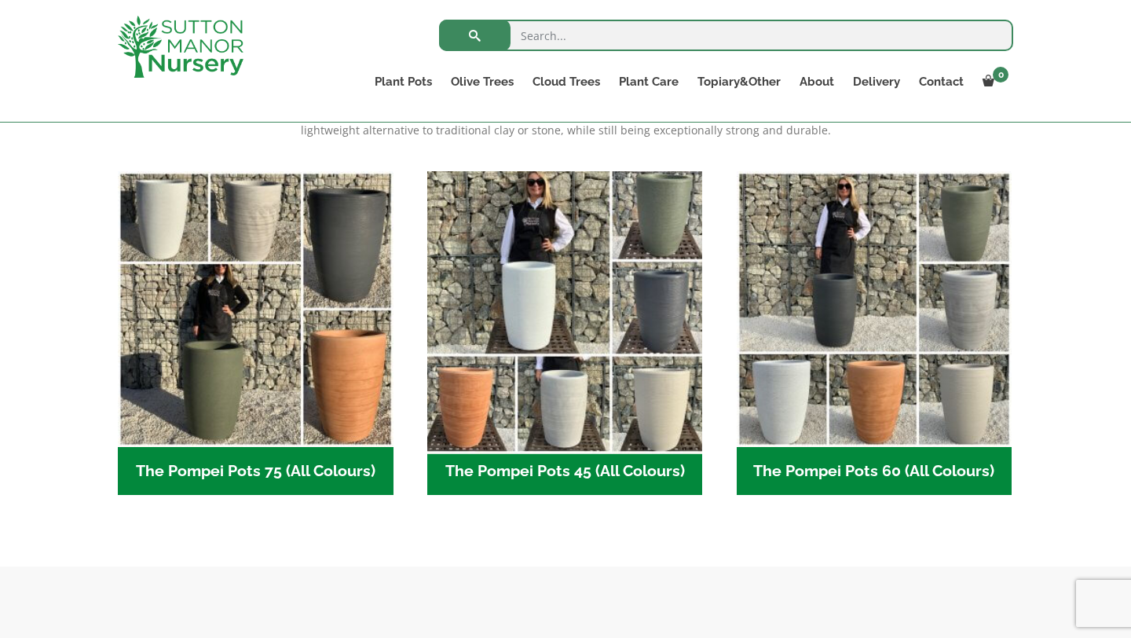
scroll to position [392, 0]
click at [553, 345] on img "Visit product category The Pompei Pots 45 (All Colours)" at bounding box center [564, 308] width 289 height 289
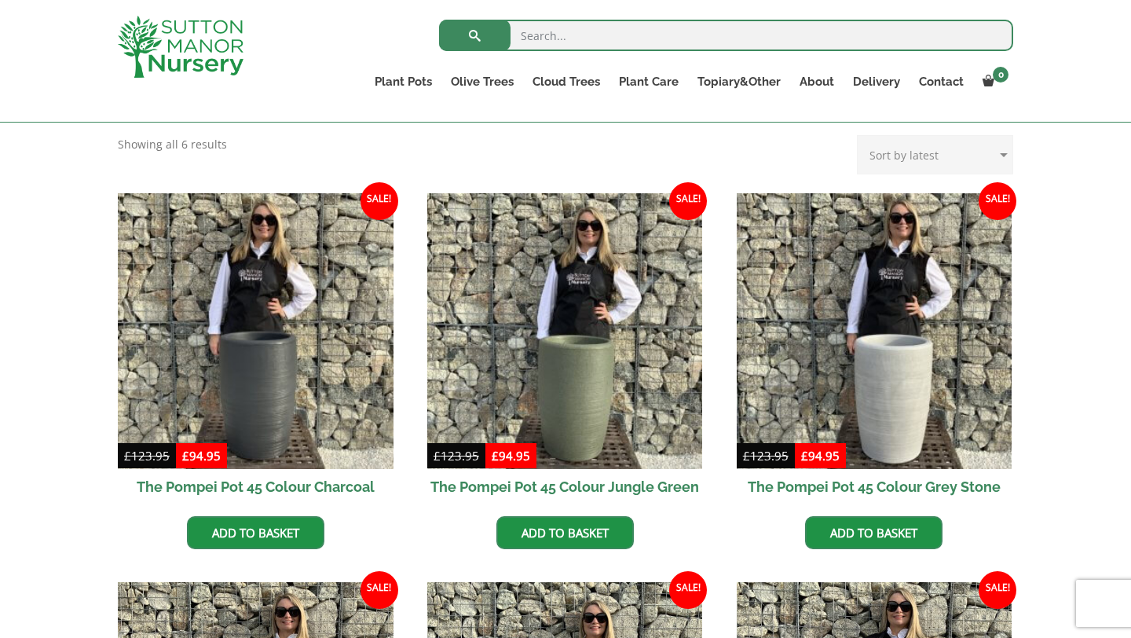
scroll to position [333, 0]
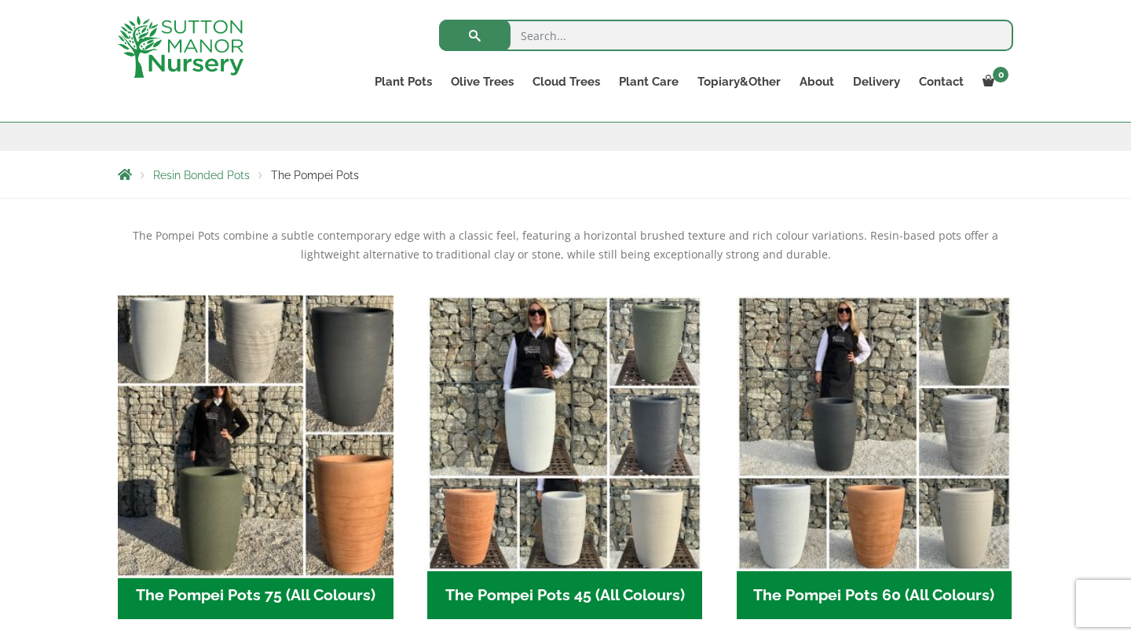
scroll to position [185, 0]
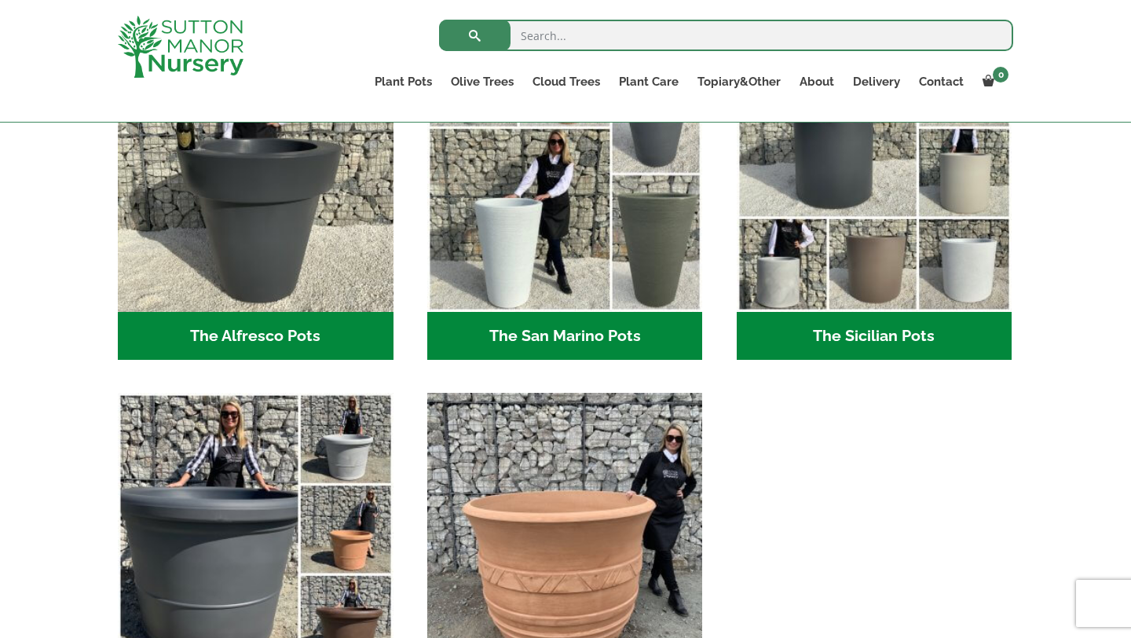
scroll to position [1944, 0]
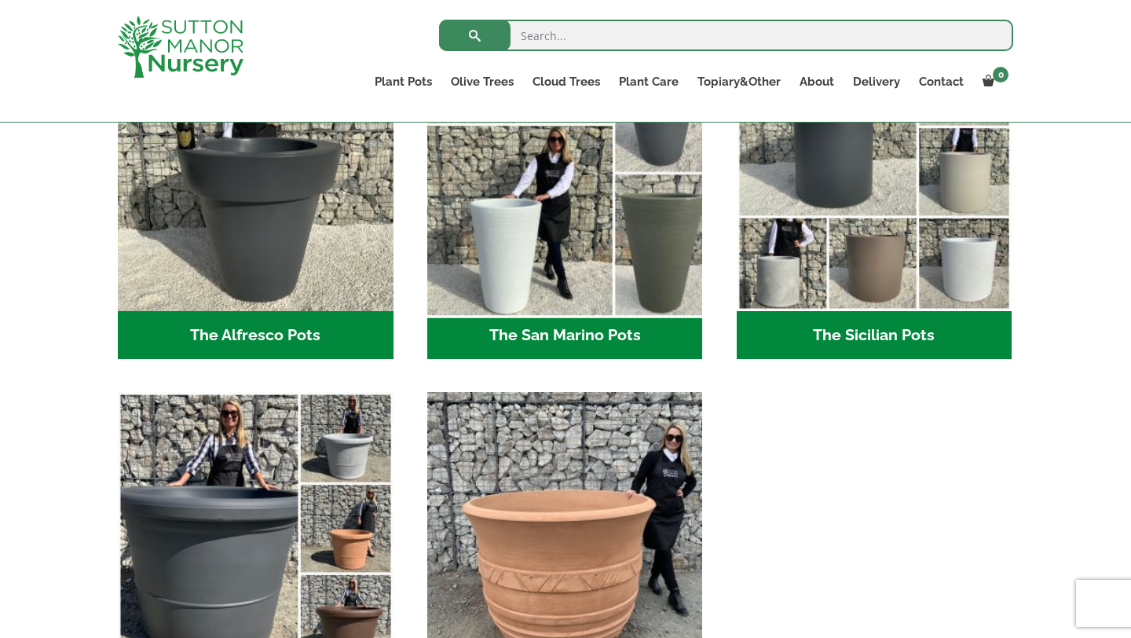
click at [508, 175] on img "Visit product category The San Marino Pots" at bounding box center [564, 173] width 289 height 289
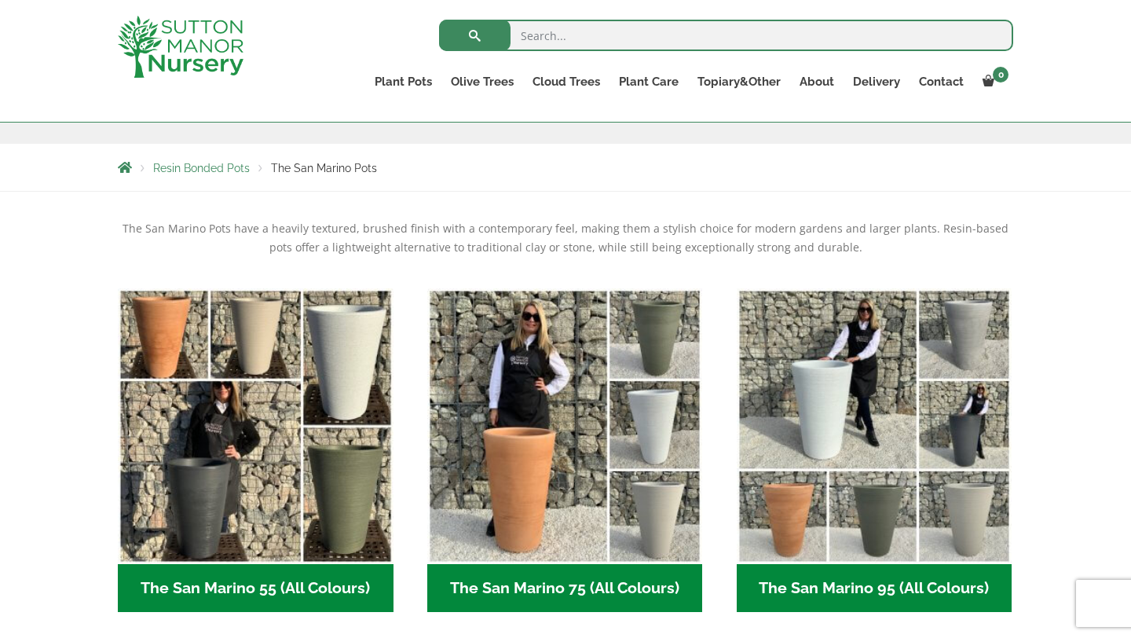
scroll to position [354, 0]
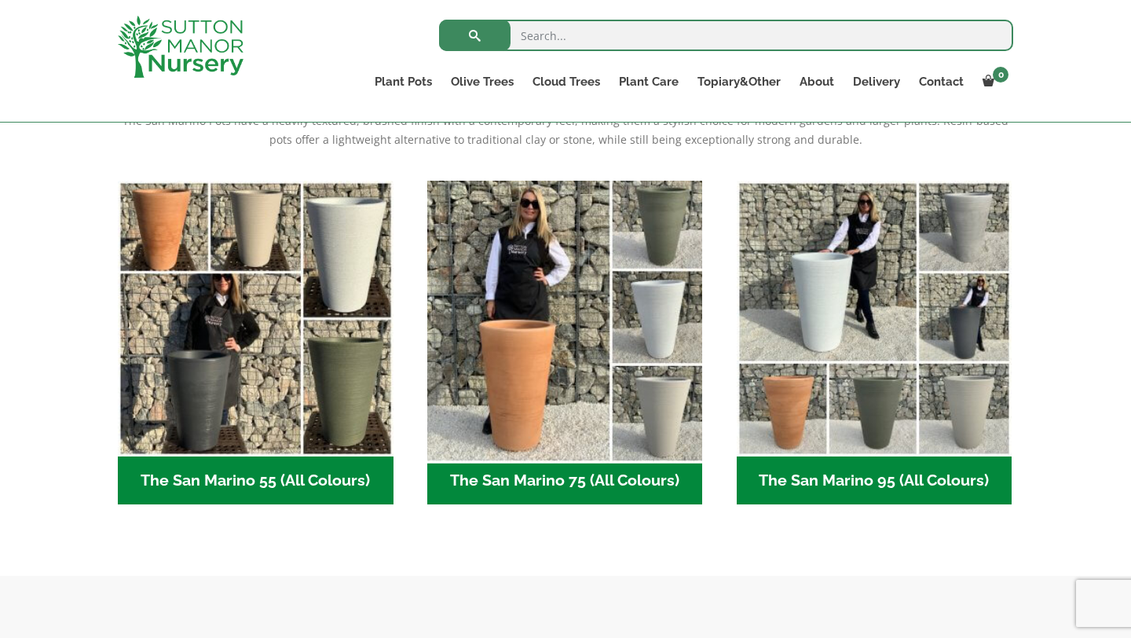
click at [538, 314] on img "Visit product category The San Marino 75 (All Colours)" at bounding box center [564, 318] width 289 height 289
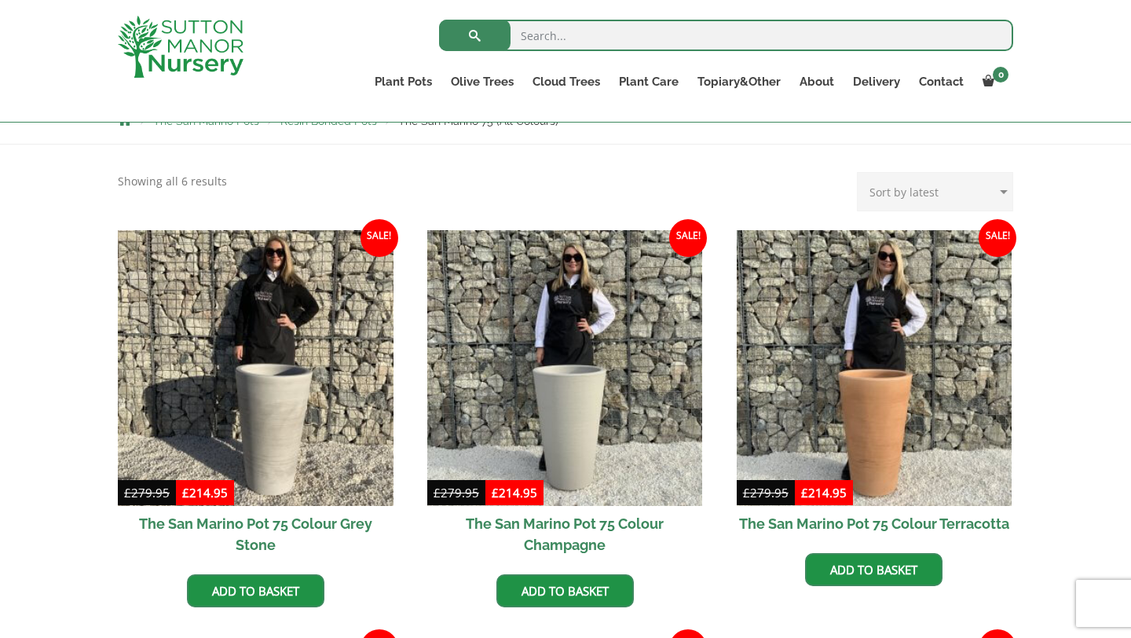
scroll to position [357, 0]
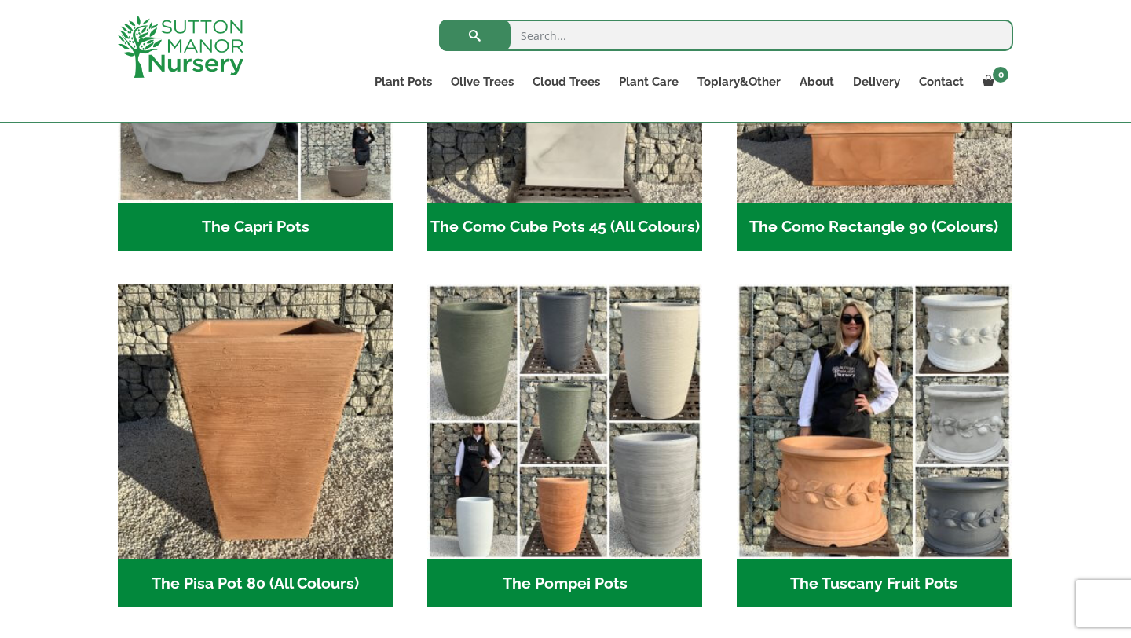
scroll to position [981, 0]
